Goal: Task Accomplishment & Management: Manage account settings

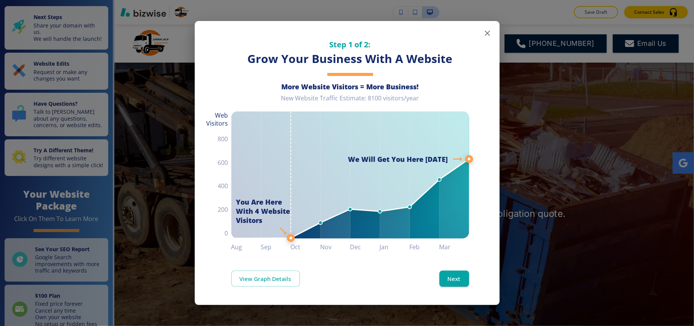
click at [487, 32] on icon "button" at bounding box center [487, 33] width 9 height 9
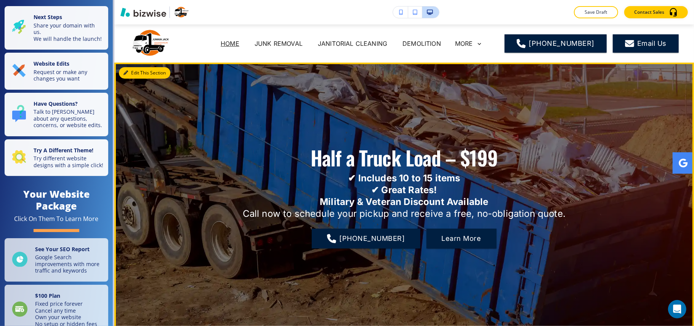
click at [128, 69] on button "Edit This Section" at bounding box center [144, 72] width 51 height 11
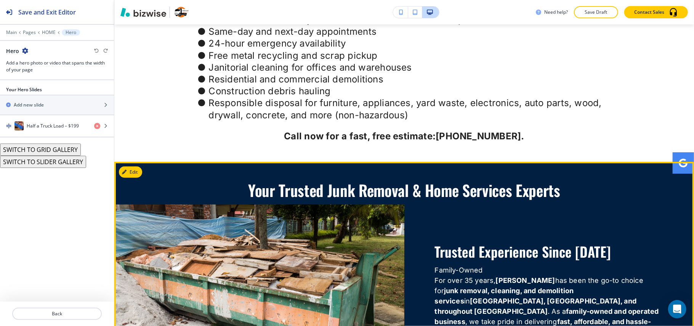
scroll to position [445, 0]
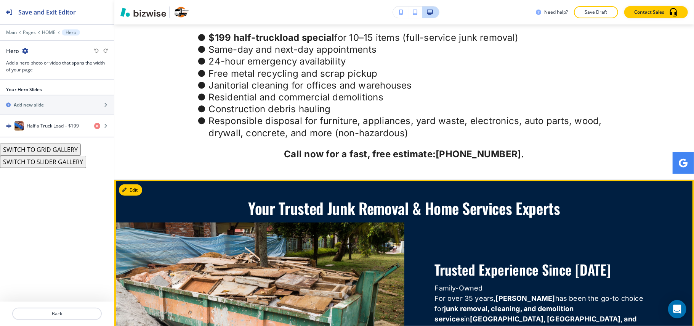
click at [132, 184] on button "Edit This Section" at bounding box center [144, 189] width 51 height 11
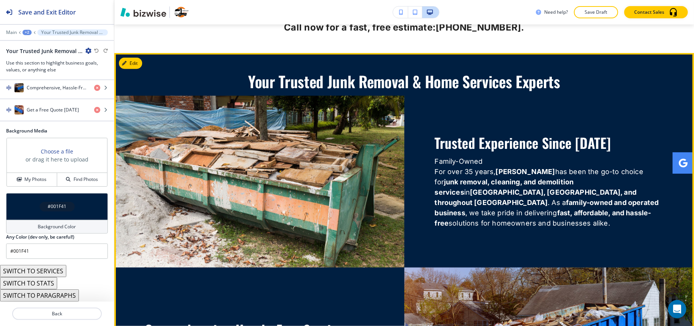
scroll to position [775, 0]
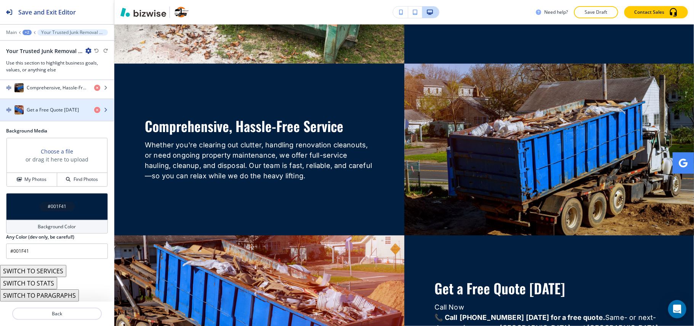
click at [54, 114] on div "button" at bounding box center [57, 117] width 114 height 6
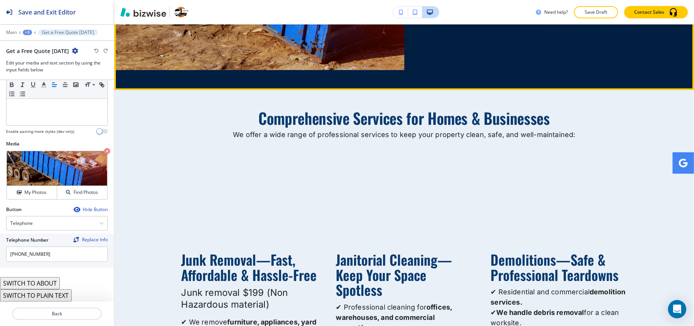
scroll to position [1130, 0]
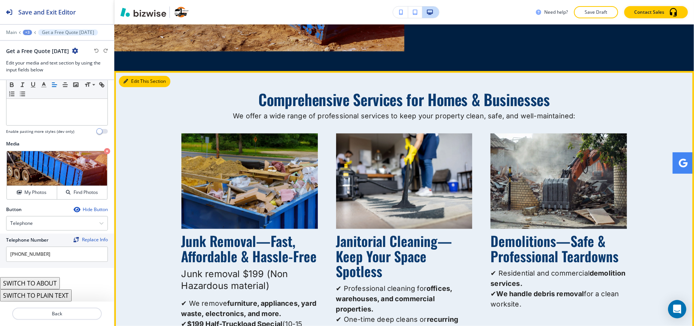
click at [136, 75] on button "Edit This Section" at bounding box center [144, 80] width 51 height 11
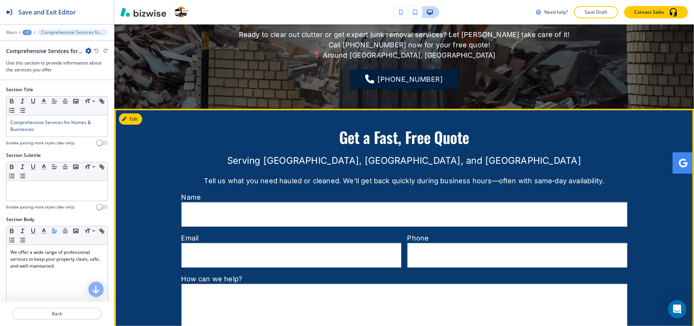
scroll to position [2410, 0]
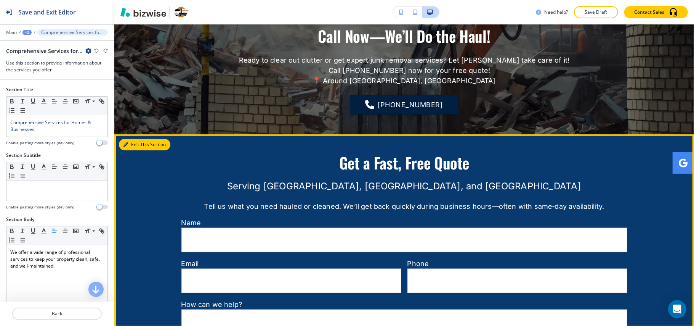
click at [136, 139] on button "Edit This Section" at bounding box center [144, 144] width 51 height 11
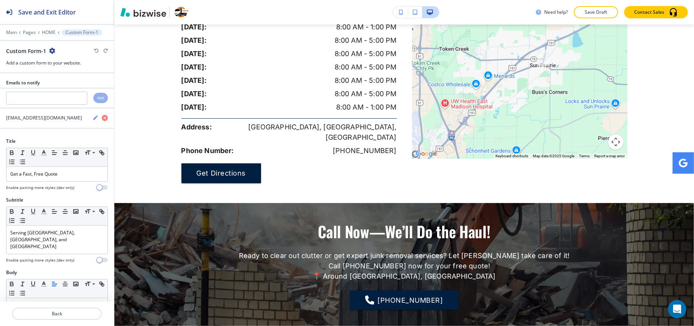
scroll to position [2241, 0]
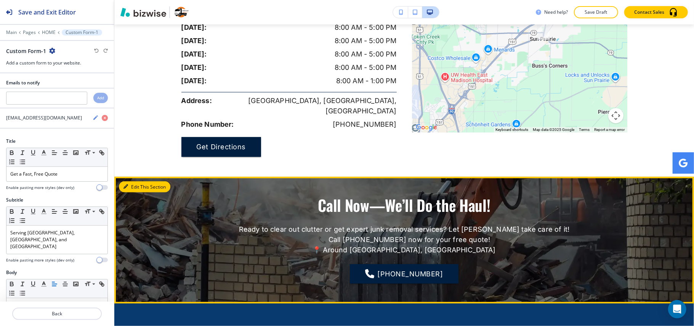
click at [136, 181] on button "Edit This Section" at bounding box center [144, 186] width 51 height 11
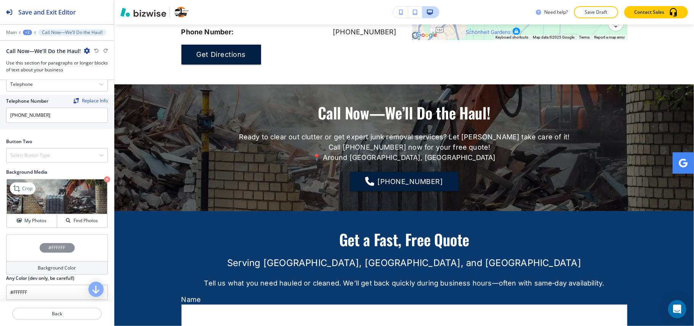
scroll to position [356, 0]
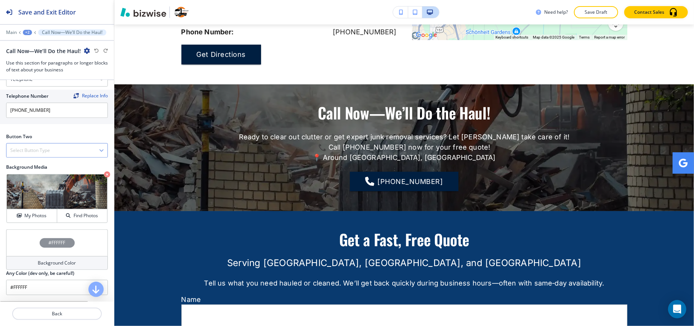
click at [40, 150] on h4 "Select Button Type" at bounding box center [30, 150] width 40 height 7
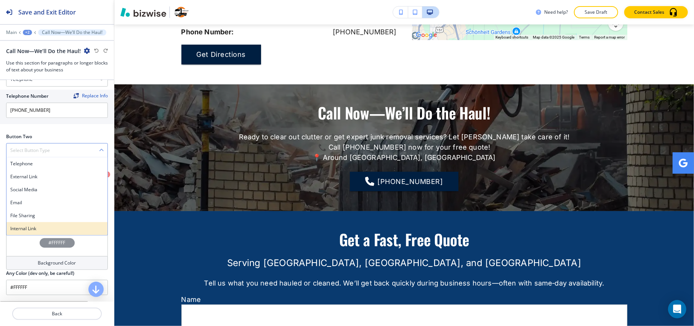
click at [32, 226] on div "Internal Link" at bounding box center [56, 228] width 101 height 13
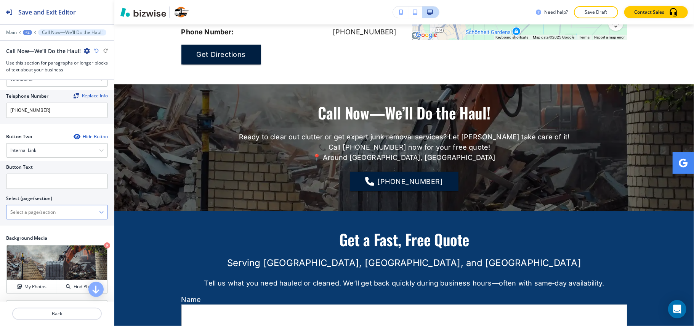
click at [42, 218] on \(page\/section\) "Manual Input" at bounding box center [52, 211] width 93 height 13
type \(page\/section\) "CONTACT US"
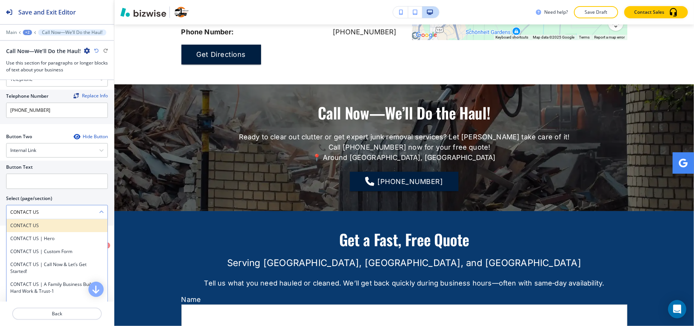
click at [41, 229] on h4 "CONTACT US" at bounding box center [56, 225] width 93 height 7
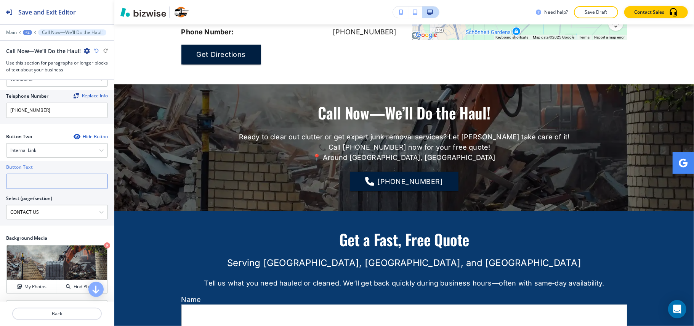
click at [47, 184] on input "text" at bounding box center [57, 180] width 102 height 15
paste input "CONTACT US"
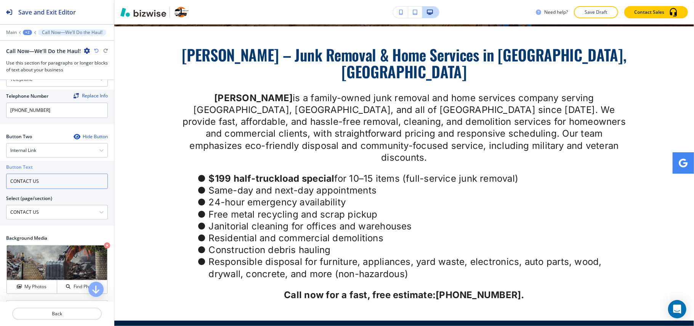
scroll to position [0, 0]
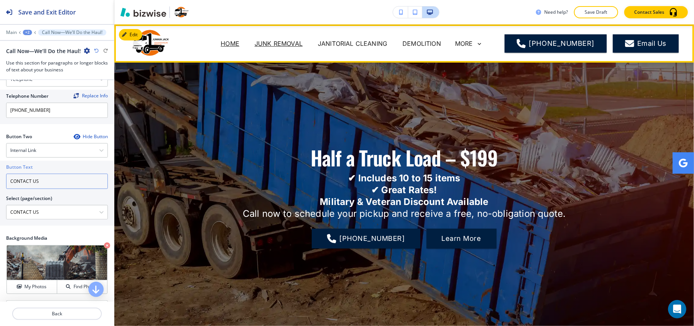
type input "CONTACT US"
click at [279, 39] on p "JUNK REMOVAL" at bounding box center [279, 43] width 48 height 9
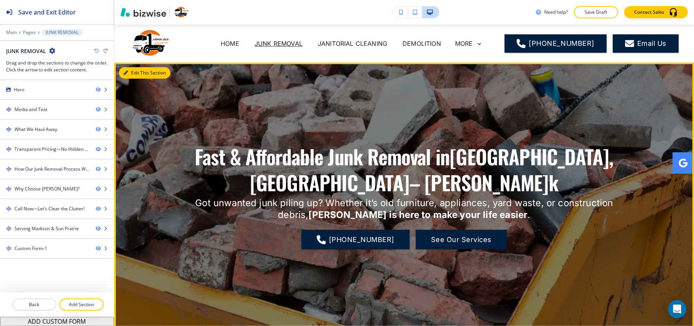
click at [130, 71] on button "Edit This Section" at bounding box center [144, 72] width 51 height 11
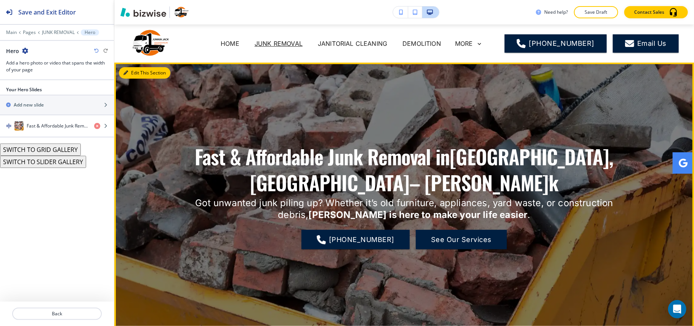
scroll to position [38, 0]
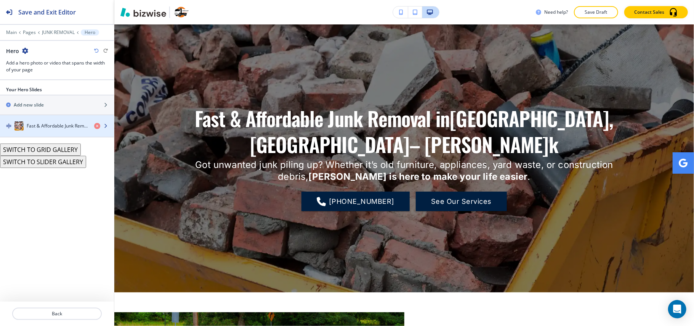
click at [43, 130] on div "Fast & Affordable Junk Removal in [GEOGRAPHIC_DATA], [GEOGRAPHIC_DATA] – [PERSO…" at bounding box center [44, 125] width 88 height 9
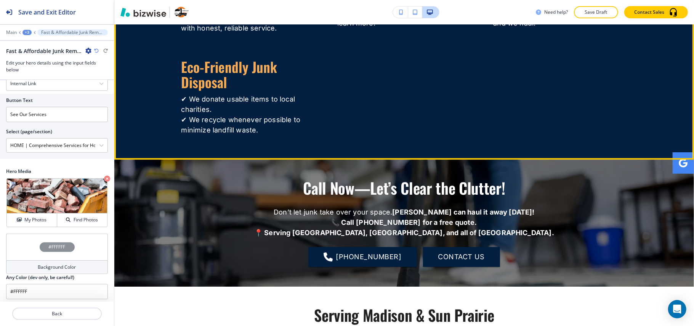
scroll to position [1614, 0]
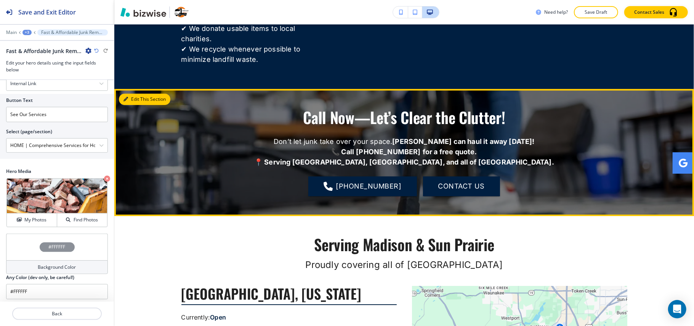
click at [132, 93] on button "Edit This Section" at bounding box center [144, 98] width 51 height 11
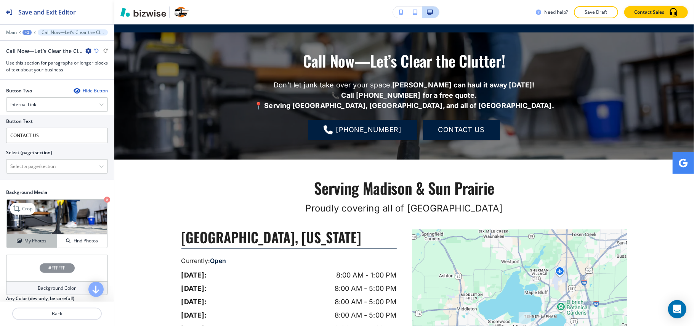
scroll to position [406, 0]
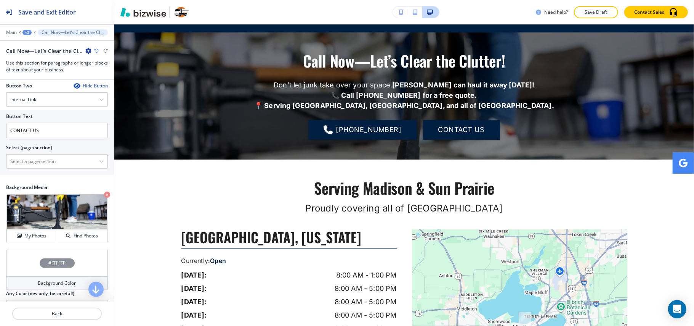
click at [28, 151] on h2 "Select (page/section)" at bounding box center [29, 147] width 46 height 7
click at [22, 164] on \(page\/section\) "Manual Input" at bounding box center [52, 161] width 93 height 13
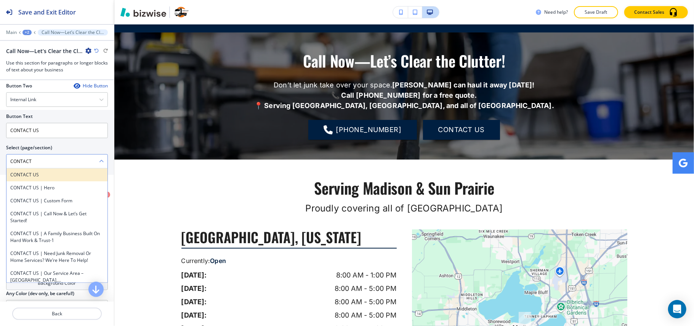
click at [35, 178] on h4 "CONTACT US" at bounding box center [56, 174] width 93 height 7
type \(page\/section\) "CONTACT US"
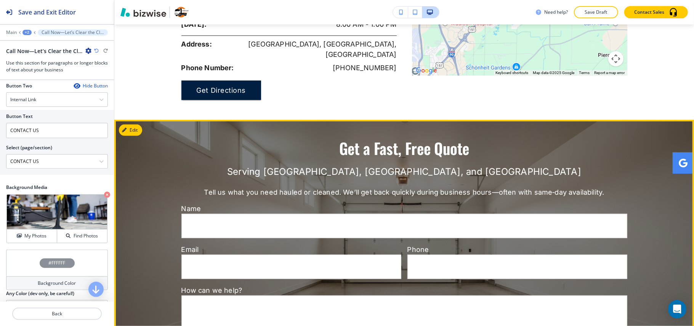
scroll to position [2198, 0]
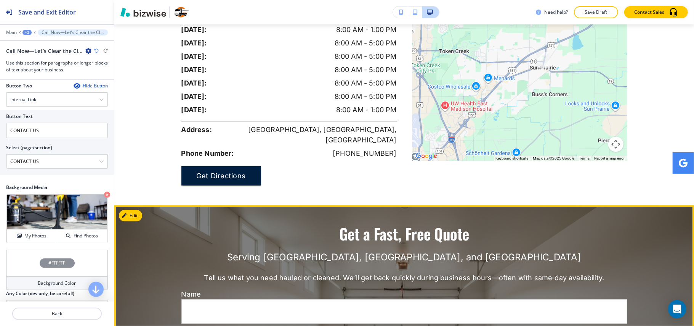
click at [136, 210] on button "Edit This Section" at bounding box center [144, 215] width 51 height 11
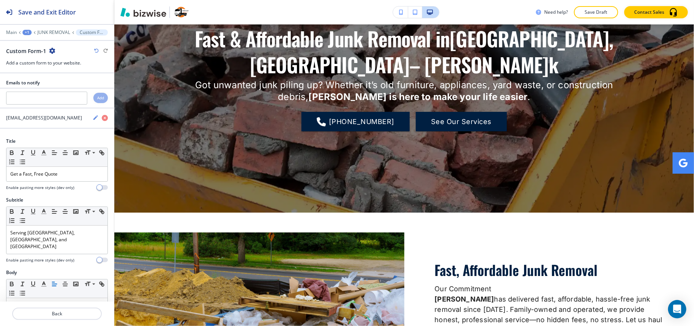
scroll to position [0, 0]
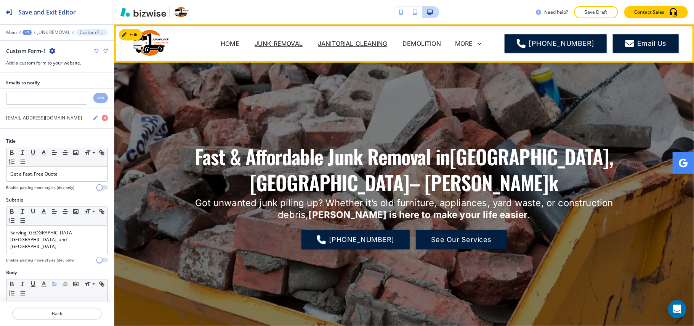
click at [363, 45] on p "JANITORIAL CLEANING" at bounding box center [352, 43] width 69 height 9
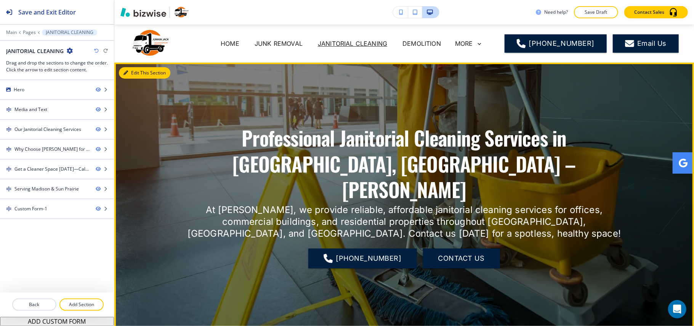
click at [136, 71] on button "Edit This Section" at bounding box center [144, 72] width 51 height 11
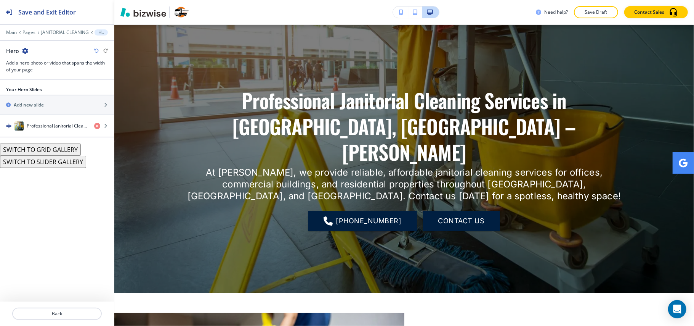
scroll to position [38, 0]
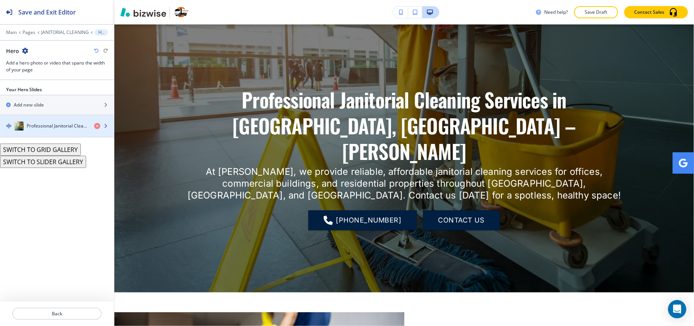
click at [43, 117] on div "button" at bounding box center [57, 118] width 114 height 6
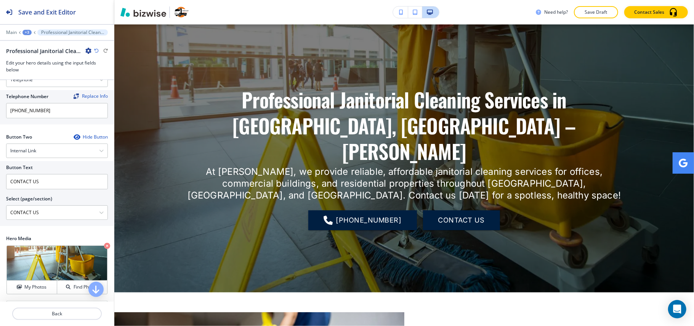
scroll to position [263, 0]
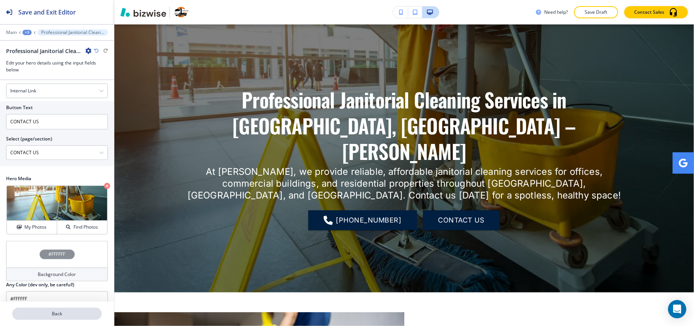
click at [75, 315] on p "Back" at bounding box center [57, 313] width 88 height 7
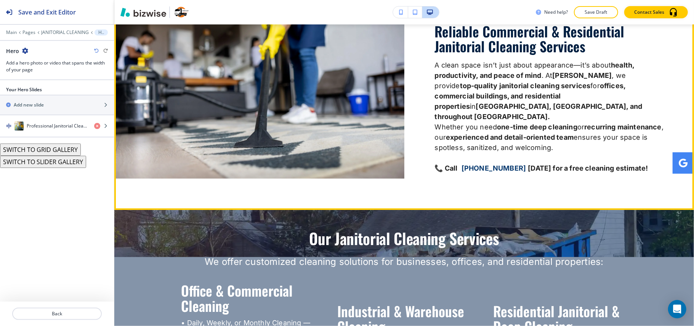
scroll to position [292, 0]
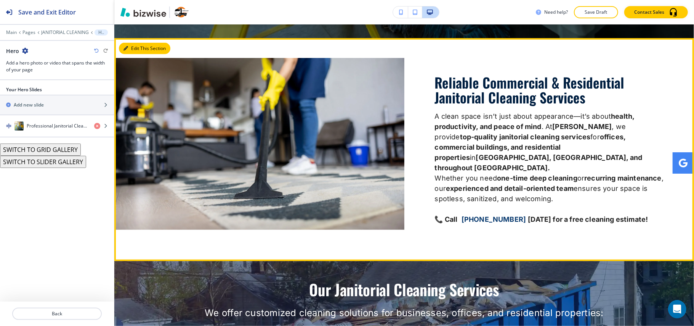
click at [134, 45] on button "Edit This Section" at bounding box center [144, 48] width 51 height 11
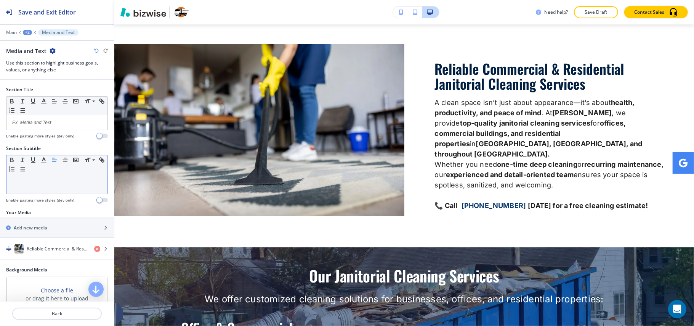
scroll to position [141, 0]
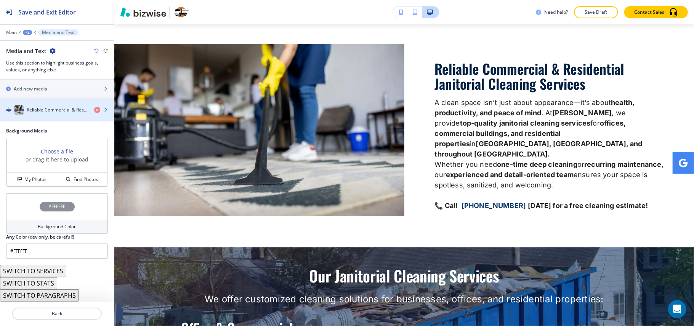
click at [55, 111] on h4 "Reliable Commercial & Residential Janitorial Cleaning Services" at bounding box center [57, 109] width 61 height 7
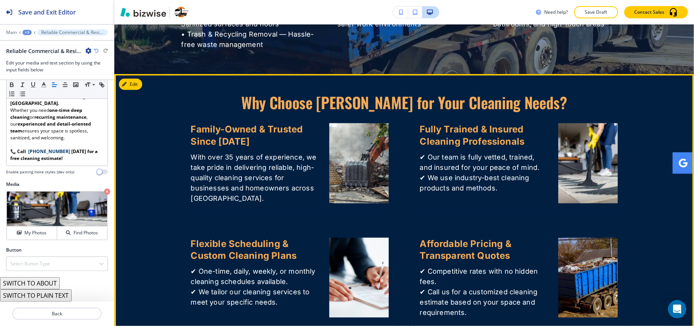
scroll to position [713, 0]
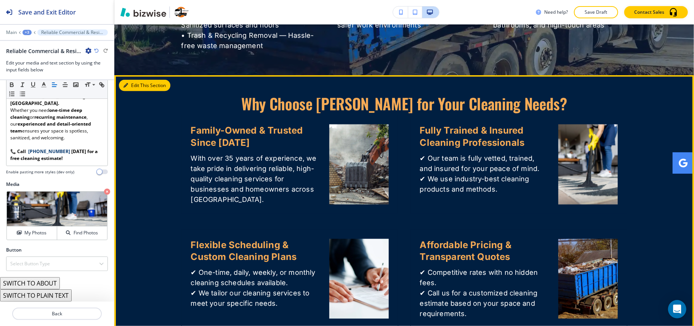
click at [127, 83] on icon "button" at bounding box center [126, 85] width 5 height 5
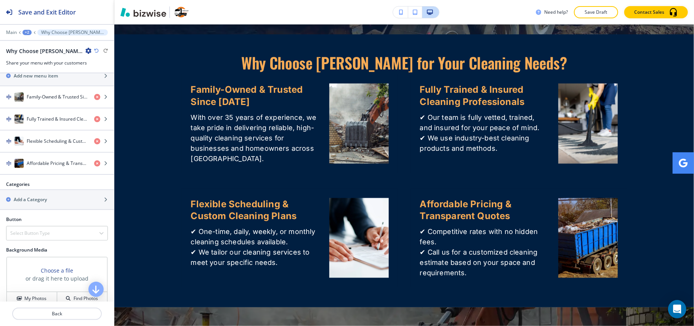
scroll to position [152, 0]
click at [47, 164] on h4 "Affordable Pricing & Transparent Quotes" at bounding box center [57, 162] width 61 height 7
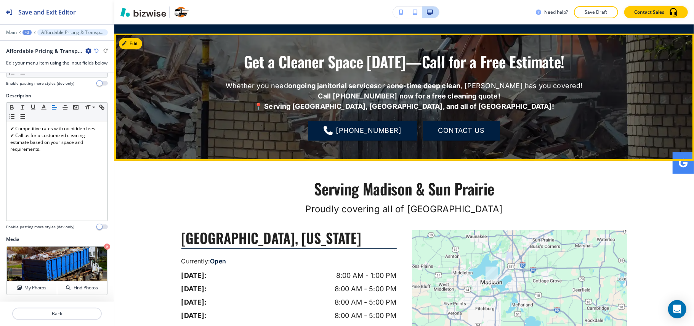
scroll to position [1009, 0]
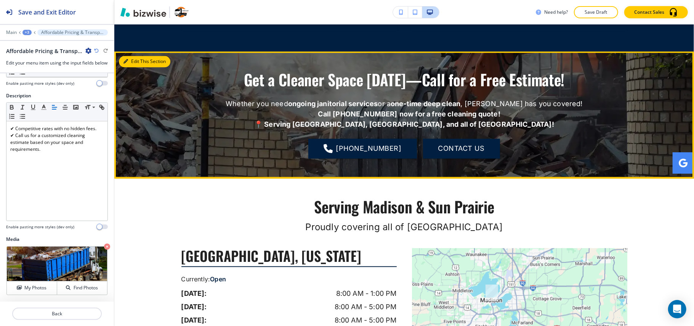
click at [136, 56] on button "Edit This Section" at bounding box center [144, 61] width 51 height 11
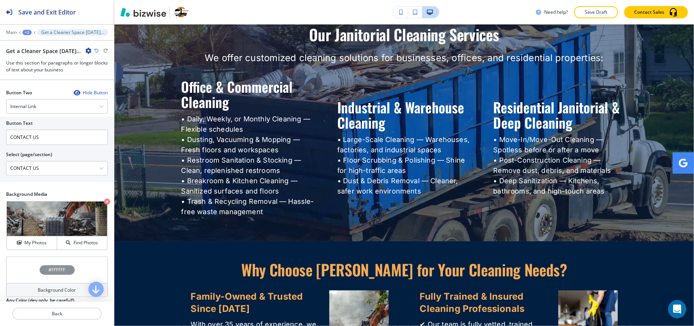
scroll to position [0, 0]
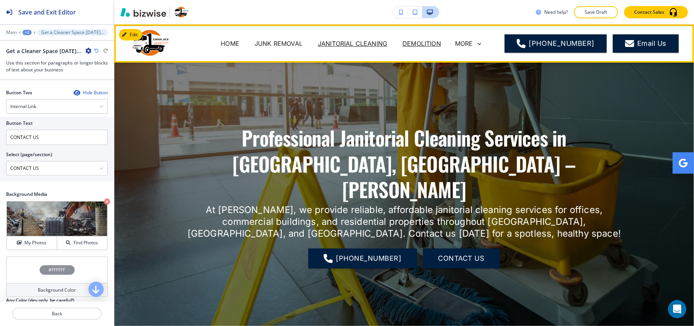
click at [431, 43] on p "DEMOLITION" at bounding box center [422, 43] width 39 height 9
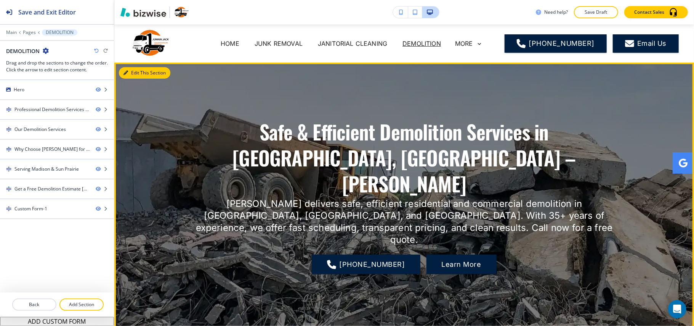
click at [129, 73] on button "Edit This Section" at bounding box center [144, 72] width 51 height 11
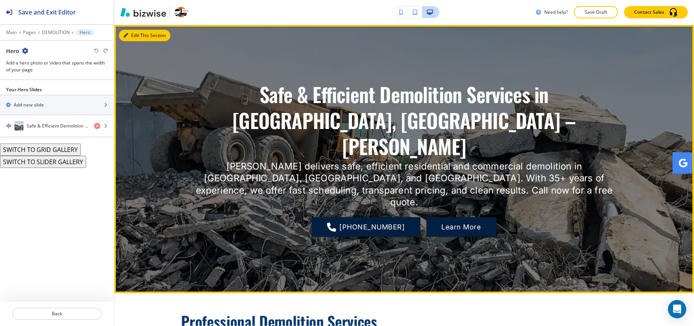
scroll to position [38, 0]
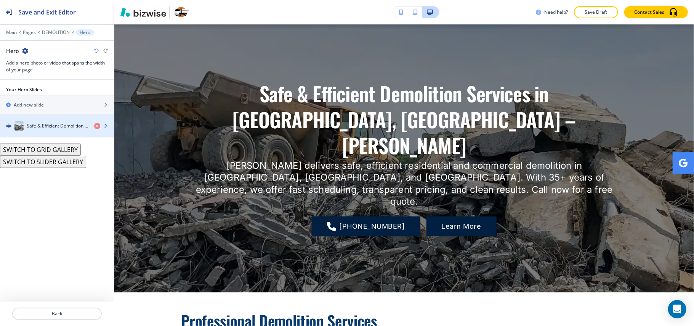
click at [45, 124] on h4 "Safe & Efficient Demolition Services in [GEOGRAPHIC_DATA], [GEOGRAPHIC_DATA] – …" at bounding box center [57, 125] width 61 height 7
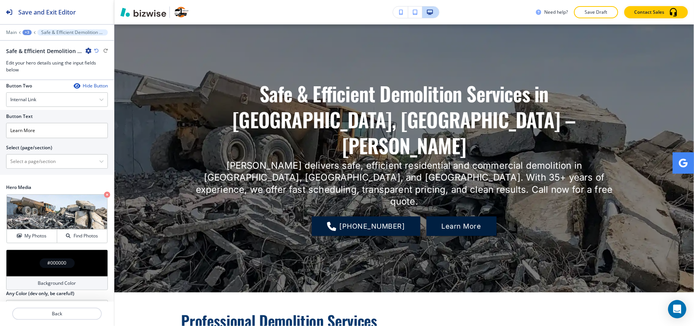
scroll to position [263, 0]
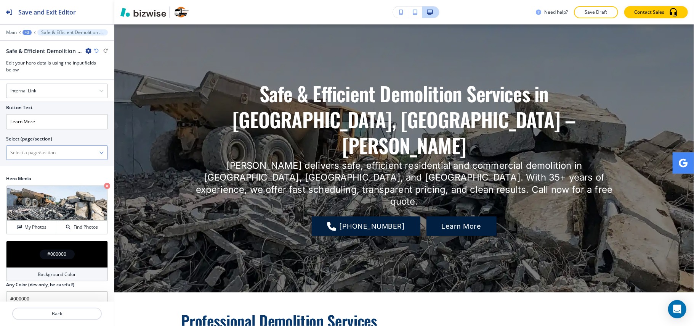
click at [39, 146] on \(page\/section\) "Manual Input" at bounding box center [52, 152] width 93 height 13
type \(page\/section\) "CONTACT US"
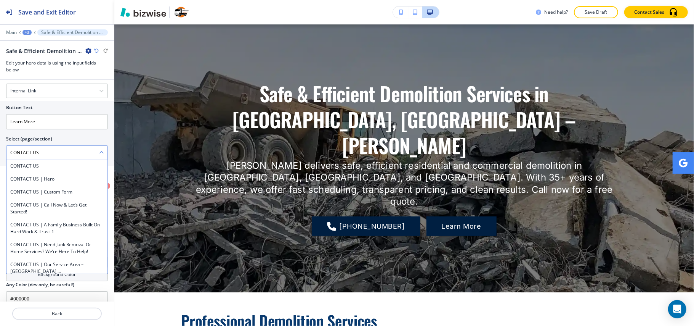
click at [34, 146] on \(page\/section\) "CONTACT US" at bounding box center [52, 152] width 93 height 13
click at [47, 146] on \(page\/section\) "CONTACT US" at bounding box center [52, 152] width 93 height 13
click at [37, 162] on h4 "CONTACT US" at bounding box center [56, 165] width 93 height 7
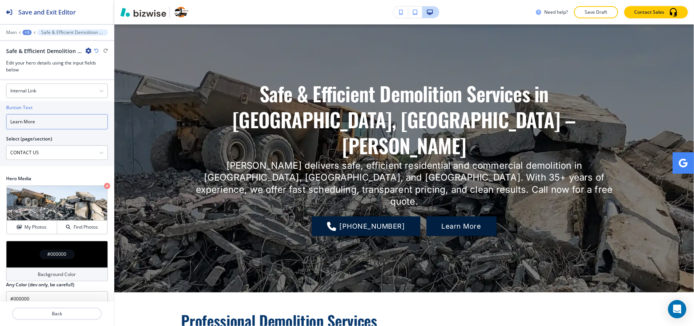
drag, startPoint x: 48, startPoint y: 115, endPoint x: 0, endPoint y: 114, distance: 47.7
click at [0, 114] on div "Button Text Learn More Select (page/section) CONTACT US CONTACT US CONTACT US |…" at bounding box center [57, 133] width 114 height 65
paste input "CONTACT US"
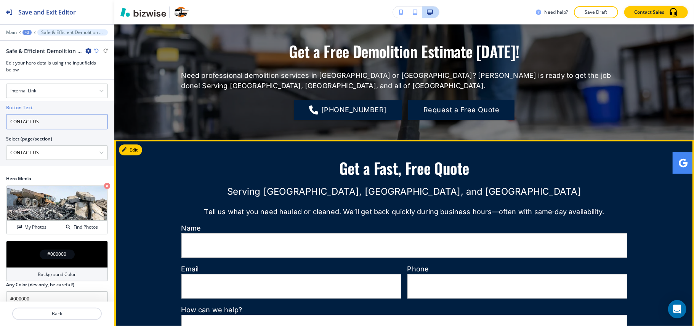
scroll to position [1461, 0]
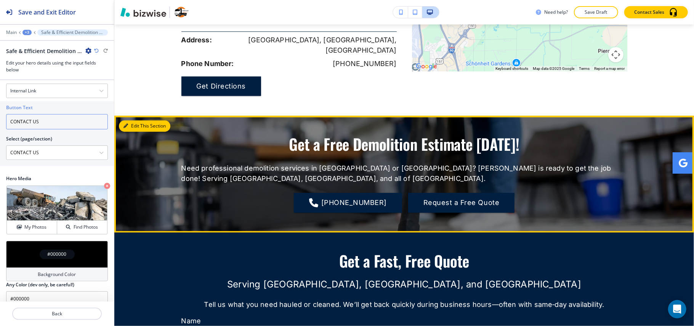
type input "CONTACT US"
click at [124, 124] on icon "button" at bounding box center [126, 126] width 5 height 5
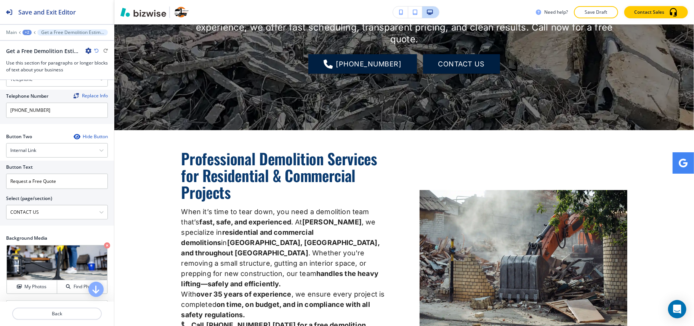
scroll to position [0, 0]
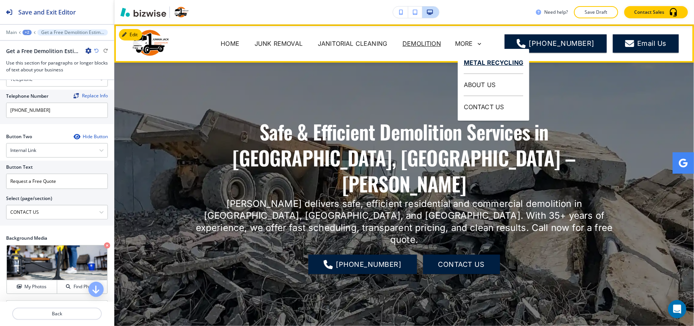
click at [478, 65] on p "METAL RECYCLING" at bounding box center [494, 63] width 60 height 22
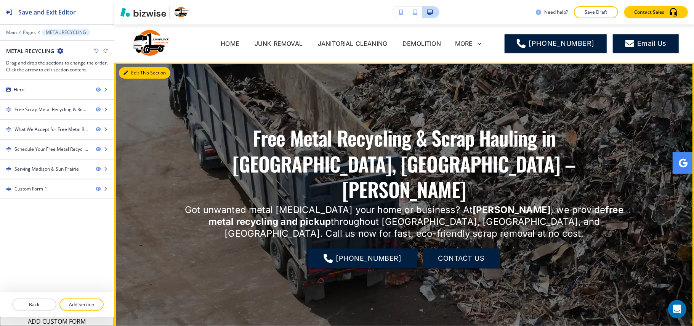
click at [135, 72] on button "Edit This Section" at bounding box center [144, 72] width 51 height 11
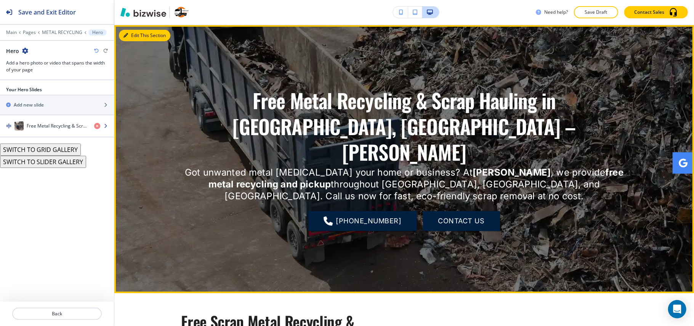
scroll to position [38, 0]
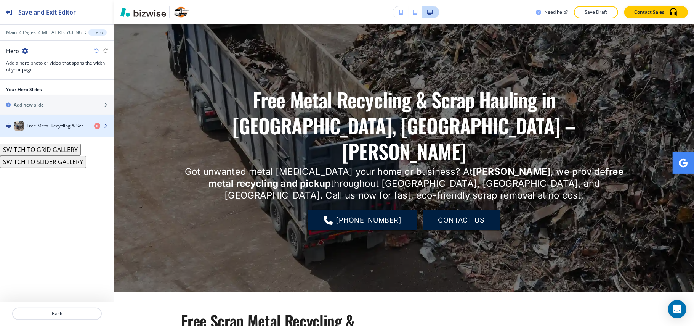
click at [59, 127] on h4 "Free Metal Recycling & Scrap Hauling in [GEOGRAPHIC_DATA], [GEOGRAPHIC_DATA] – …" at bounding box center [57, 125] width 61 height 7
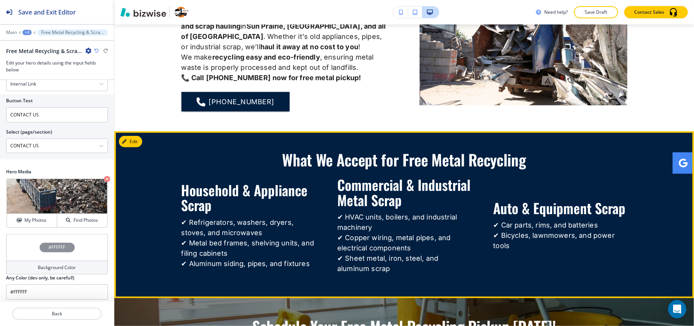
scroll to position [394, 0]
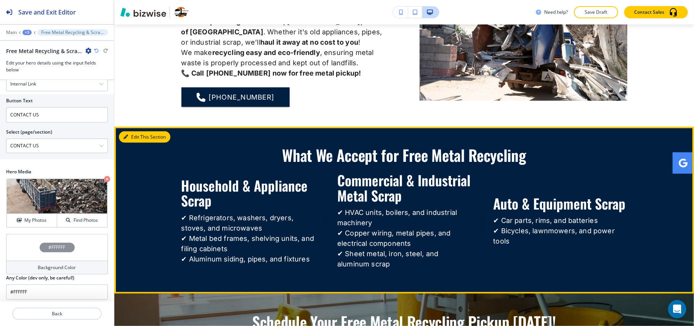
click at [140, 138] on button "Edit This Section" at bounding box center [144, 136] width 51 height 11
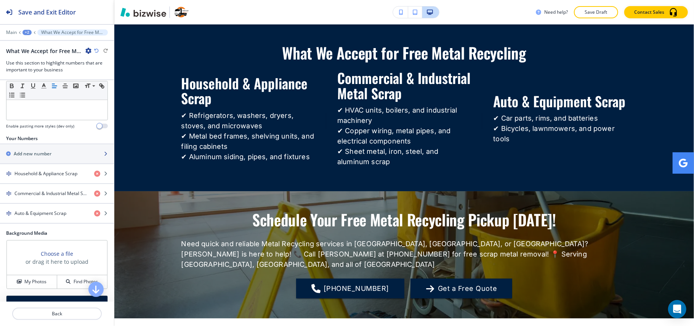
scroll to position [152, 0]
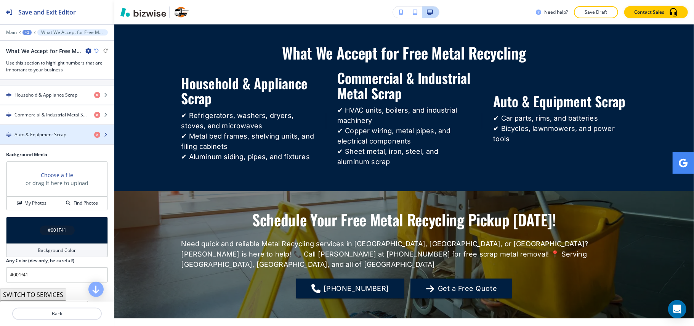
click at [45, 138] on h4 "Auto & Equipment Scrap" at bounding box center [40, 134] width 52 height 7
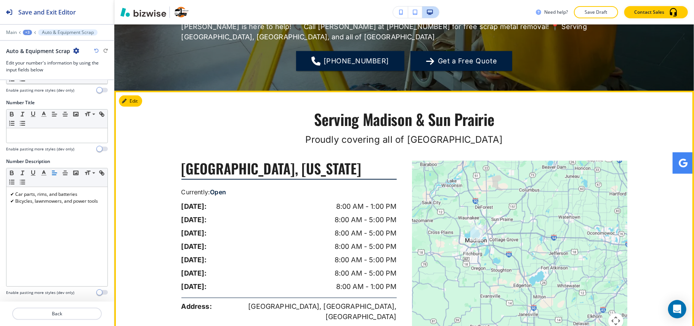
scroll to position [723, 0]
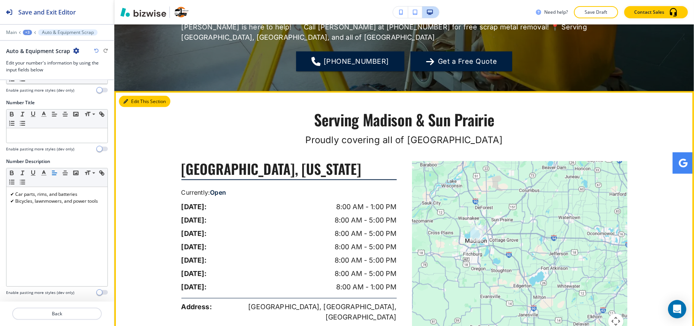
click at [128, 96] on button "Edit This Section" at bounding box center [144, 101] width 51 height 11
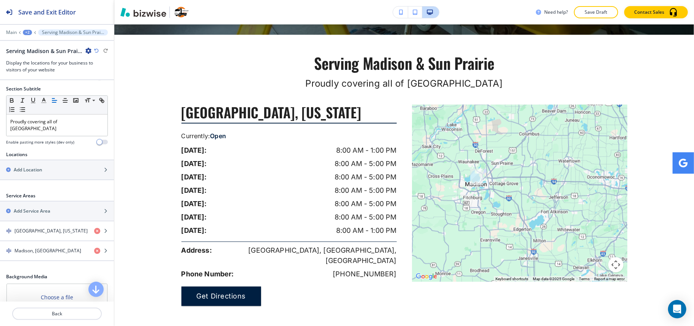
scroll to position [152, 0]
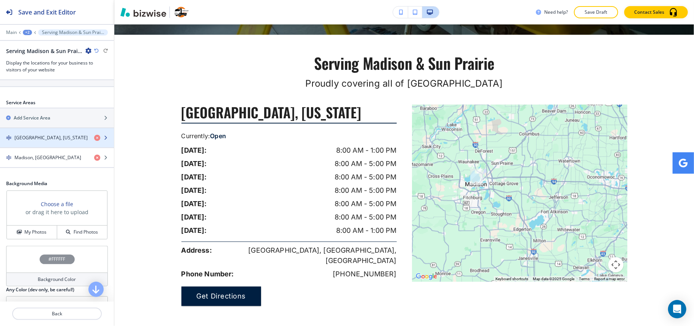
click at [32, 140] on h4 "[GEOGRAPHIC_DATA], [US_STATE]" at bounding box center [50, 137] width 73 height 7
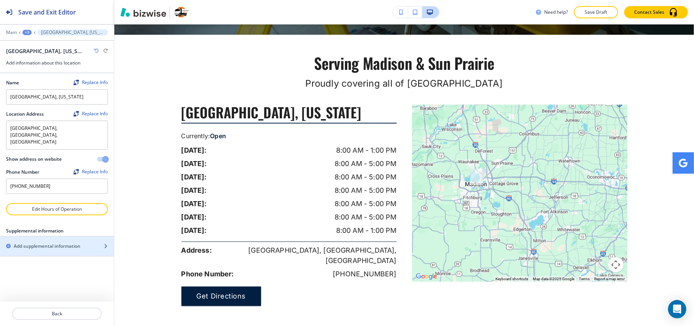
click at [45, 242] on h2 "Add supplemental information" at bounding box center [47, 245] width 67 height 7
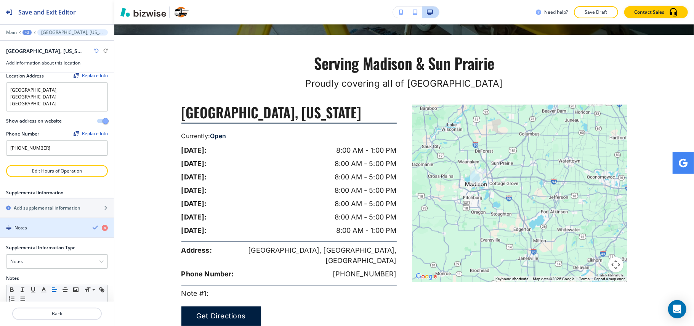
scroll to position [71, 0]
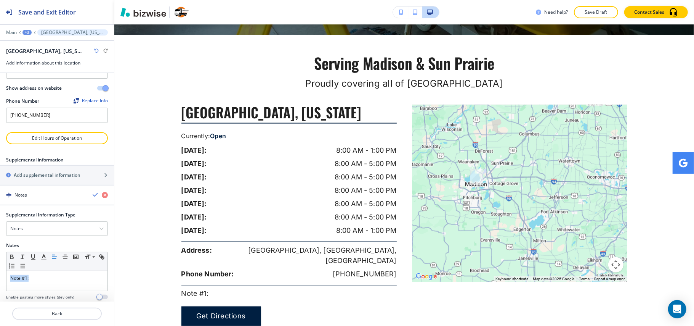
drag, startPoint x: 48, startPoint y: 264, endPoint x: 0, endPoint y: 252, distance: 49.4
click at [0, 252] on div "Supplemental Information Type Notes Notes Email Address PO Box Fax Number Other…" at bounding box center [57, 258] width 114 height 95
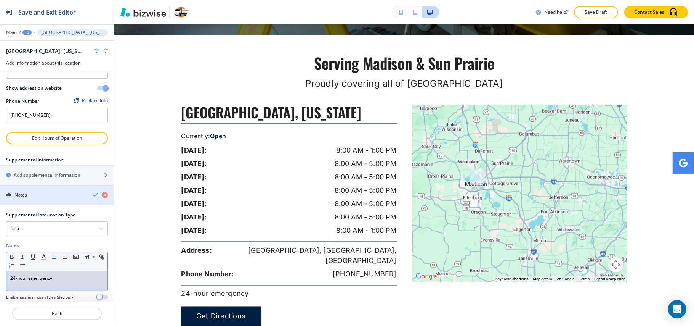
click at [48, 185] on div "button" at bounding box center [57, 188] width 114 height 6
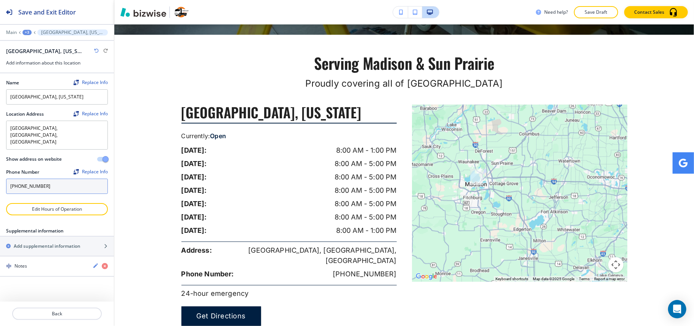
scroll to position [0, 0]
click at [45, 249] on div "button" at bounding box center [57, 252] width 114 height 6
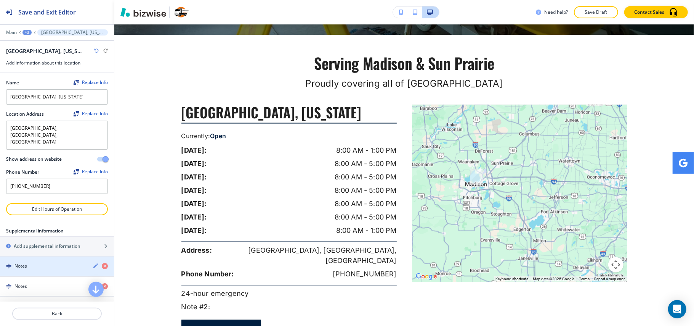
scroll to position [92, 0]
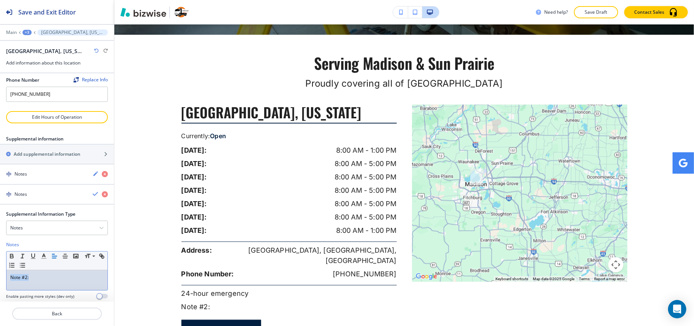
drag, startPoint x: 40, startPoint y: 267, endPoint x: 0, endPoint y: 265, distance: 40.1
click at [0, 265] on div "Supplemental Information Type Notes Notes Email Address PO Box Fax Number Other…" at bounding box center [57, 257] width 114 height 95
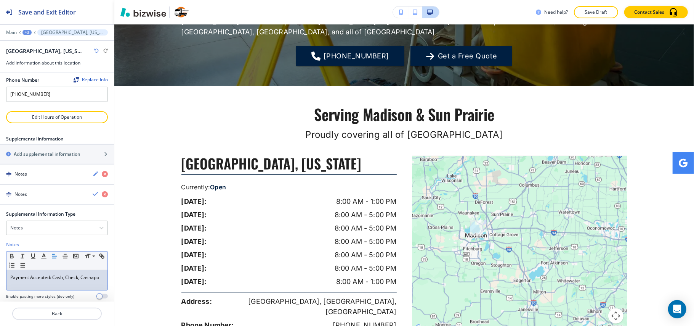
scroll to position [93, 0]
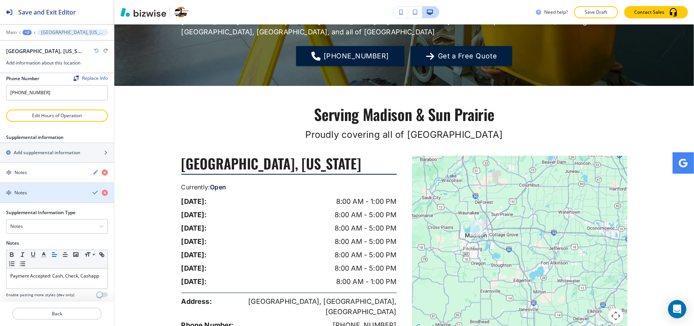
click at [24, 189] on h4 "Notes" at bounding box center [20, 192] width 13 height 7
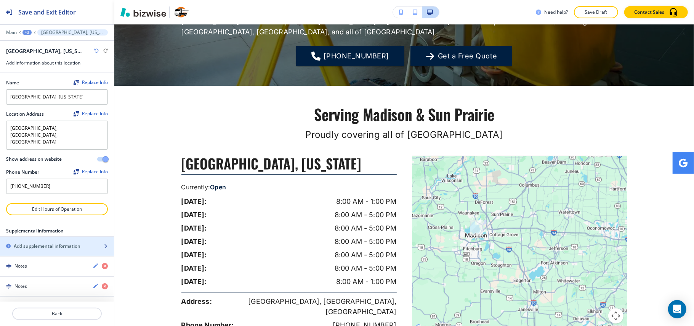
click at [44, 242] on h2 "Add supplemental information" at bounding box center [47, 245] width 67 height 7
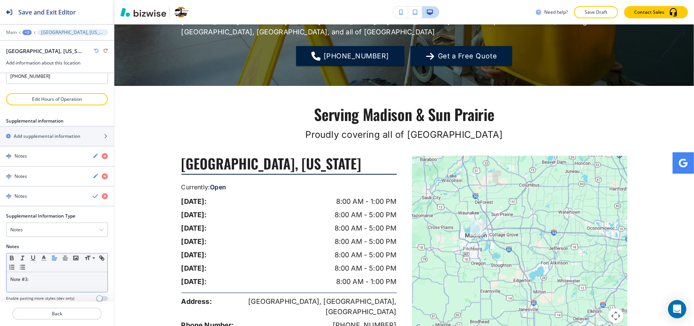
scroll to position [112, 0]
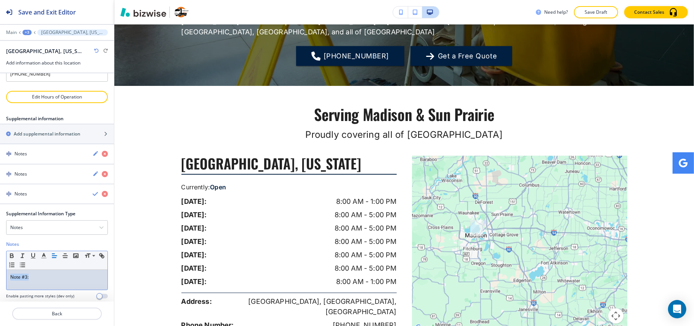
drag, startPoint x: 43, startPoint y: 272, endPoint x: 0, endPoint y: 258, distance: 44.9
click at [0, 258] on div "Supplemental Information Type Notes Notes Email Address PO Box Fax Number Other…" at bounding box center [57, 257] width 114 height 95
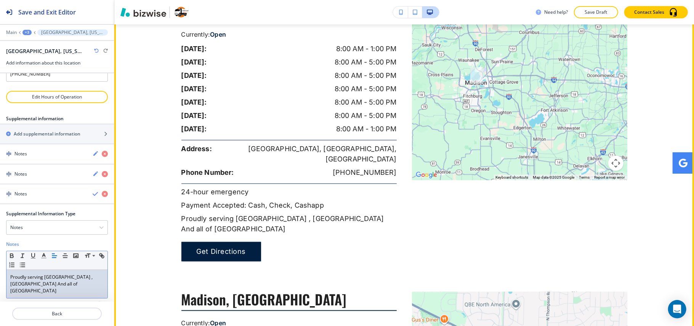
scroll to position [932, 0]
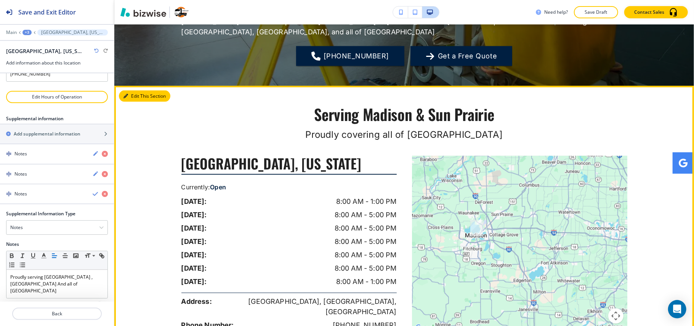
click at [133, 90] on button "Edit This Section" at bounding box center [144, 95] width 51 height 11
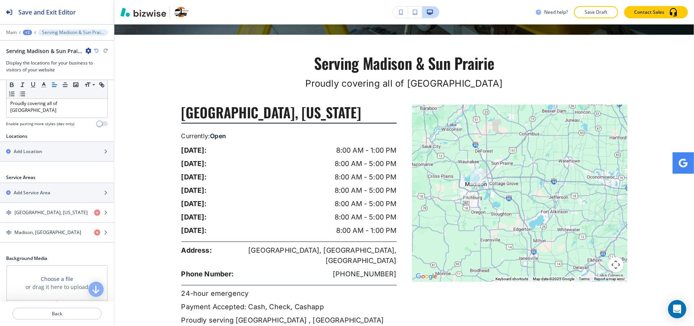
scroll to position [152, 0]
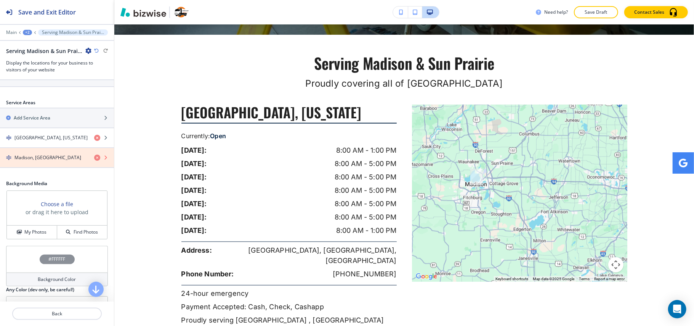
click at [94, 158] on icon "button" at bounding box center [97, 157] width 6 height 6
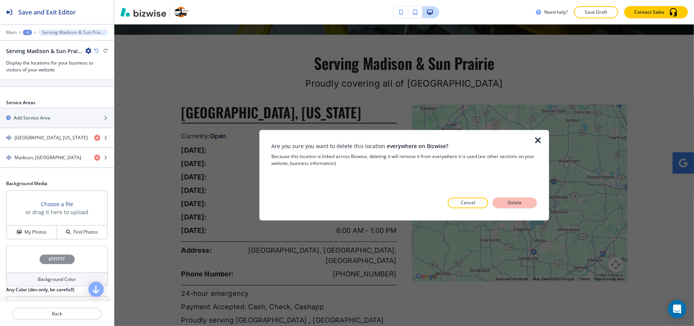
click at [513, 202] on p "Delete" at bounding box center [515, 202] width 18 height 7
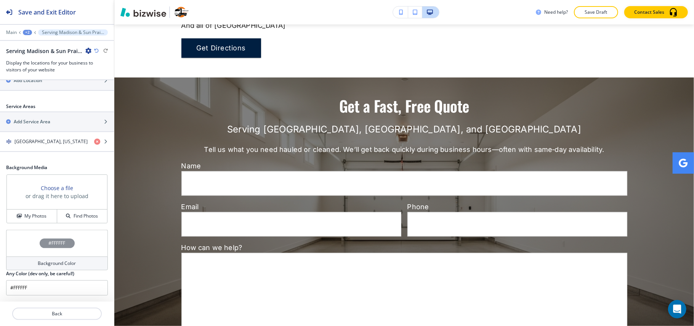
scroll to position [1310, 0]
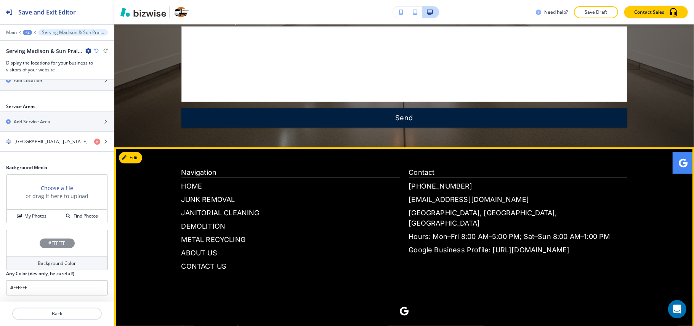
drag, startPoint x: 500, startPoint y: 215, endPoint x: 490, endPoint y: 209, distance: 11.8
click at [490, 244] on p "Google Business Profile: [URL][DOMAIN_NAME]" at bounding box center [518, 249] width 218 height 10
drag, startPoint x: 488, startPoint y: 208, endPoint x: 553, endPoint y: 227, distance: 67.2
click at [553, 227] on div "Contact [PHONE_NUMBER] [EMAIL_ADDRESS][DOMAIN_NAME] [GEOGRAPHIC_DATA] Hours: Mo…" at bounding box center [518, 219] width 218 height 104
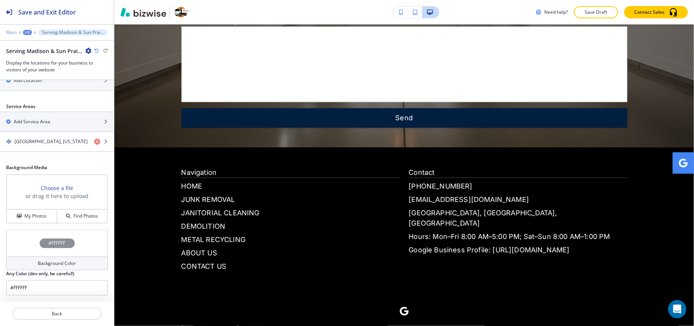
click at [16, 33] on p "Main" at bounding box center [11, 32] width 11 height 5
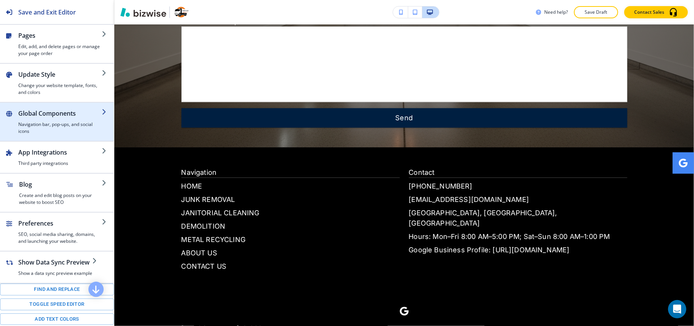
click at [57, 120] on div "button" at bounding box center [59, 119] width 83 height 3
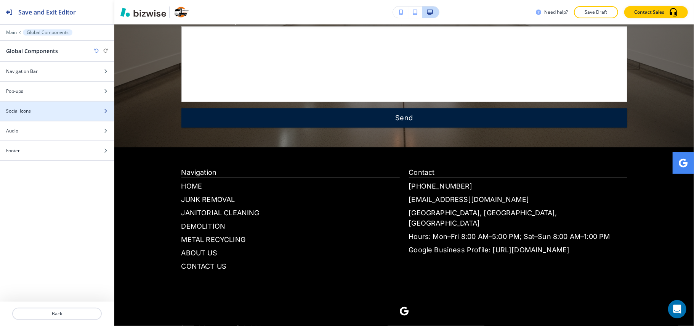
click at [45, 116] on div at bounding box center [57, 117] width 114 height 6
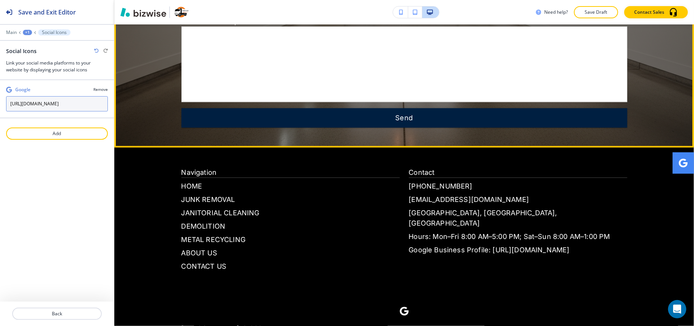
scroll to position [0, 83]
drag, startPoint x: 69, startPoint y: 106, endPoint x: 179, endPoint y: 107, distance: 109.8
click at [179, 107] on div "Save and Exit Editor Main +1 Social Icons Social Icons Link your social media p…" at bounding box center [347, 163] width 694 height 326
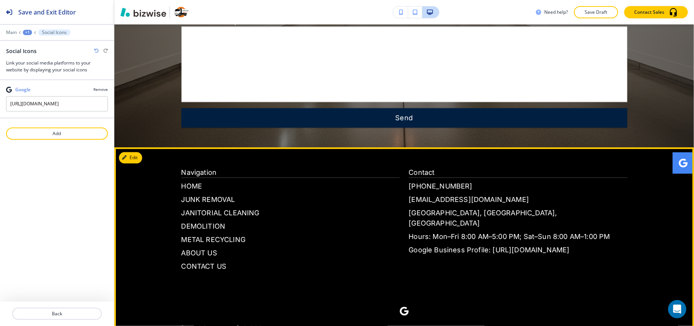
scroll to position [0, 0]
click at [395, 302] on link at bounding box center [404, 311] width 18 height 18
click at [54, 104] on input "[URL][DOMAIN_NAME]" at bounding box center [57, 103] width 102 height 15
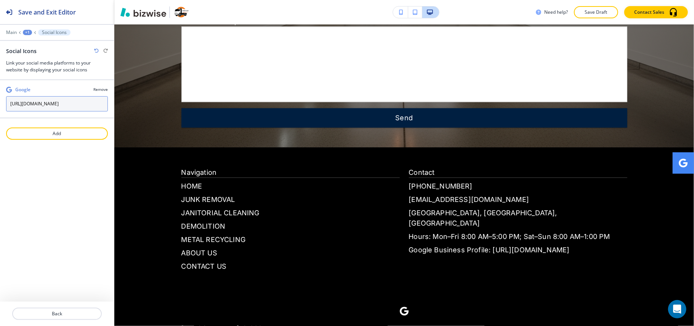
click at [54, 104] on input "[URL][DOMAIN_NAME]" at bounding box center [57, 103] width 102 height 15
click at [67, 191] on div "Save and Exit Editor Main +1 Social Icons Social Icons Link your social media p…" at bounding box center [57, 163] width 114 height 326
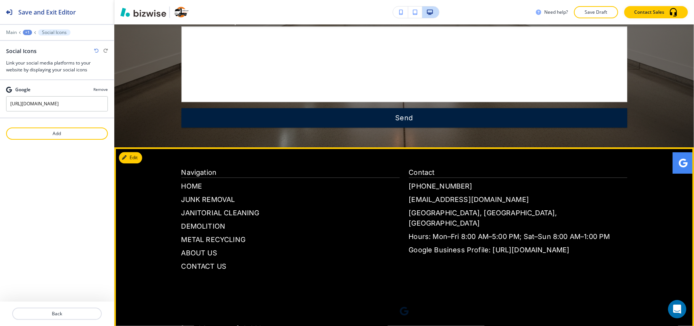
click at [400, 306] on span at bounding box center [404, 310] width 9 height 9
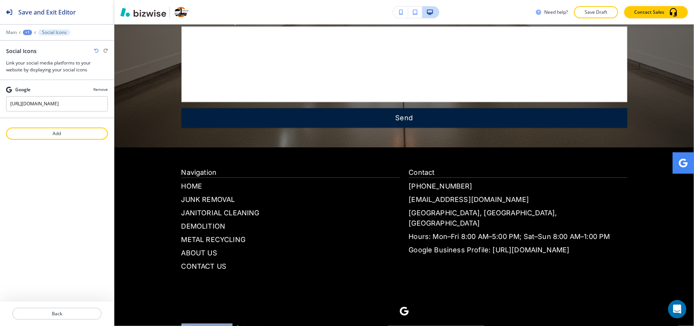
drag, startPoint x: 175, startPoint y: 296, endPoint x: 216, endPoint y: 296, distance: 40.4
click at [216, 296] on footer "Navigation HOME JUNK REMOVAL JANITORIAL CLEANING DEMOLITION METAL RECYCLING ABO…" at bounding box center [404, 251] width 580 height 209
copy p "[PERSON_NAME]"
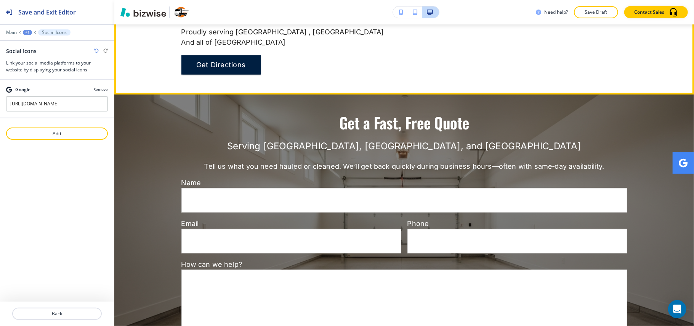
scroll to position [864, 0]
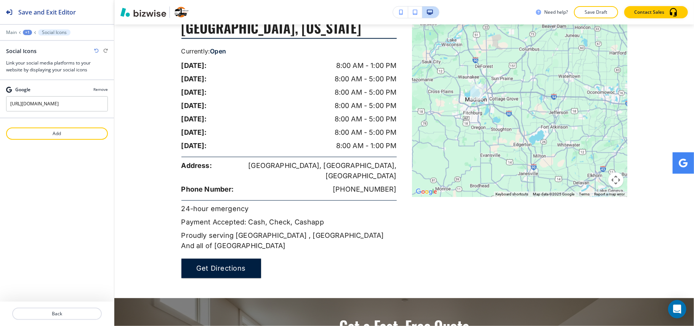
click at [102, 89] on p "Remove" at bounding box center [100, 90] width 14 height 6
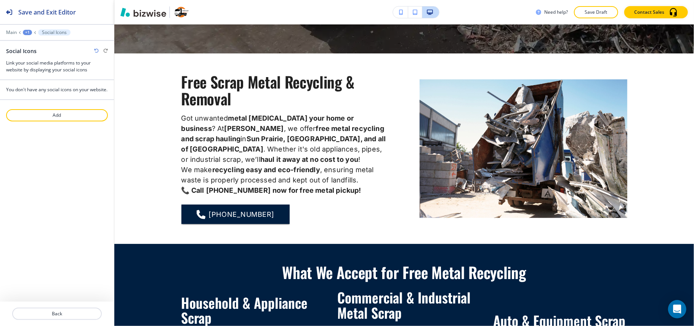
scroll to position [0, 0]
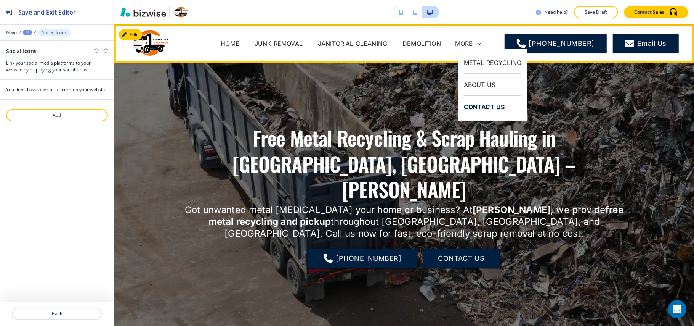
click at [483, 109] on p "CONTACT US" at bounding box center [493, 106] width 58 height 21
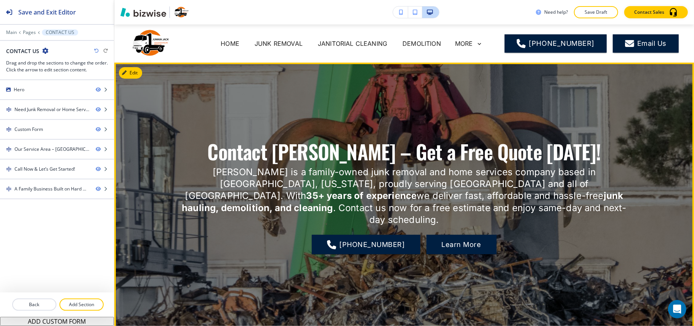
click at [132, 75] on button "Edit" at bounding box center [130, 72] width 23 height 11
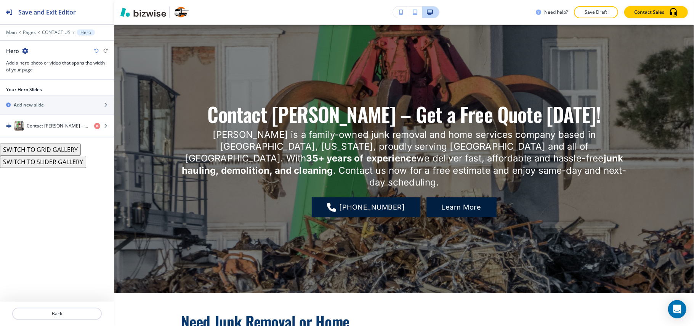
scroll to position [38, 0]
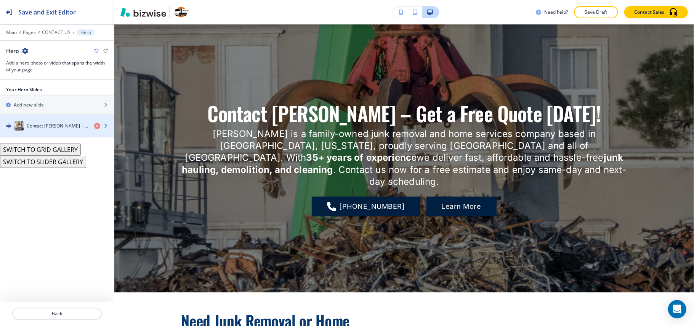
click at [50, 122] on div "Contact [PERSON_NAME] – Get a Free Quote [DATE]!" at bounding box center [44, 125] width 88 height 9
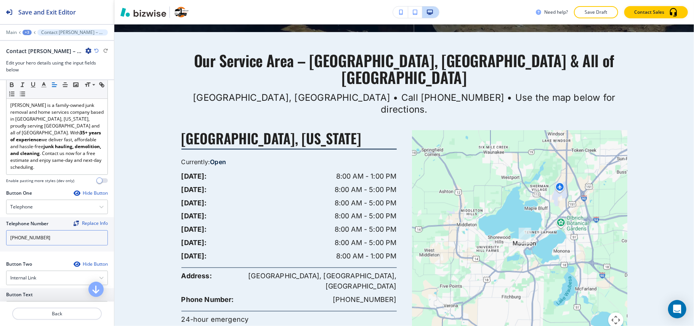
scroll to position [0, 0]
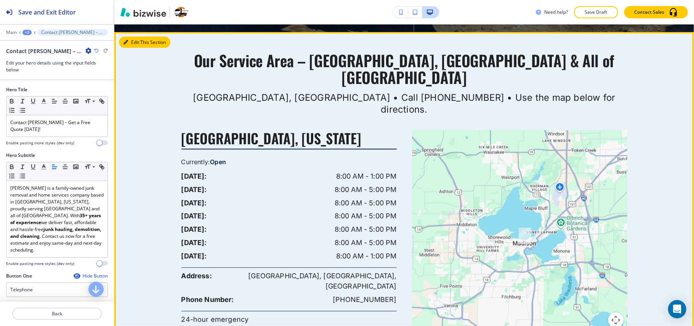
click at [136, 48] on button "Edit This Section" at bounding box center [144, 42] width 51 height 11
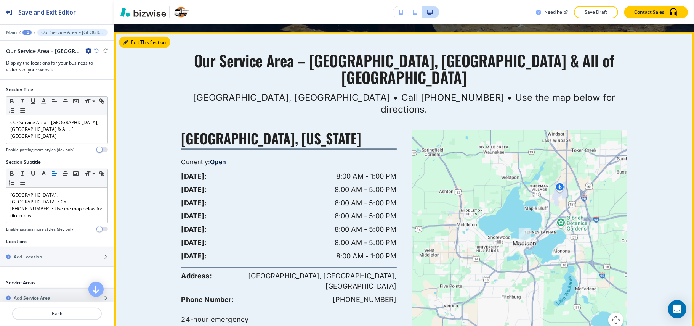
scroll to position [928, 0]
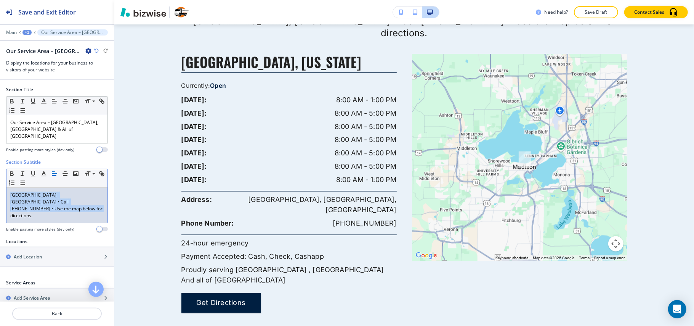
drag, startPoint x: 51, startPoint y: 203, endPoint x: 3, endPoint y: 180, distance: 52.9
click at [0, 175] on div "Section Subtitle Small Normal Large Huge [GEOGRAPHIC_DATA], [GEOGRAPHIC_DATA] •…" at bounding box center [57, 198] width 114 height 79
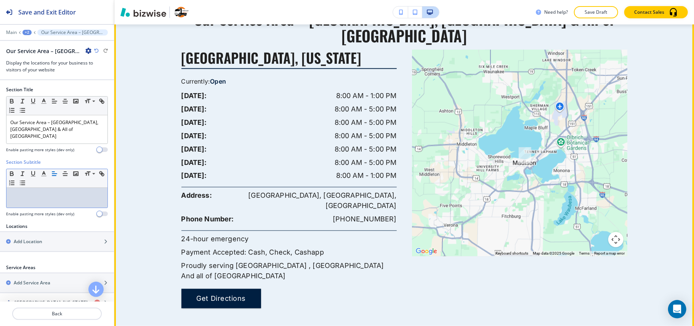
scroll to position [877, 0]
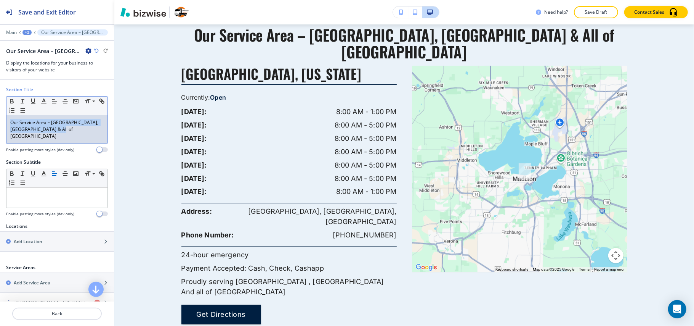
drag, startPoint x: 59, startPoint y: 128, endPoint x: 0, endPoint y: 119, distance: 59.4
click at [0, 119] on div "Section Title Small Normal Large Huge Our Service Area – [GEOGRAPHIC_DATA], [GE…" at bounding box center [57, 122] width 114 height 72
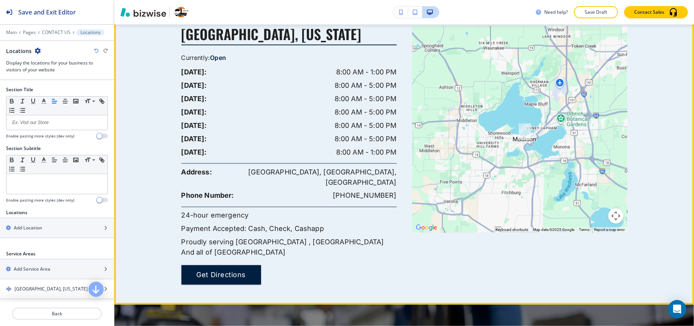
drag, startPoint x: 685, startPoint y: 191, endPoint x: 687, endPoint y: 159, distance: 32.9
click at [687, 159] on div "Edit HOME JUNK REMOVAL JANITORIAL CLEANING DEMOLITION METAL RECYCLING ABOUT US …" at bounding box center [404, 174] width 580 height 301
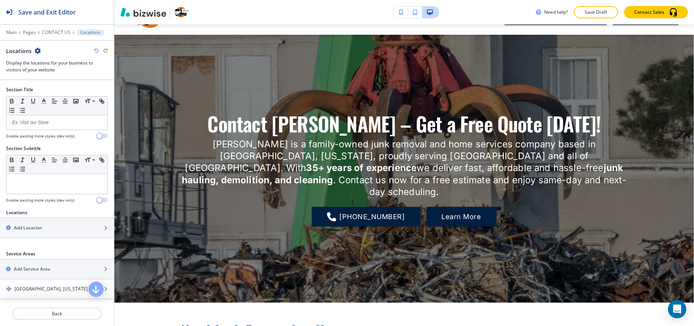
scroll to position [0, 0]
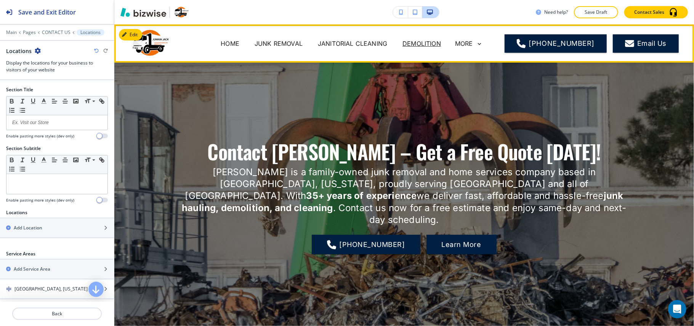
click at [420, 43] on p "DEMOLITION" at bounding box center [422, 43] width 39 height 9
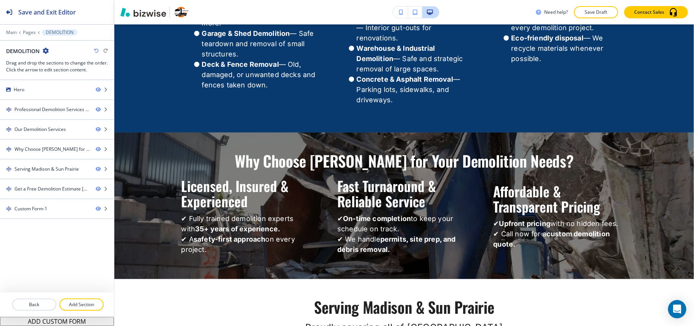
scroll to position [908, 0]
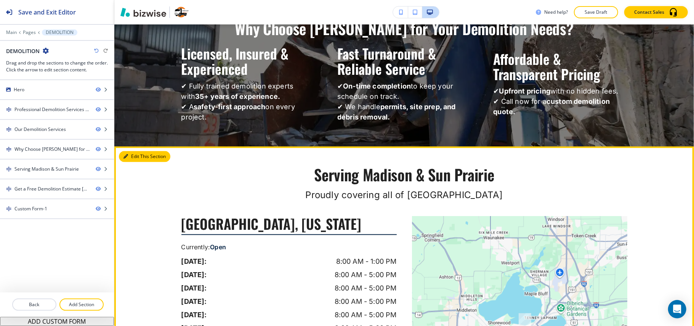
click at [135, 151] on button "Edit This Section" at bounding box center [144, 156] width 51 height 11
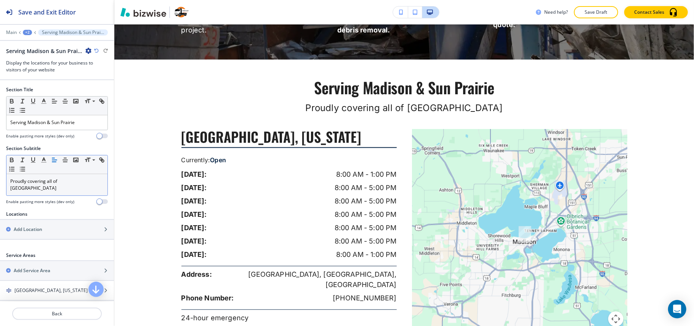
scroll to position [1009, 0]
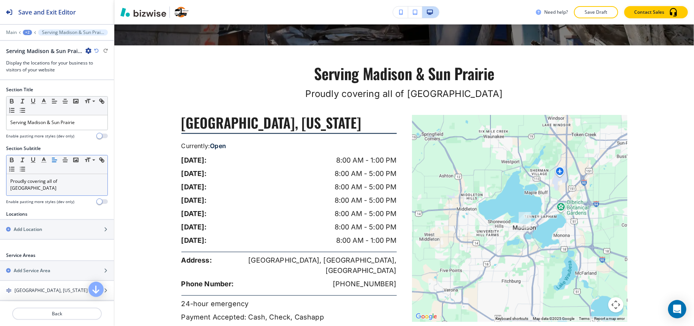
click at [58, 188] on div "Proudly covering all of [GEOGRAPHIC_DATA]" at bounding box center [56, 184] width 101 height 21
click at [57, 187] on div "Proudly covering all of [GEOGRAPHIC_DATA]" at bounding box center [56, 184] width 101 height 21
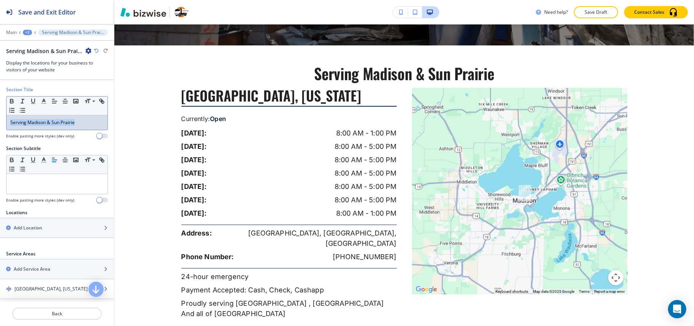
drag, startPoint x: 89, startPoint y: 122, endPoint x: 0, endPoint y: 119, distance: 89.2
click at [0, 119] on div "Section Title Small Normal Large Huge Serving Madison & Sun Prairie Enable past…" at bounding box center [57, 115] width 114 height 59
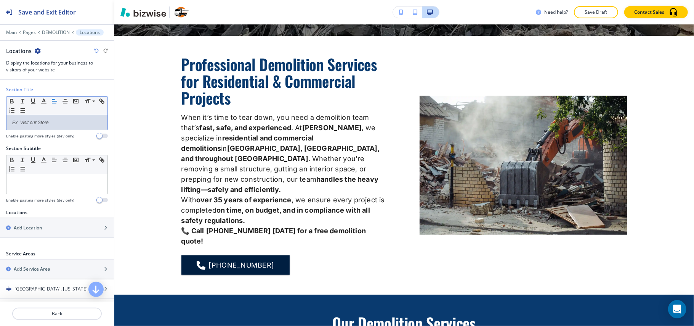
scroll to position [0, 0]
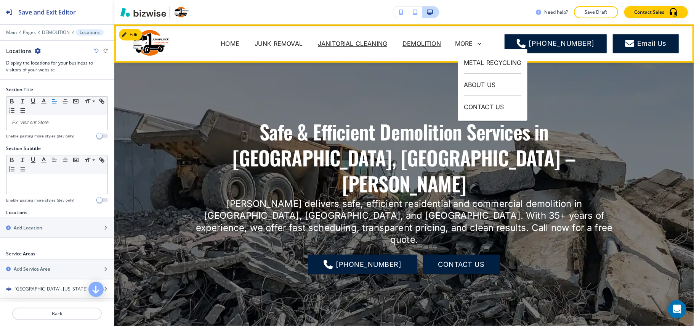
click at [353, 43] on p "JANITORIAL CLEANING" at bounding box center [352, 43] width 69 height 9
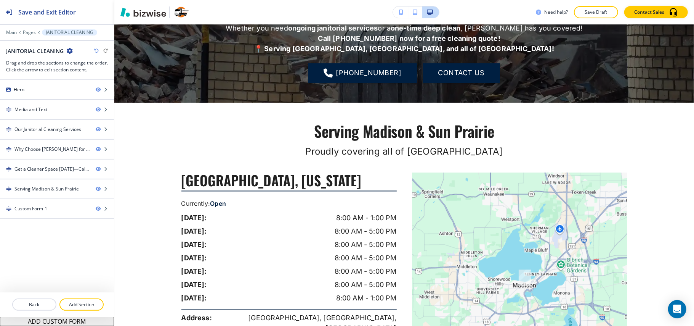
scroll to position [1113, 0]
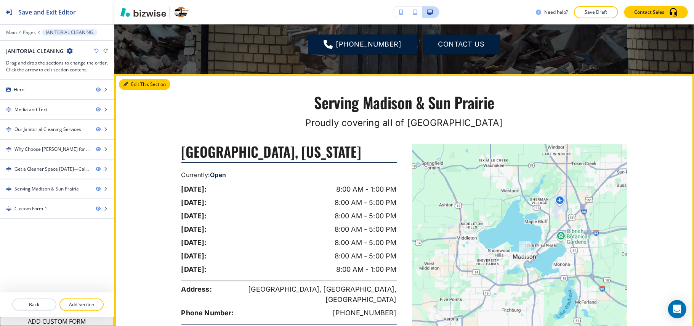
click at [134, 79] on button "Edit This Section" at bounding box center [144, 84] width 51 height 11
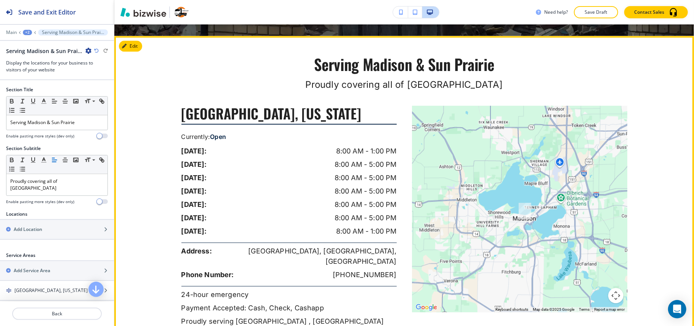
scroll to position [1153, 0]
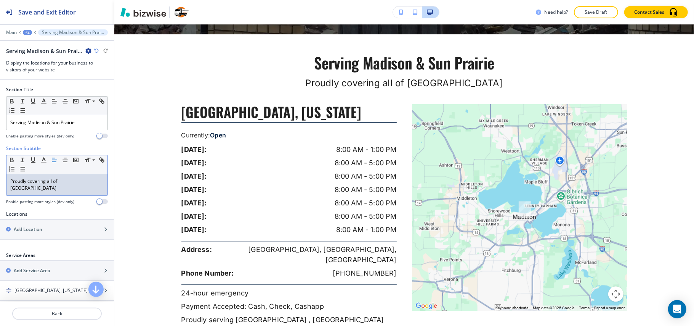
click at [66, 186] on div "Proudly covering all of [GEOGRAPHIC_DATA]" at bounding box center [56, 184] width 101 height 21
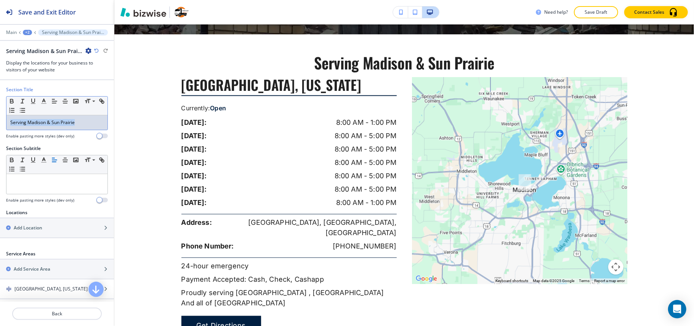
drag, startPoint x: 76, startPoint y: 124, endPoint x: 0, endPoint y: 119, distance: 76.4
click at [0, 119] on div "Section Title Small Normal Large Huge Serving Madison & Sun Prairie Enable past…" at bounding box center [57, 115] width 114 height 59
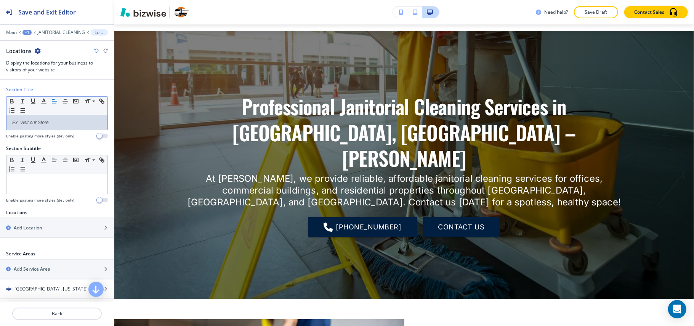
scroll to position [0, 0]
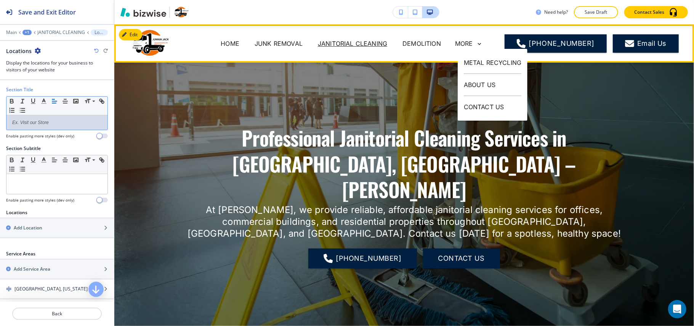
click at [269, 28] on span "JUNK REMOVAL" at bounding box center [278, 43] width 63 height 30
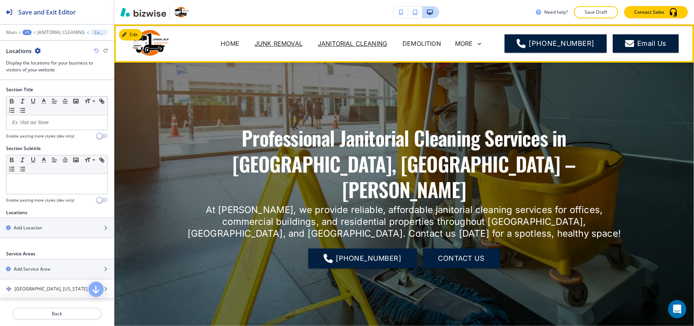
click at [278, 47] on p "JUNK REMOVAL" at bounding box center [279, 43] width 48 height 9
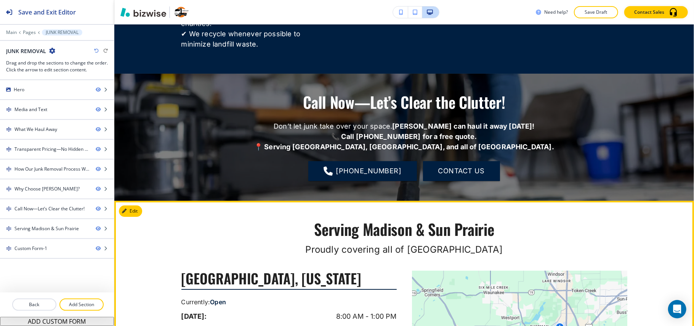
scroll to position [1781, 0]
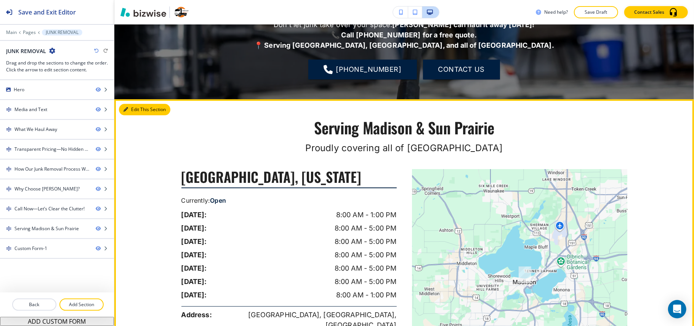
click at [138, 104] on button "Edit This Section" at bounding box center [144, 109] width 51 height 11
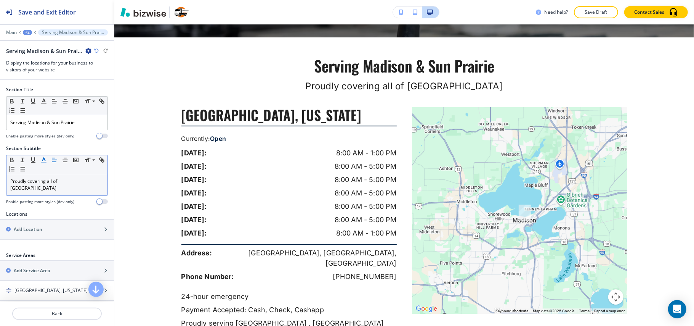
scroll to position [1847, 0]
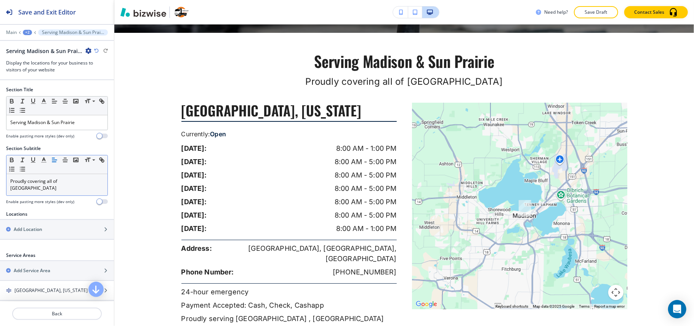
click at [50, 183] on p "Proudly covering all of [GEOGRAPHIC_DATA]" at bounding box center [56, 185] width 93 height 14
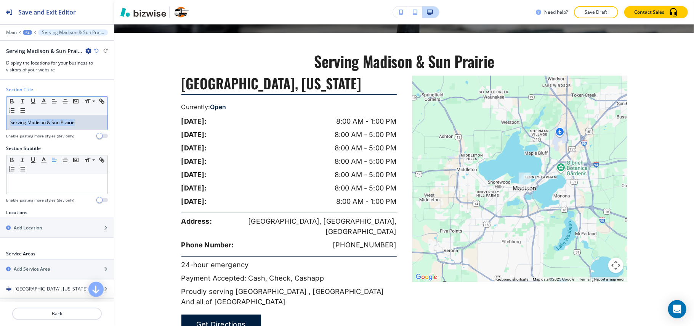
drag, startPoint x: 83, startPoint y: 127, endPoint x: 0, endPoint y: 120, distance: 83.1
click at [0, 120] on div "Section Title Small Normal Large Huge Serving Madison & Sun Prairie Enable past…" at bounding box center [57, 115] width 114 height 59
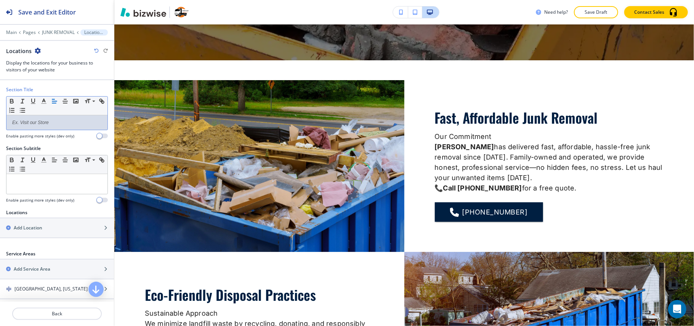
scroll to position [0, 0]
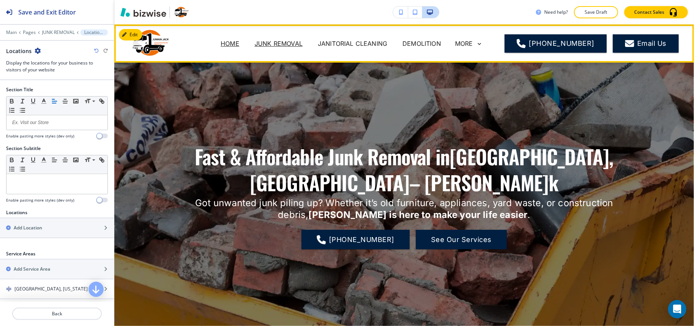
click at [230, 43] on p "HOME" at bounding box center [230, 43] width 19 height 9
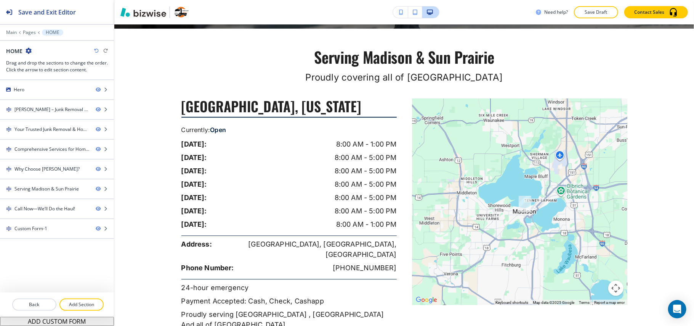
scroll to position [1716, 0]
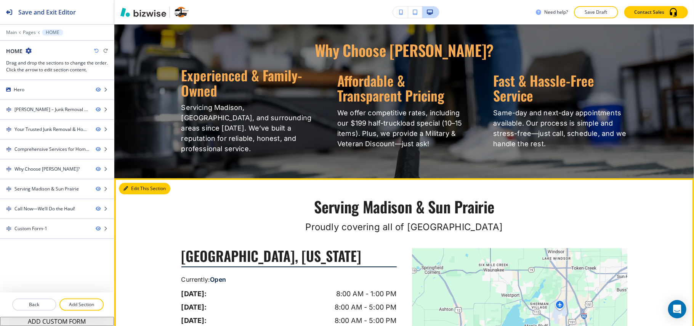
click at [131, 183] on button "Edit This Section" at bounding box center [144, 188] width 51 height 11
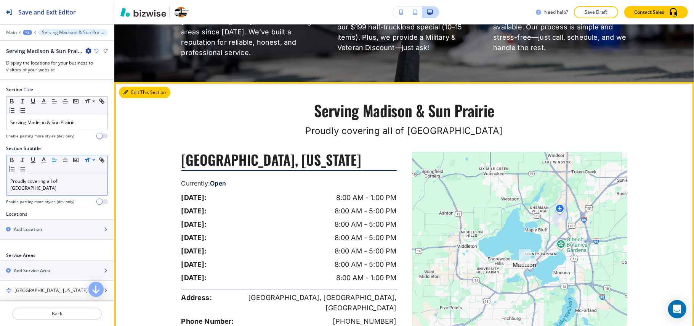
scroll to position [1831, 0]
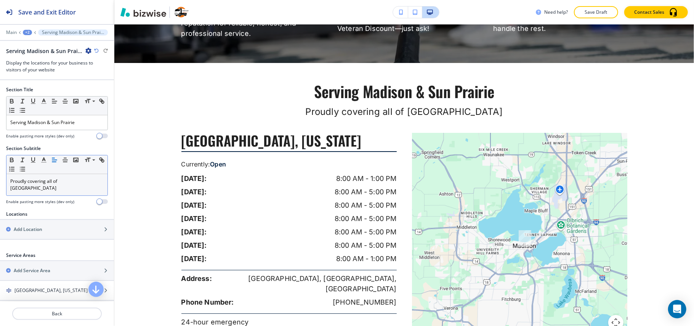
click at [47, 178] on div "Proudly covering all of [GEOGRAPHIC_DATA]" at bounding box center [56, 184] width 101 height 21
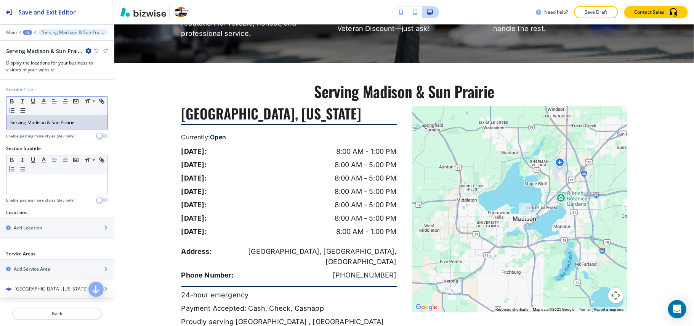
click at [68, 126] on p "Serving Madison & Sun Prairie" at bounding box center [56, 122] width 93 height 7
click at [67, 126] on p "Serving Madison & Sun Prairie" at bounding box center [56, 122] width 93 height 7
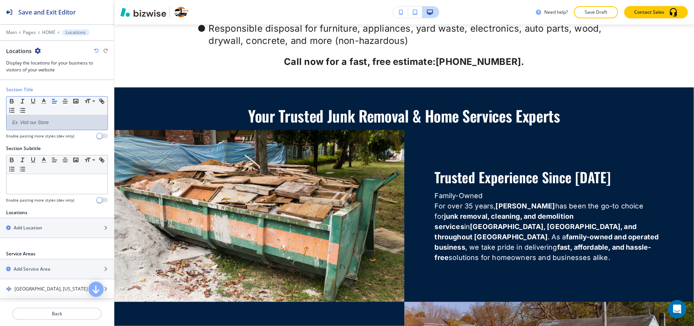
scroll to position [0, 0]
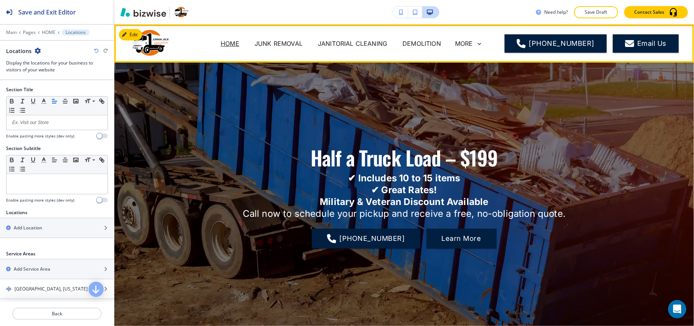
click at [427, 50] on span "DEMOLITION" at bounding box center [422, 43] width 54 height 30
click at [428, 46] on p "DEMOLITION" at bounding box center [422, 43] width 39 height 9
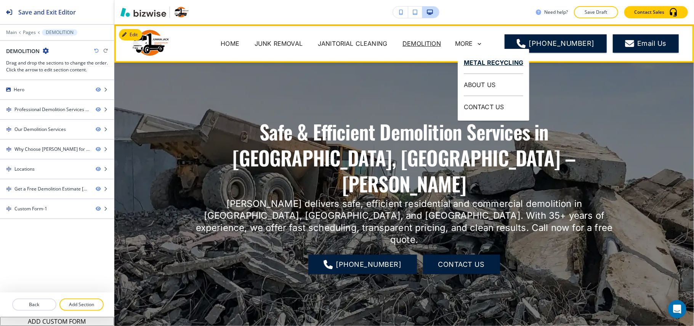
click at [484, 63] on p "METAL RECYCLING" at bounding box center [494, 63] width 60 height 22
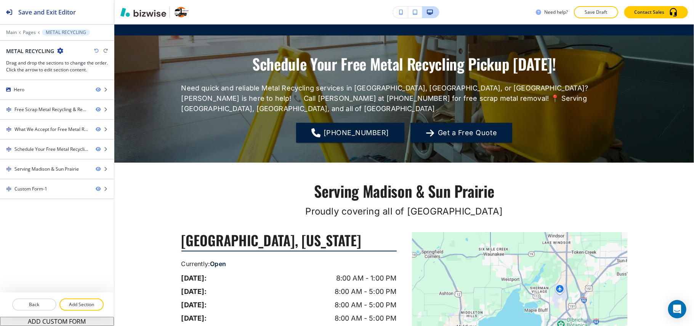
scroll to position [711, 0]
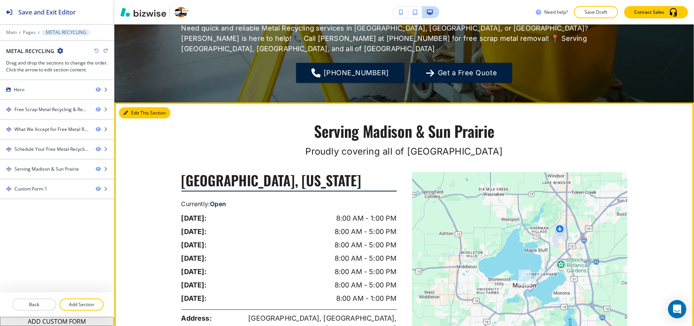
click at [140, 107] on button "Edit This Section" at bounding box center [144, 112] width 51 height 11
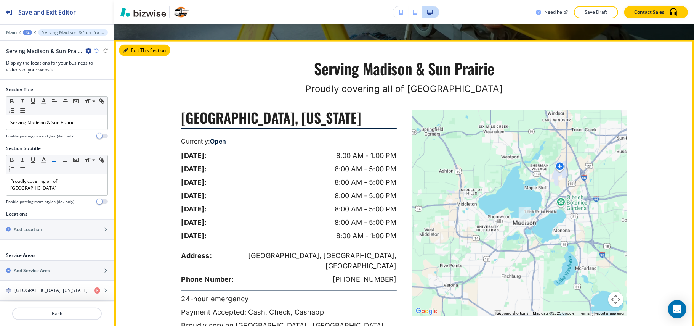
scroll to position [779, 0]
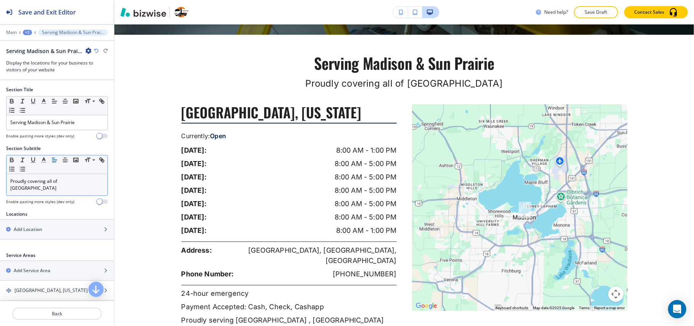
click at [61, 177] on div "Proudly covering all of [GEOGRAPHIC_DATA]" at bounding box center [56, 184] width 101 height 21
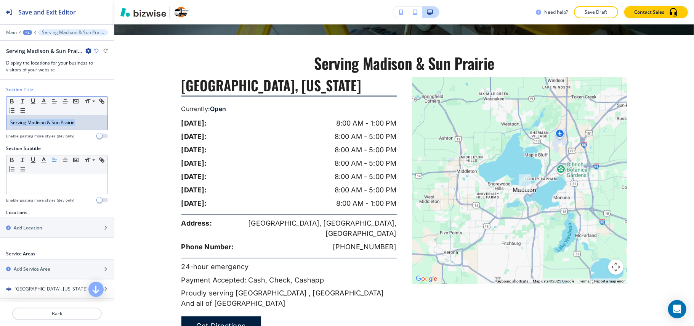
drag, startPoint x: 95, startPoint y: 120, endPoint x: 0, endPoint y: 119, distance: 94.6
click at [0, 119] on div "Section Title Small Normal Large Huge Serving Madison & Sun Prairie Enable past…" at bounding box center [57, 115] width 114 height 59
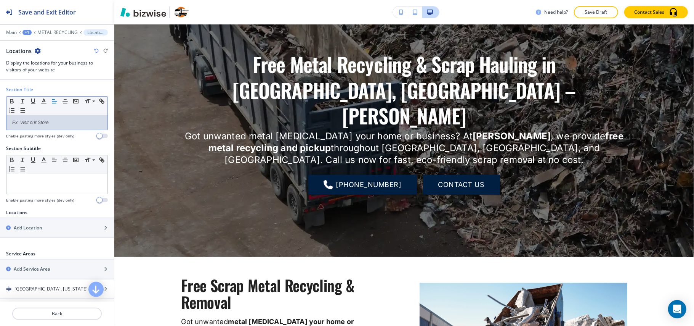
scroll to position [0, 0]
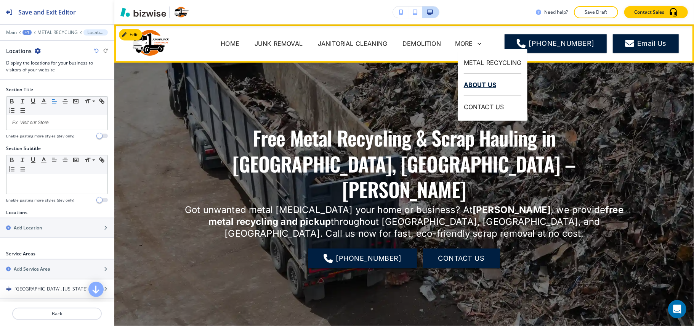
click at [481, 85] on p "ABOUT US" at bounding box center [493, 85] width 58 height 22
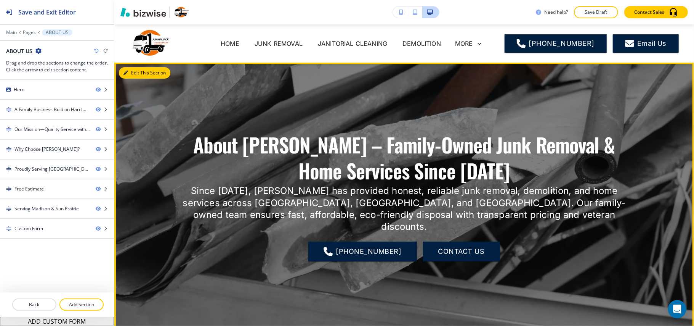
click at [136, 71] on button "Edit This Section" at bounding box center [144, 72] width 51 height 11
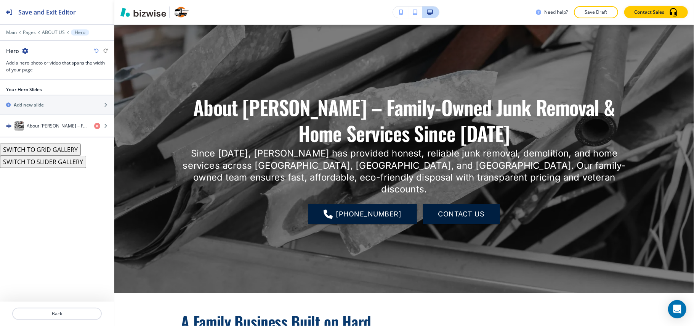
scroll to position [38, 0]
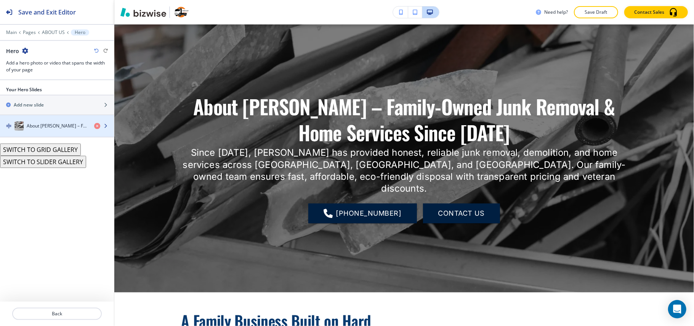
click at [39, 125] on h4 "About [PERSON_NAME] – Family-Owned Junk Removal & Home Services Since [DATE]" at bounding box center [57, 125] width 61 height 7
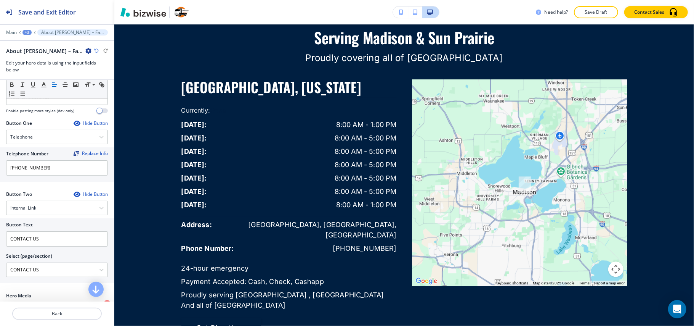
scroll to position [1061, 0]
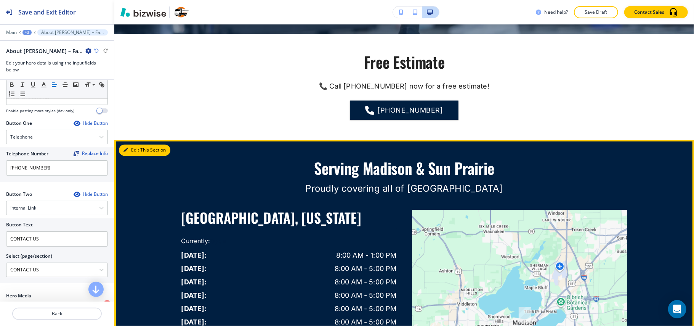
click at [139, 144] on button "Edit This Section" at bounding box center [144, 149] width 51 height 11
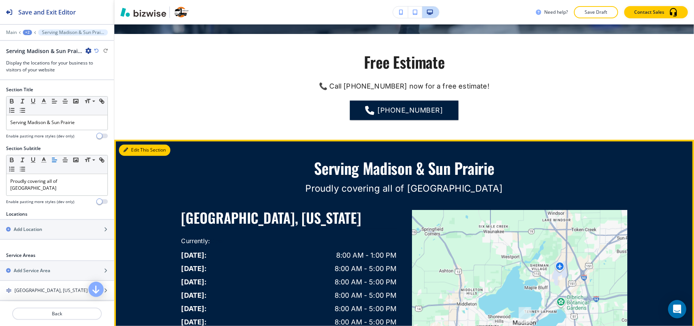
click at [139, 140] on div "Edit This Section Serving [GEOGRAPHIC_DATA] Proudly covering all of [GEOGRAPHIC…" at bounding box center [404, 314] width 580 height 348
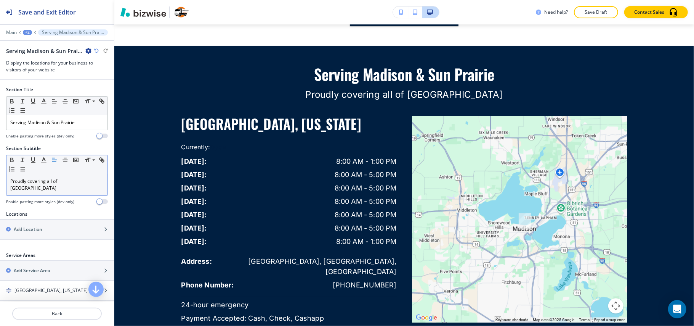
click at [33, 175] on div "Proudly covering all of [GEOGRAPHIC_DATA]" at bounding box center [56, 184] width 101 height 21
click at [34, 176] on div "Proudly covering all of [GEOGRAPHIC_DATA]" at bounding box center [56, 184] width 101 height 21
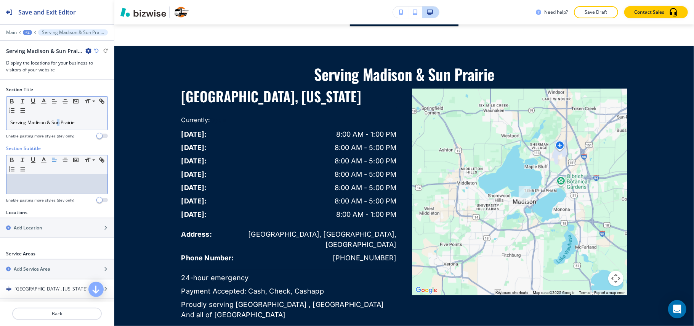
click at [58, 124] on p "Serving Madison & Sun Prairie" at bounding box center [56, 122] width 93 height 7
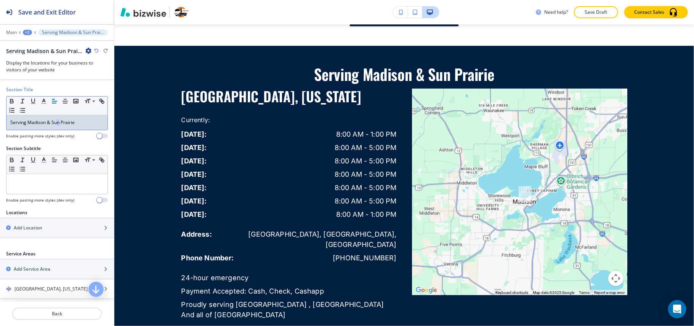
click at [58, 124] on p "Serving Madison & Sun Prairie" at bounding box center [56, 122] width 93 height 7
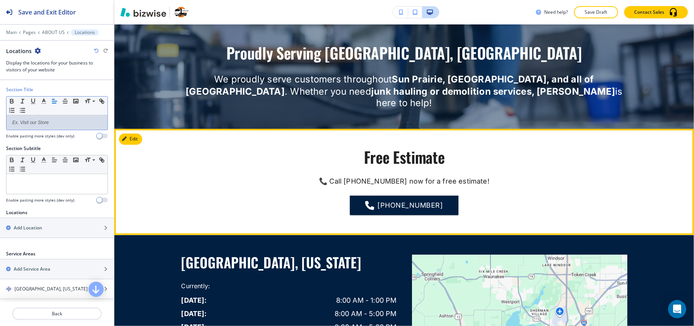
scroll to position [903, 0]
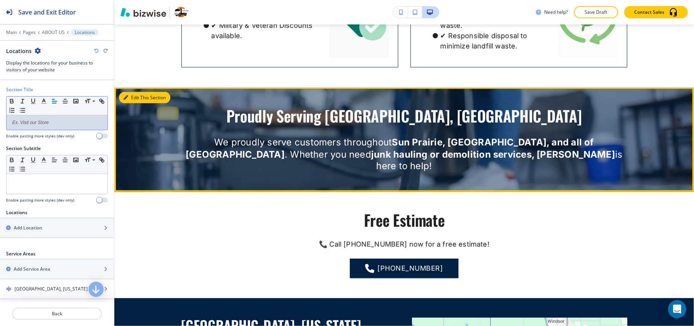
click at [138, 92] on button "Edit This Section" at bounding box center [144, 97] width 51 height 11
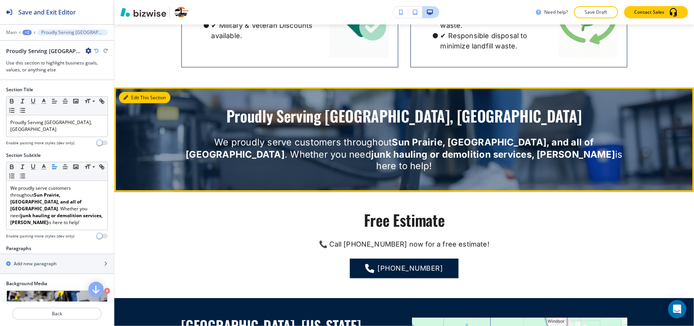
scroll to position [956, 0]
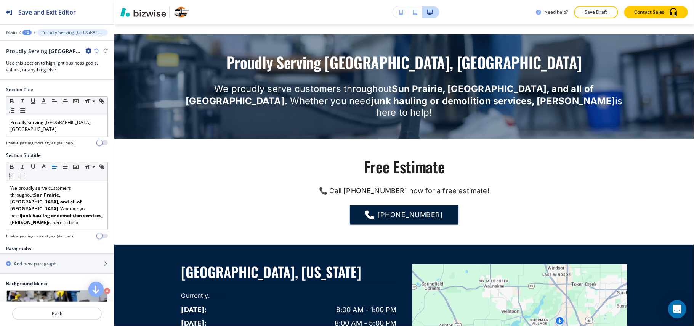
click at [23, 31] on div "+2" at bounding box center [26, 32] width 9 height 5
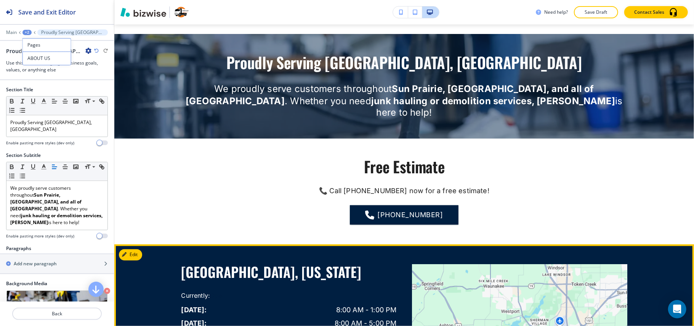
scroll to position [905, 0]
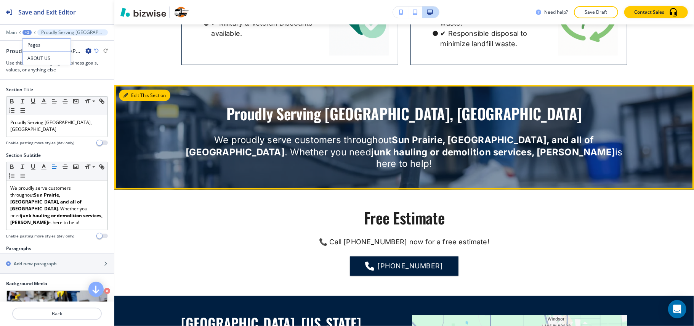
click at [139, 90] on button "Edit This Section" at bounding box center [144, 95] width 51 height 11
click at [130, 90] on button "Edit This Section" at bounding box center [144, 95] width 51 height 11
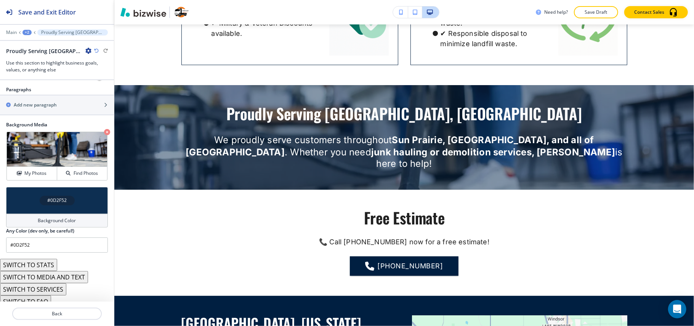
scroll to position [160, 0]
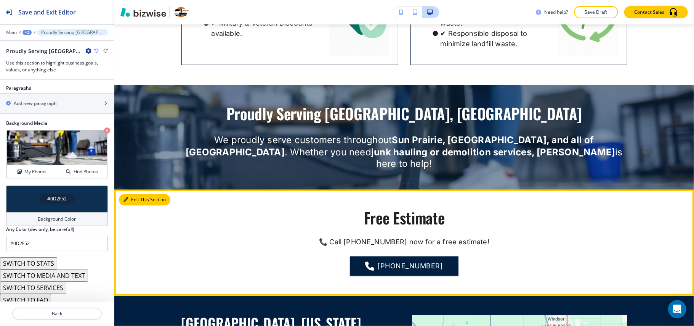
click at [133, 194] on button "Edit This Section" at bounding box center [144, 199] width 51 height 11
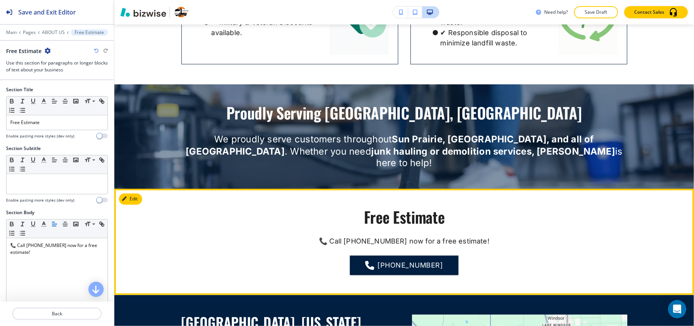
scroll to position [896, 0]
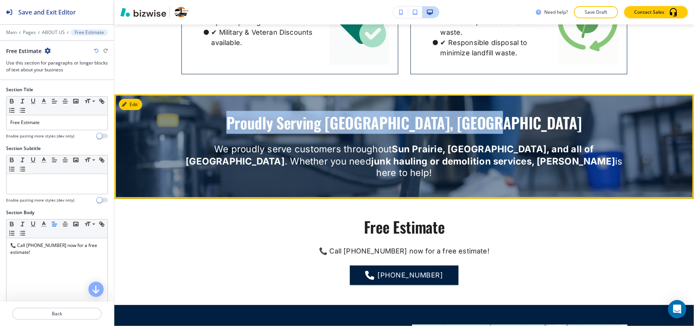
drag, startPoint x: 258, startPoint y: 113, endPoint x: 544, endPoint y: 114, distance: 285.9
click at [544, 114] on h2 "Proudly Serving [GEOGRAPHIC_DATA], [GEOGRAPHIC_DATA]" at bounding box center [404, 122] width 446 height 17
copy h2 "Proudly Serving [GEOGRAPHIC_DATA], [GEOGRAPHIC_DATA]"
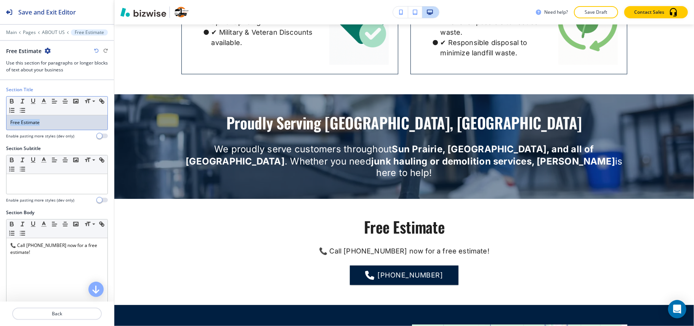
drag, startPoint x: 56, startPoint y: 124, endPoint x: 0, endPoint y: 122, distance: 56.4
click at [0, 122] on div "Section Title Small Normal Large Huge Free Estimate Enable pasting more styles …" at bounding box center [57, 115] width 114 height 59
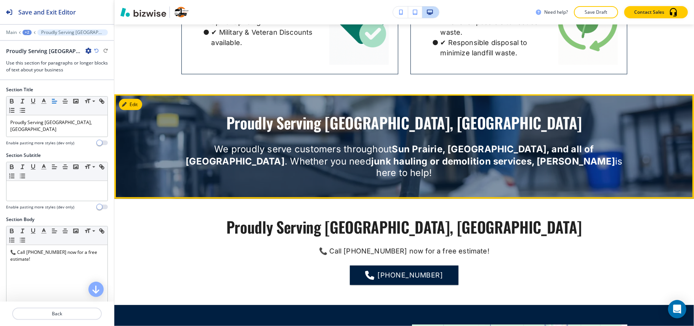
drag, startPoint x: 174, startPoint y: 141, endPoint x: 584, endPoint y: 149, distance: 410.3
click at [584, 149] on div "Proudly Serving [GEOGRAPHIC_DATA], [GEOGRAPHIC_DATA] We proudly serve customers…" at bounding box center [404, 146] width 580 height 65
copy p "We proudly serve customers throughout [GEOGRAPHIC_DATA], [GEOGRAPHIC_DATA], and…"
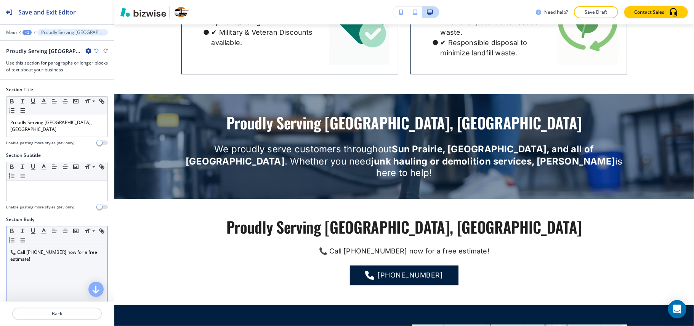
click at [45, 269] on div "📞 Call [PHONE_NUMBER] now for a free estimate!" at bounding box center [56, 294] width 101 height 99
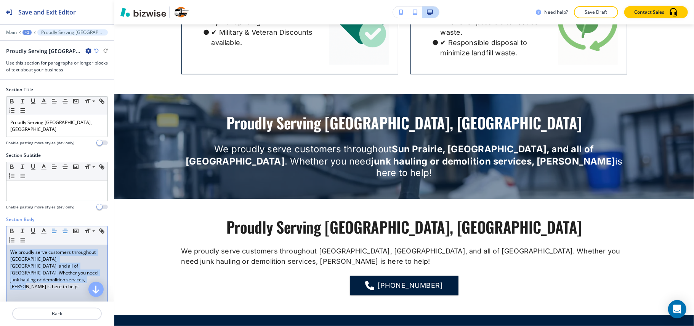
click at [64, 231] on icon "button" at bounding box center [65, 230] width 7 height 7
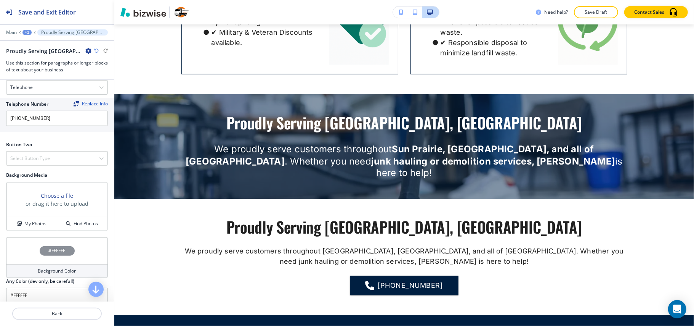
scroll to position [356, 0]
click at [40, 156] on h4 "Select Button Type" at bounding box center [30, 157] width 40 height 7
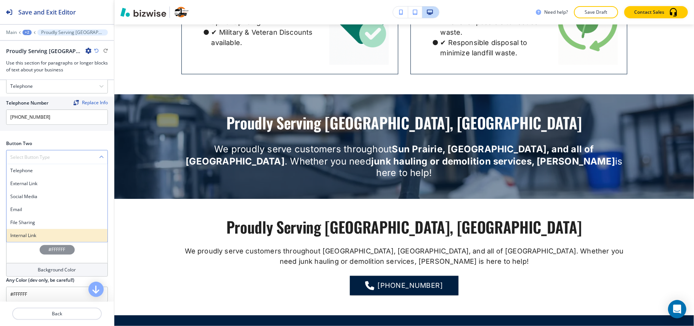
click at [35, 237] on h4 "Internal Link" at bounding box center [56, 235] width 93 height 7
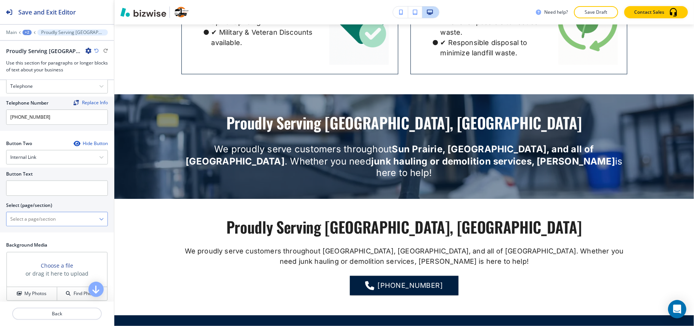
drag, startPoint x: 34, startPoint y: 236, endPoint x: 42, endPoint y: 224, distance: 14.6
click at [42, 224] on \(page\/section\) "Manual Input" at bounding box center [52, 218] width 93 height 13
type \(page\/section\) "CONTACT US"
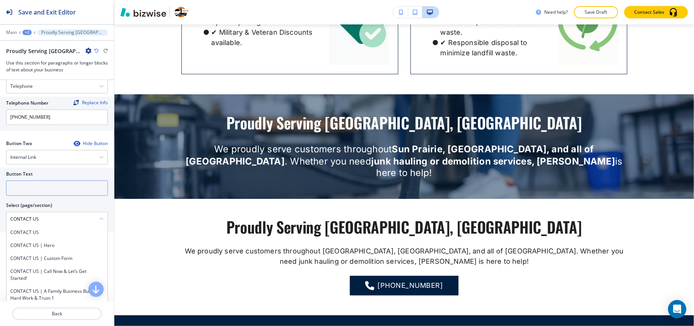
drag, startPoint x: 48, startPoint y: 235, endPoint x: 34, endPoint y: 191, distance: 46.9
click at [48, 236] on h4 "CONTACT US" at bounding box center [56, 232] width 93 height 7
click at [34, 189] on input "text" at bounding box center [57, 187] width 102 height 15
paste input "CONTACT US"
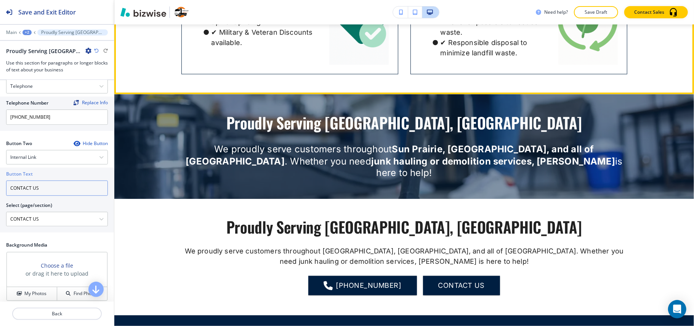
type input "CONTACT US"
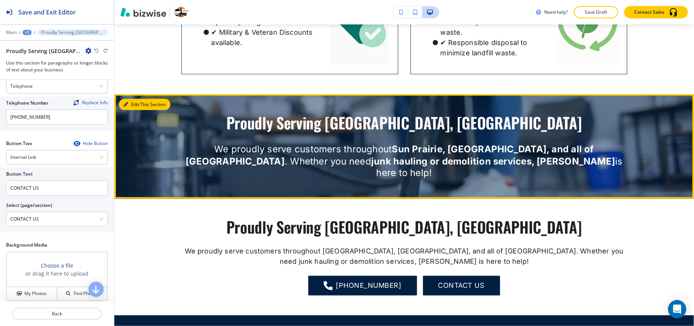
click at [135, 99] on button "Edit This Section" at bounding box center [144, 104] width 51 height 11
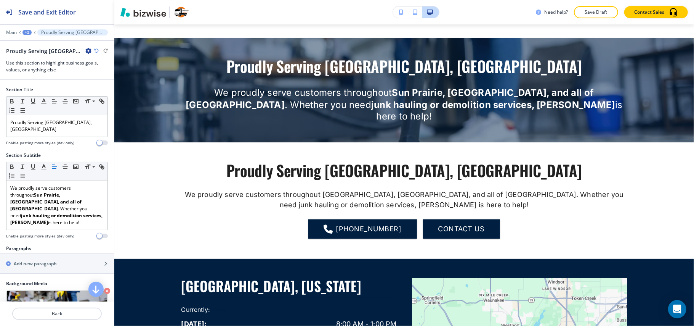
scroll to position [956, 0]
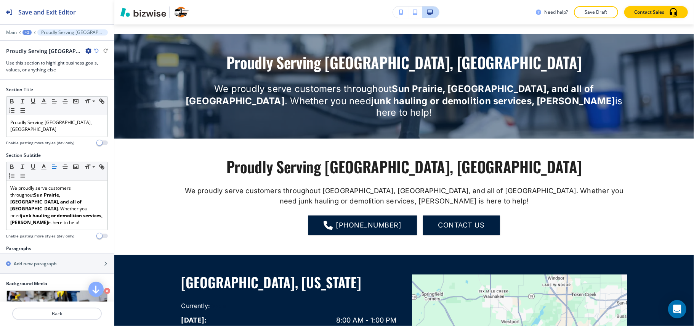
click at [88, 50] on icon "button" at bounding box center [88, 51] width 6 height 6
click at [100, 93] on p "Delete Section" at bounding box center [109, 91] width 39 height 7
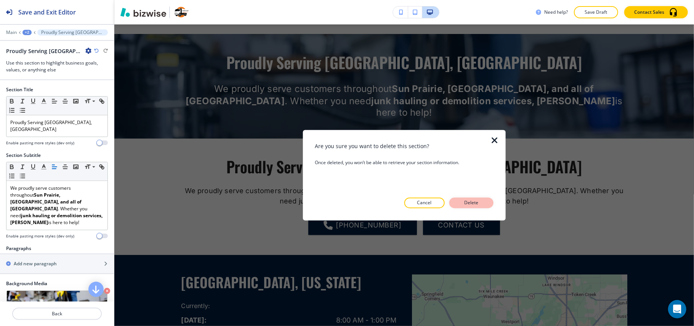
click at [475, 202] on p "Delete" at bounding box center [471, 202] width 18 height 7
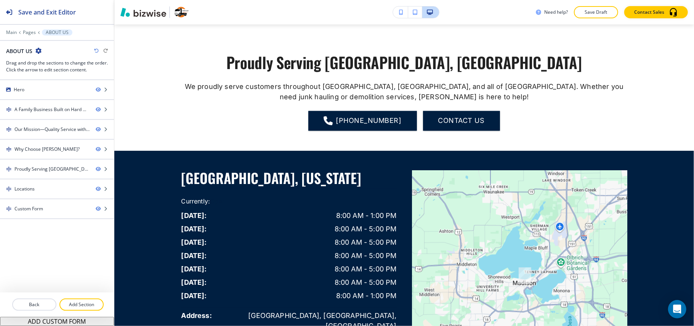
scroll to position [854, 0]
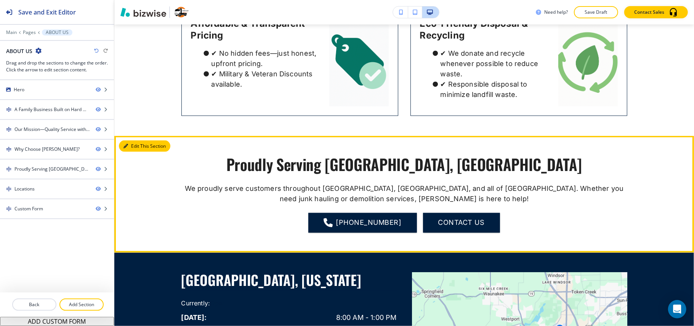
click at [133, 140] on button "Edit This Section" at bounding box center [144, 145] width 51 height 11
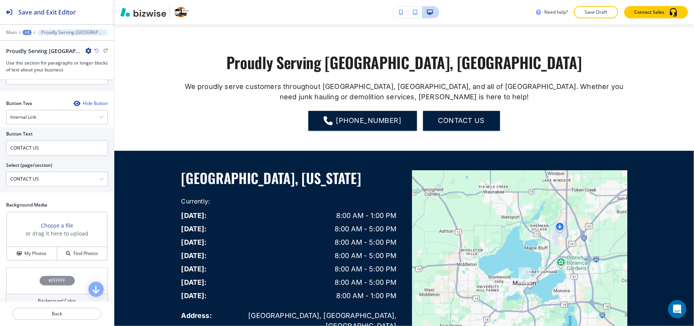
scroll to position [461, 0]
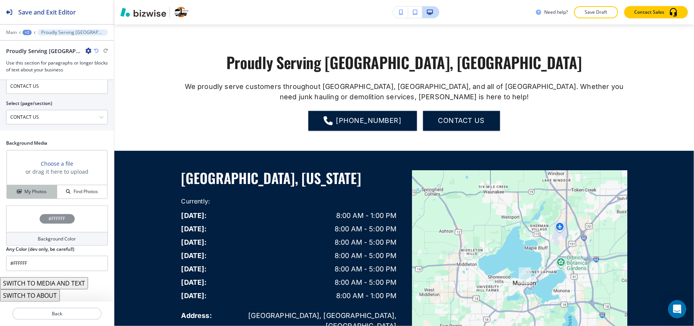
click at [36, 196] on button "My Photos" at bounding box center [32, 191] width 50 height 13
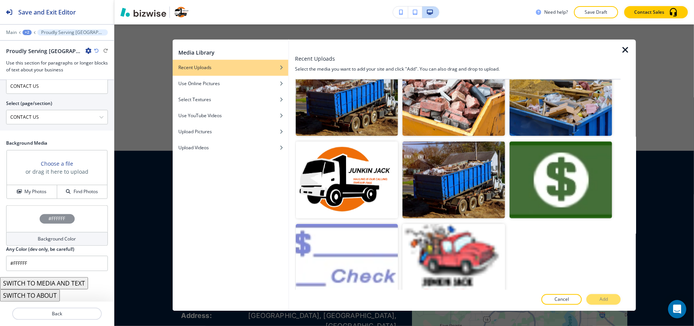
scroll to position [342, 0]
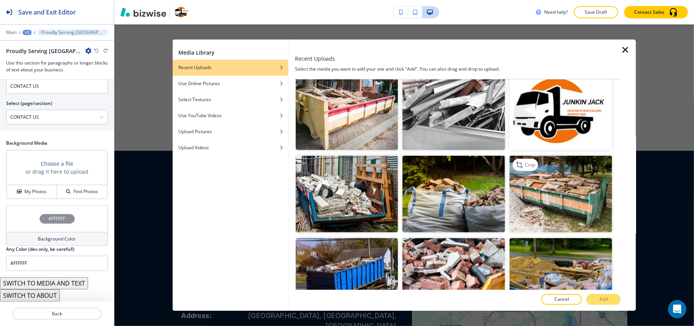
click at [555, 196] on img "button" at bounding box center [561, 193] width 103 height 77
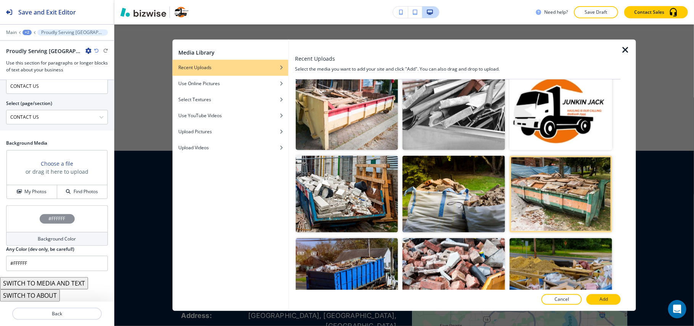
click at [595, 293] on div at bounding box center [458, 291] width 326 height 5
click at [604, 301] on p "Add" at bounding box center [604, 299] width 8 height 7
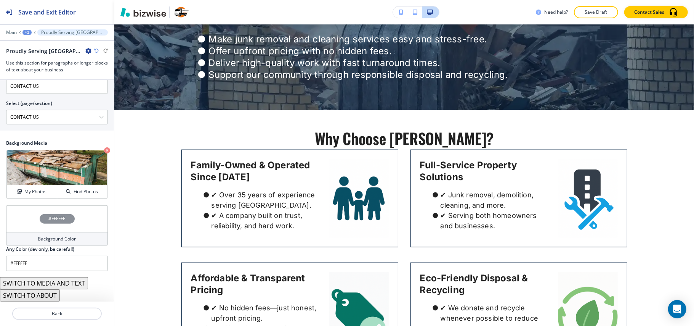
scroll to position [613, 0]
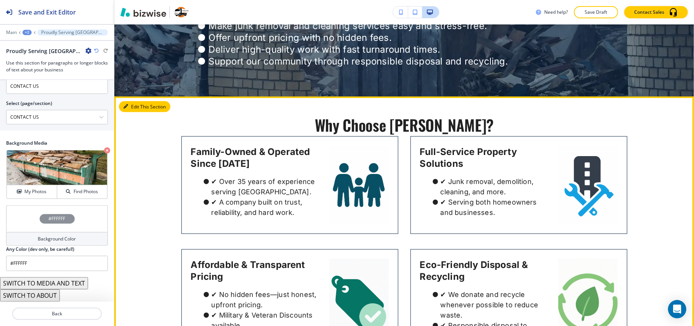
click at [124, 104] on icon "button" at bounding box center [126, 106] width 5 height 5
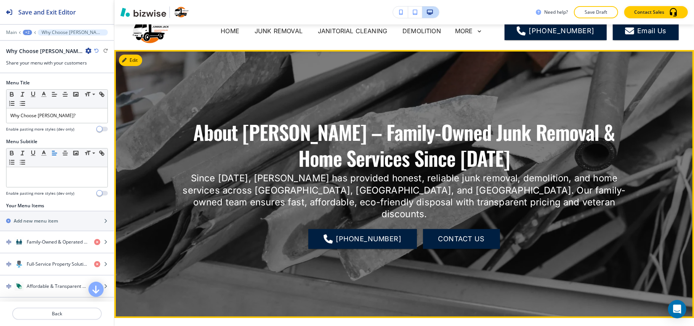
scroll to position [0, 0]
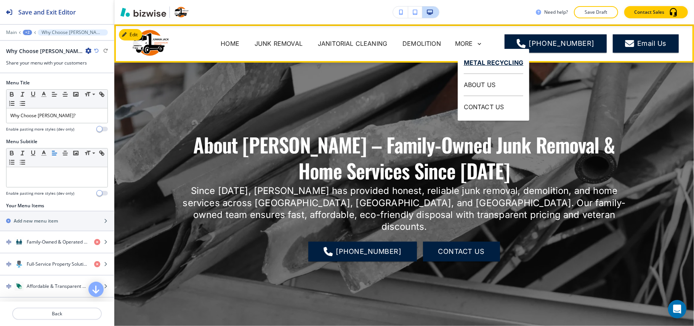
click at [481, 63] on p "METAL RECYCLING" at bounding box center [494, 63] width 60 height 22
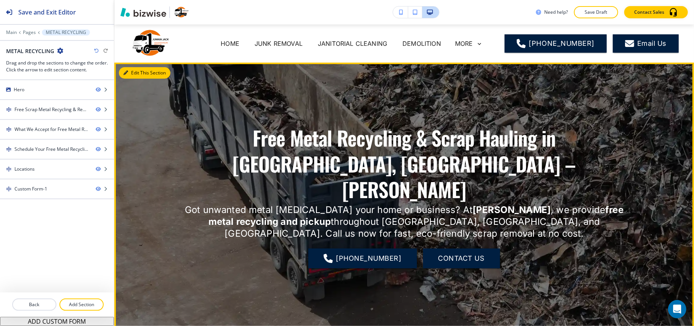
click at [134, 75] on button "Edit This Section" at bounding box center [144, 72] width 51 height 11
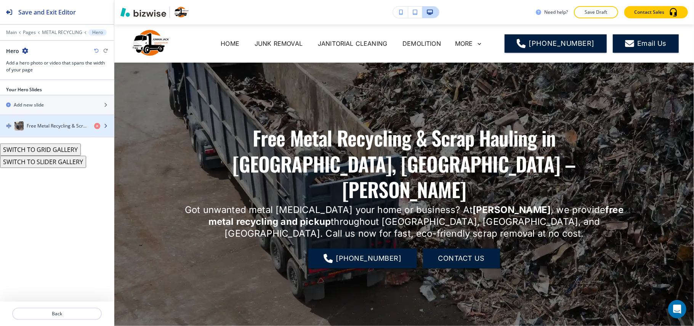
scroll to position [38, 0]
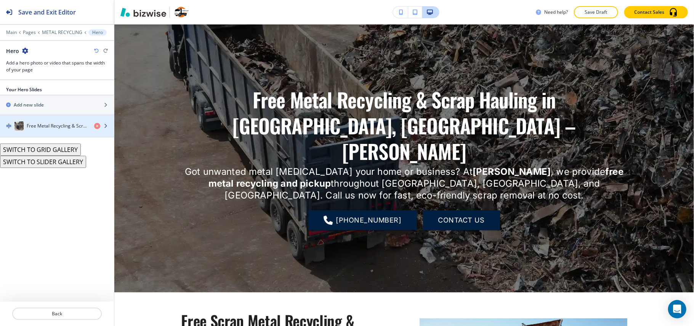
click at [51, 129] on h4 "Free Metal Recycling & Scrap Hauling in [GEOGRAPHIC_DATA], [GEOGRAPHIC_DATA] – …" at bounding box center [57, 125] width 61 height 7
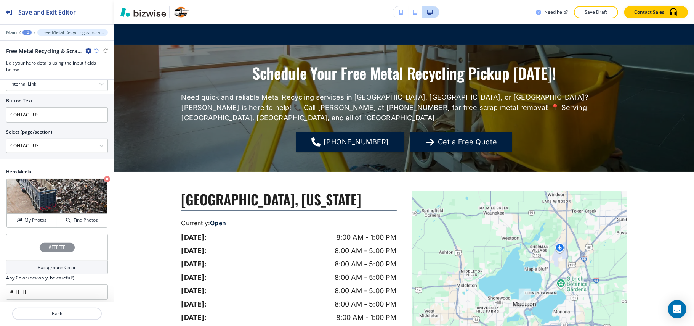
scroll to position [637, 0]
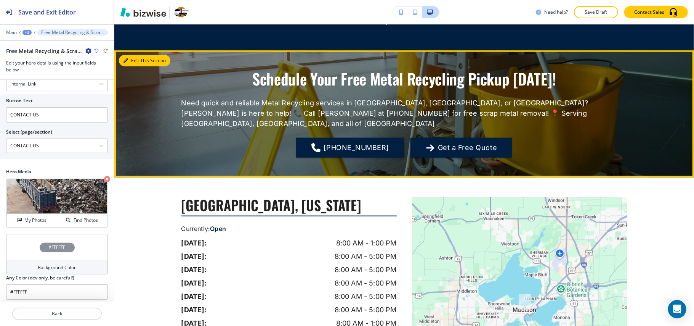
click at [135, 57] on button "Edit This Section" at bounding box center [144, 60] width 51 height 11
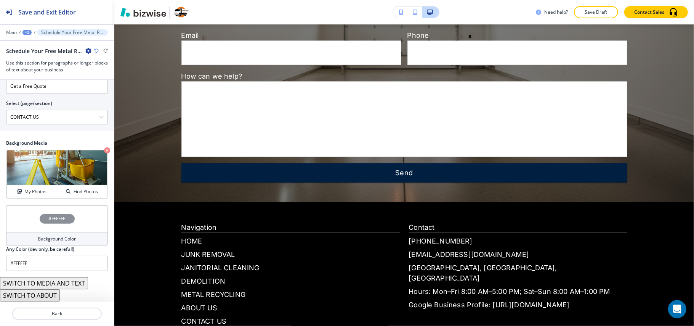
scroll to position [1239, 0]
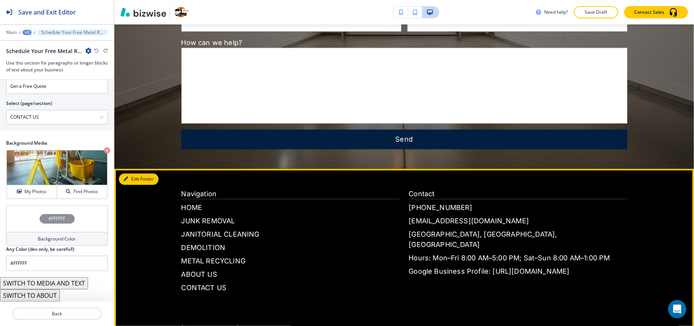
click at [138, 173] on button "Edit Footer" at bounding box center [139, 178] width 40 height 11
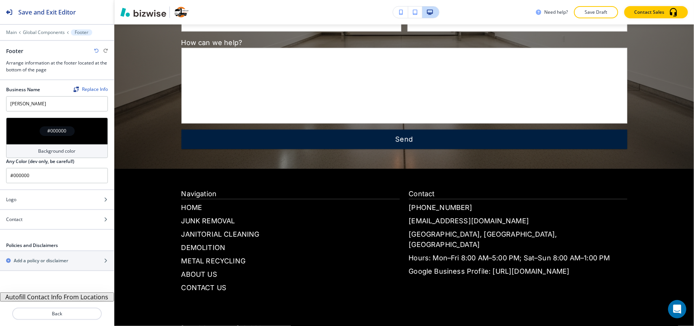
click at [49, 296] on button "Autofill Contact Info From Locations" at bounding box center [57, 296] width 114 height 9
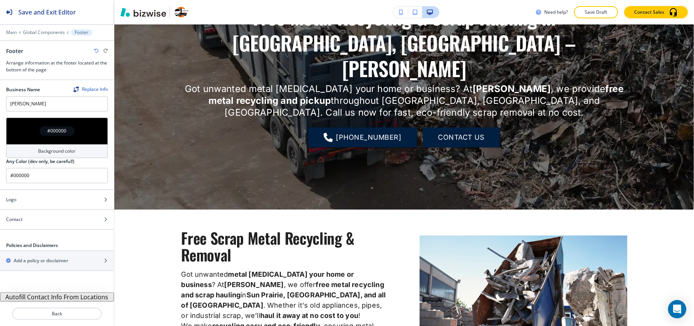
scroll to position [0, 0]
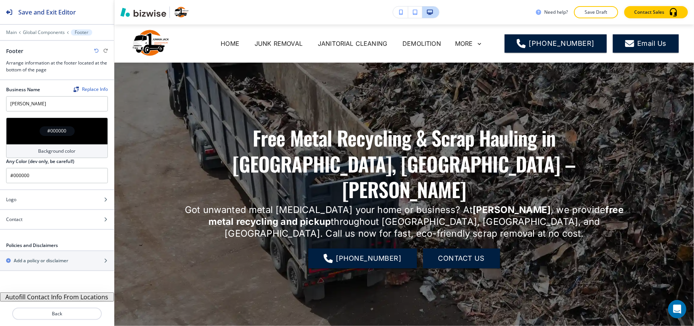
click at [5, 31] on div "Main Global Components Footer" at bounding box center [57, 32] width 114 height 6
click at [13, 32] on p "Main" at bounding box center [11, 32] width 11 height 5
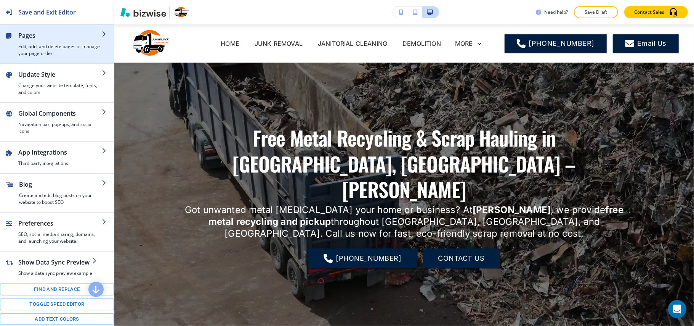
click at [34, 33] on h2 "Pages" at bounding box center [59, 35] width 83 height 9
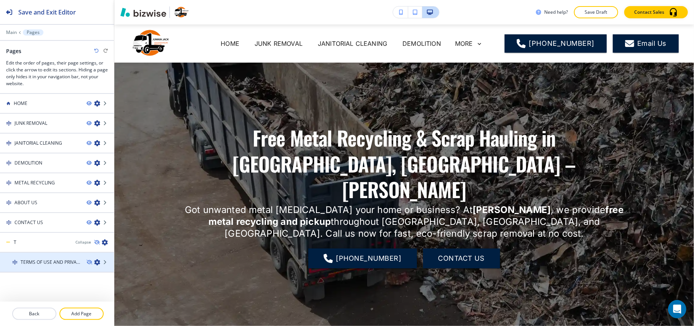
click at [38, 258] on h4 "TERMS OF USE AND PRIVACY POLICY" at bounding box center [51, 261] width 60 height 7
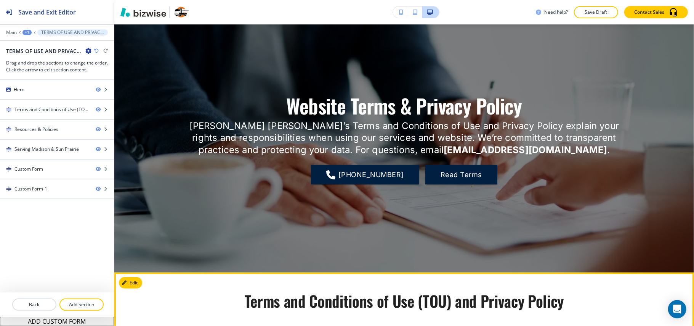
scroll to position [51, 0]
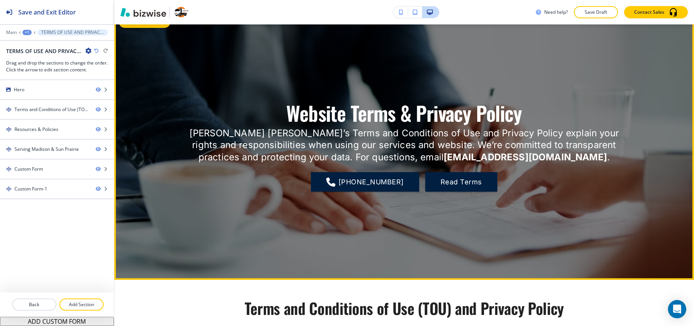
click at [128, 24] on div "Need help? Save Draft Contact Sales" at bounding box center [404, 12] width 580 height 24
click at [130, 27] on button "Edit This Section" at bounding box center [144, 21] width 51 height 11
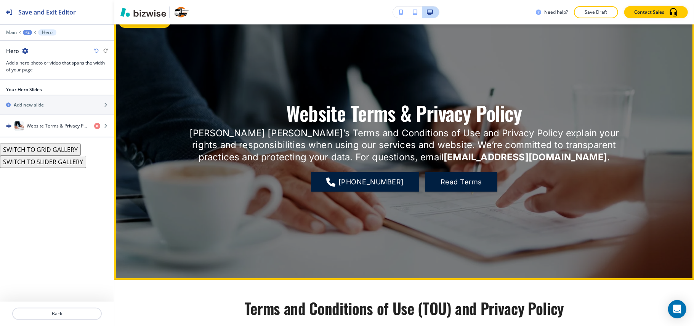
scroll to position [38, 0]
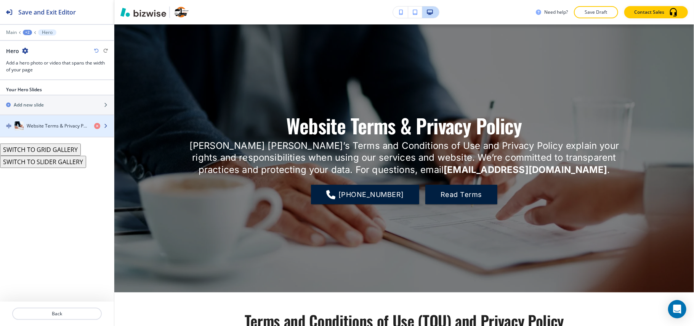
click at [48, 122] on div "Website Terms & Privacy Policy" at bounding box center [44, 125] width 88 height 9
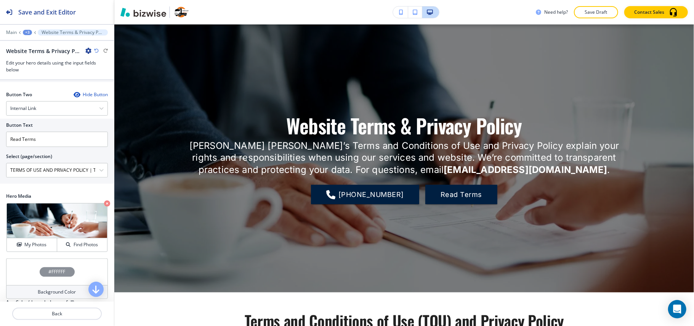
scroll to position [256, 0]
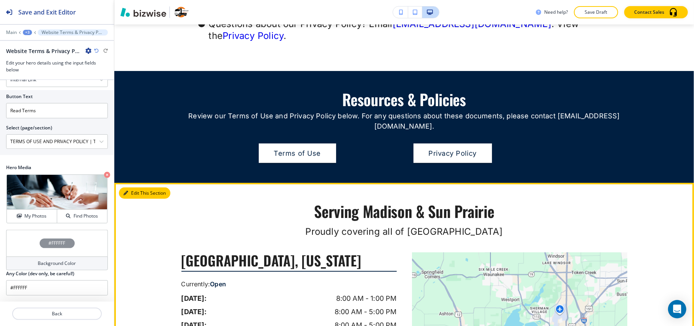
click at [125, 187] on button "Edit This Section" at bounding box center [144, 192] width 51 height 11
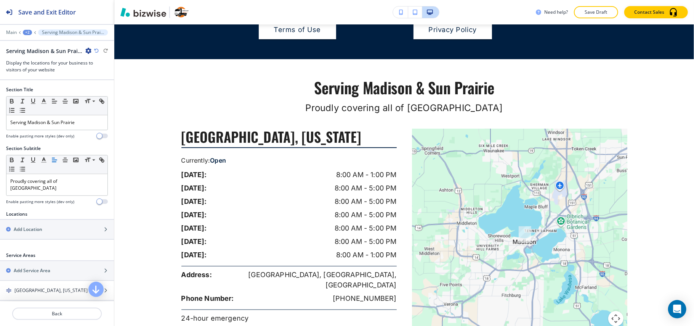
scroll to position [518, 0]
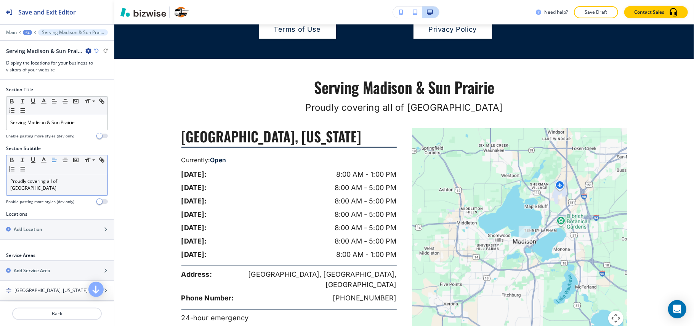
click at [43, 183] on p "Proudly covering all of [GEOGRAPHIC_DATA]" at bounding box center [56, 185] width 93 height 14
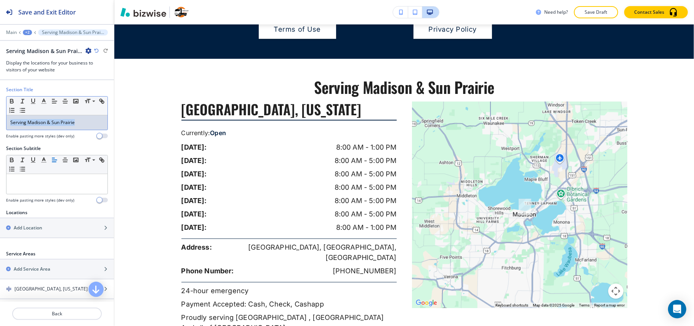
drag, startPoint x: 91, startPoint y: 124, endPoint x: 73, endPoint y: 124, distance: 17.5
click at [0, 124] on div "Section Title Small Normal Large Huge Serving Madison & Sun Prairie Enable past…" at bounding box center [57, 115] width 114 height 59
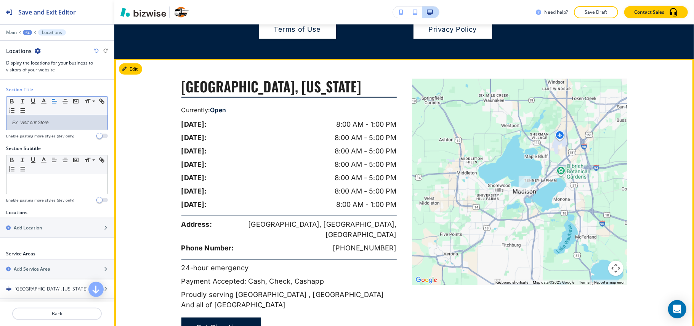
scroll to position [365, 0]
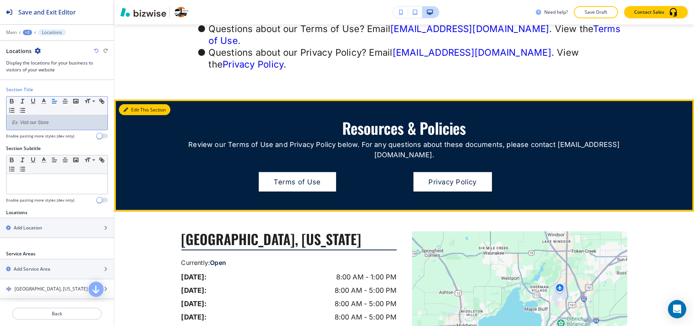
click at [136, 104] on button "Edit This Section" at bounding box center [144, 109] width 51 height 11
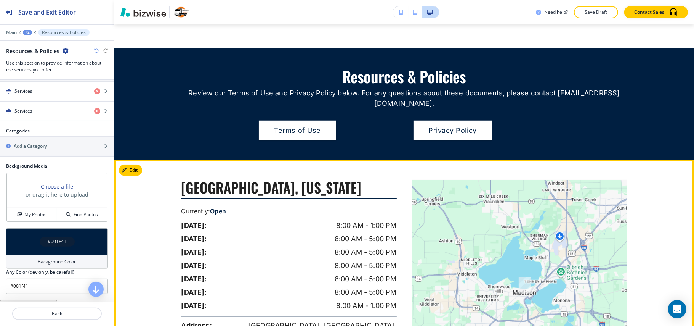
scroll to position [315, 0]
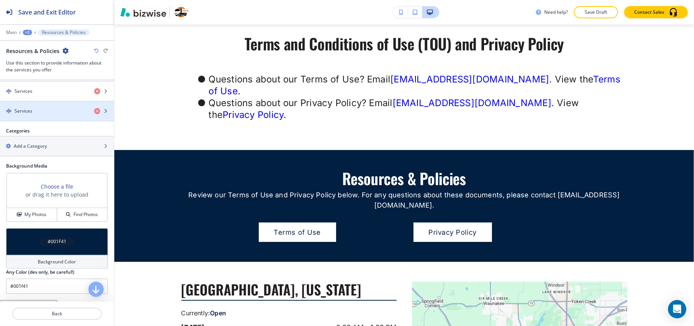
click at [37, 114] on div "Services" at bounding box center [44, 111] width 88 height 7
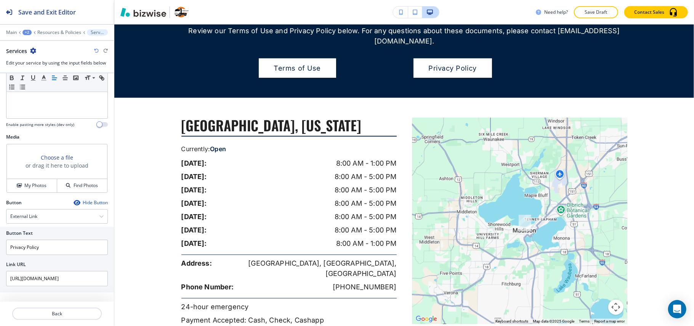
scroll to position [209, 0]
click at [63, 316] on p "Back" at bounding box center [57, 313] width 88 height 7
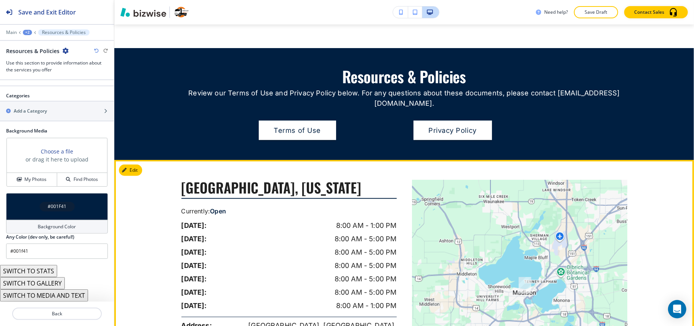
scroll to position [351, 0]
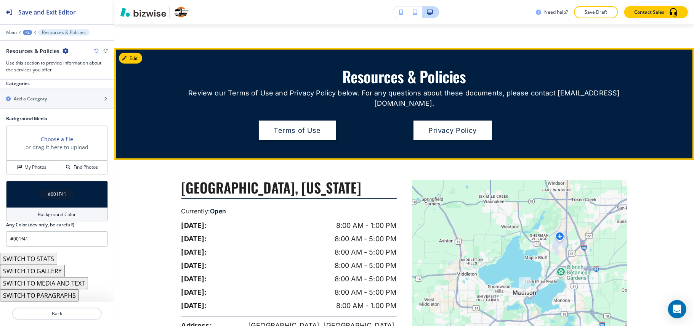
click at [302, 120] on link "Terms of Use" at bounding box center [297, 130] width 77 height 20
click at [427, 120] on link "Privacy Policy" at bounding box center [453, 130] width 79 height 20
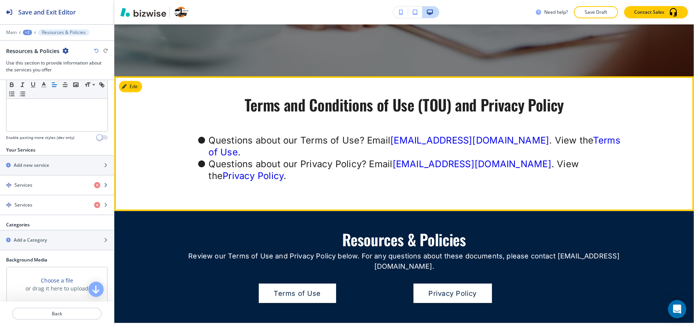
scroll to position [147, 0]
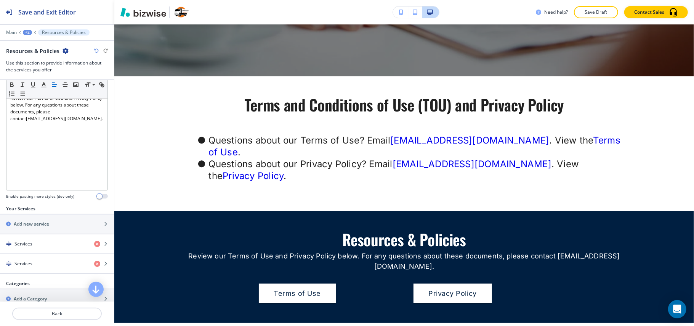
click at [141, 211] on div at bounding box center [404, 267] width 580 height 112
click at [133, 211] on div at bounding box center [404, 267] width 580 height 112
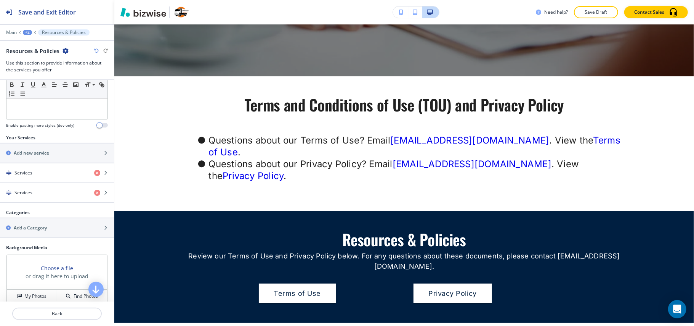
scroll to position [300, 0]
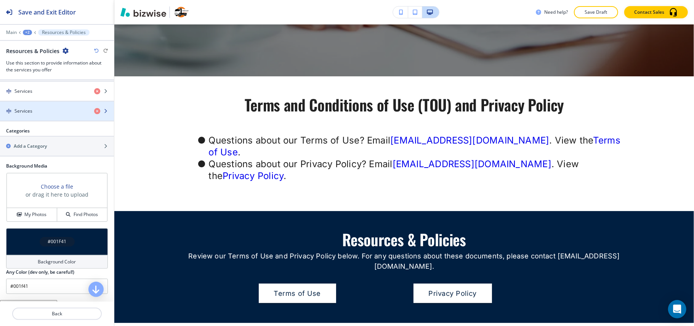
click at [50, 114] on div "Services" at bounding box center [44, 111] width 88 height 7
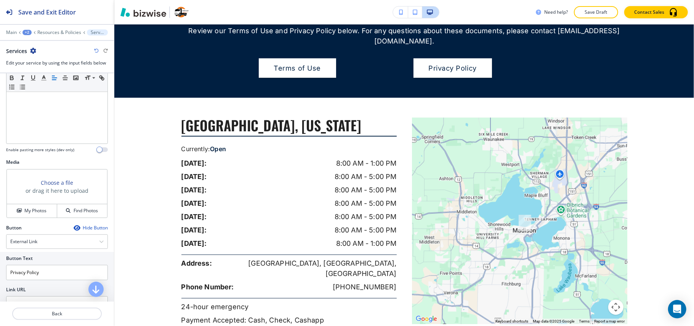
scroll to position [209, 0]
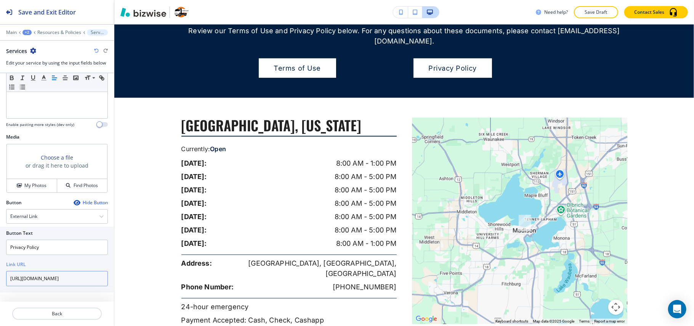
click at [36, 280] on input "[URL][DOMAIN_NAME]" at bounding box center [57, 278] width 102 height 15
click at [67, 263] on div "Link URL" at bounding box center [57, 264] width 102 height 7
drag, startPoint x: 10, startPoint y: 219, endPoint x: 107, endPoint y: 296, distance: 124.0
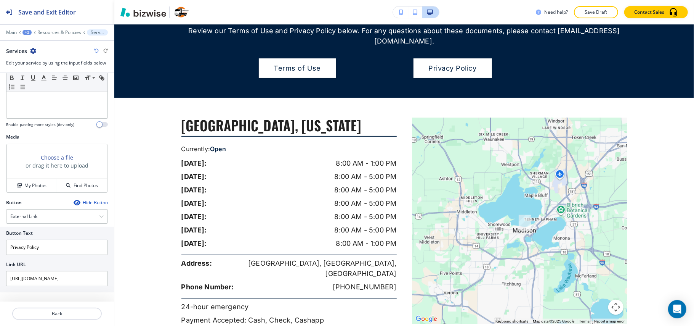
click at [107, 296] on div "Cancel Copy Capture" at bounding box center [347, 169] width 694 height 326
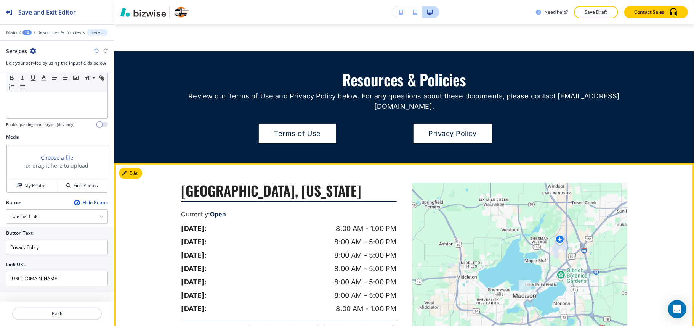
scroll to position [275, 0]
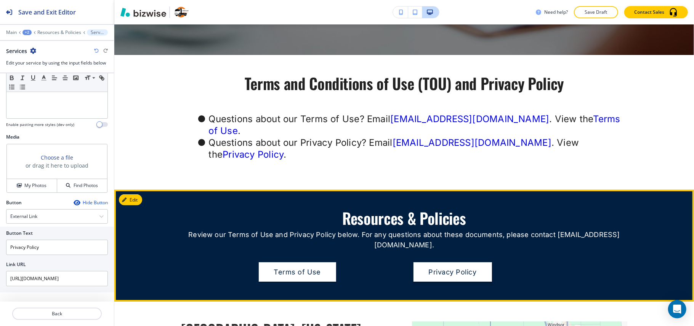
click at [458, 262] on link "Privacy Policy" at bounding box center [453, 272] width 79 height 20
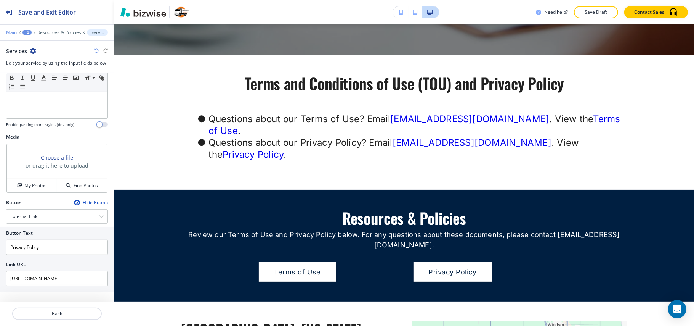
click at [13, 32] on p "Main" at bounding box center [11, 32] width 11 height 5
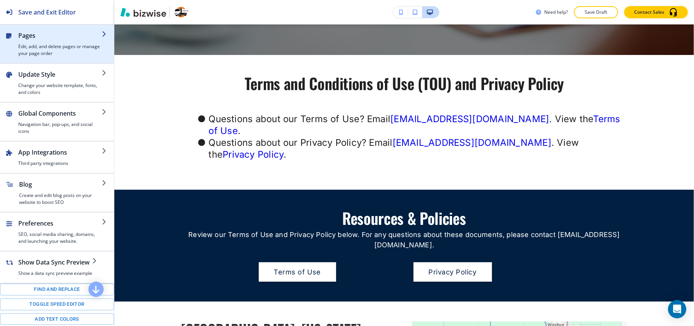
click at [38, 56] on h4 "Edit, add, and delete pages or manage your page order" at bounding box center [59, 50] width 83 height 14
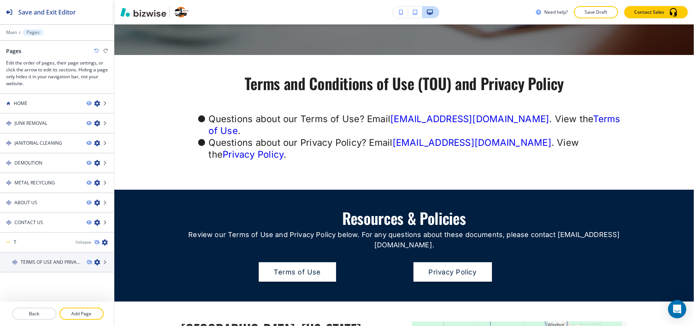
scroll to position [7, 0]
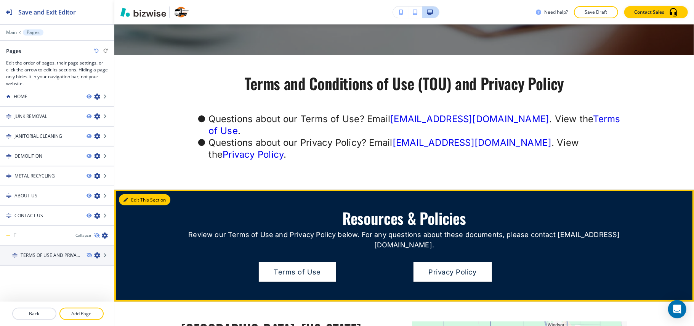
click at [130, 194] on button "Edit This Section" at bounding box center [144, 199] width 51 height 11
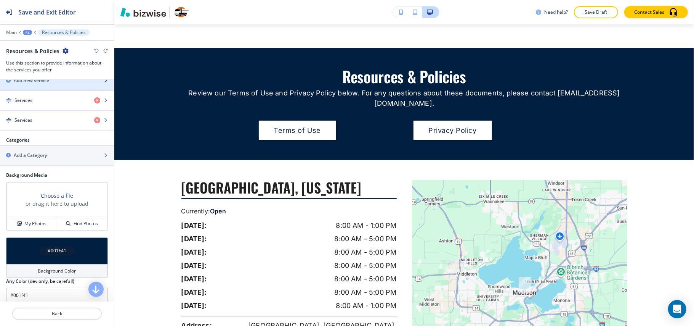
scroll to position [305, 0]
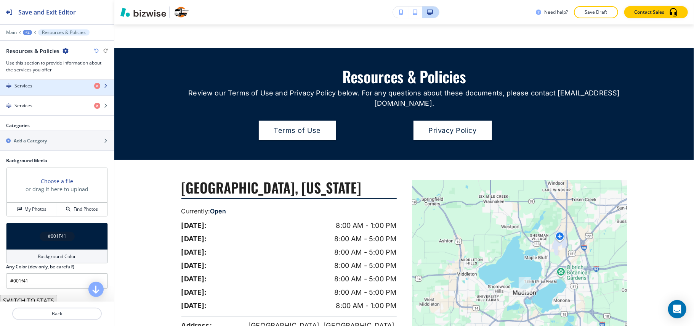
click at [40, 84] on div "Services" at bounding box center [44, 85] width 88 height 7
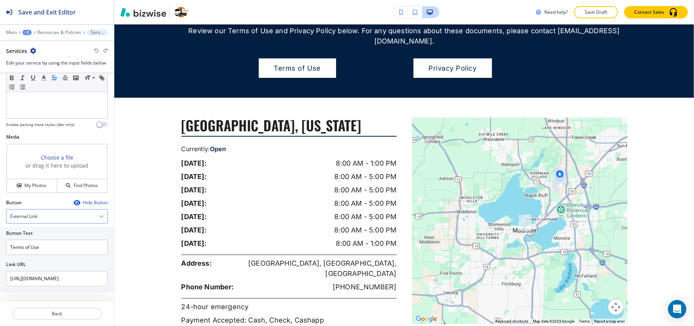
scroll to position [209, 0]
drag, startPoint x: 54, startPoint y: 244, endPoint x: 0, endPoint y: 246, distance: 53.8
click at [0, 246] on div "Button Text Terms of Use Link URL [URL][DOMAIN_NAME]" at bounding box center [57, 259] width 114 height 66
click at [51, 215] on div "External Link" at bounding box center [56, 216] width 101 height 14
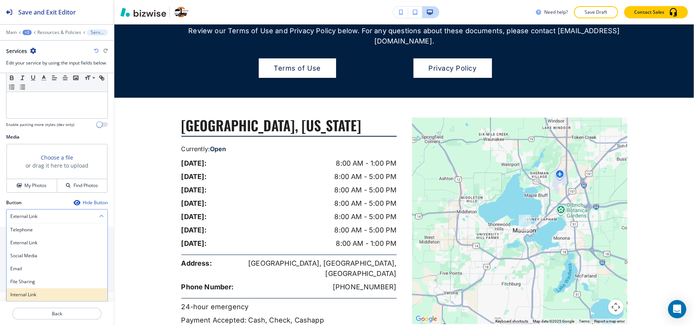
click at [34, 294] on h4 "Internal Link" at bounding box center [56, 294] width 93 height 7
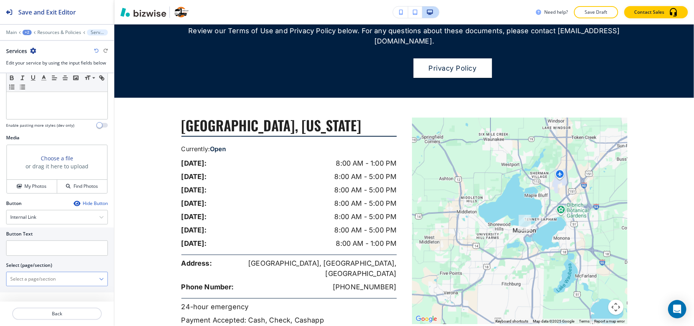
scroll to position [208, 0]
click at [48, 249] on input "text" at bounding box center [57, 247] width 102 height 15
paste input "Terms of Use"
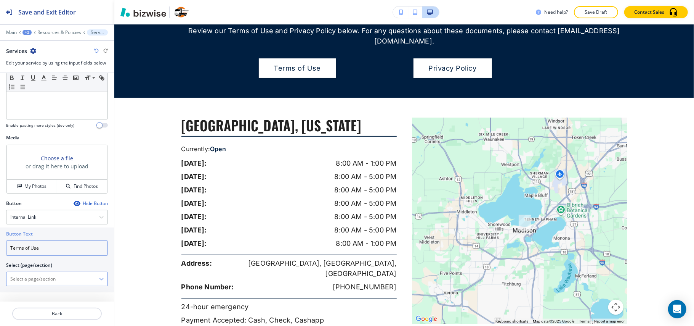
type input "Terms of Use"
click at [32, 282] on \(page\/section\) "Manual Input" at bounding box center [52, 278] width 93 height 13
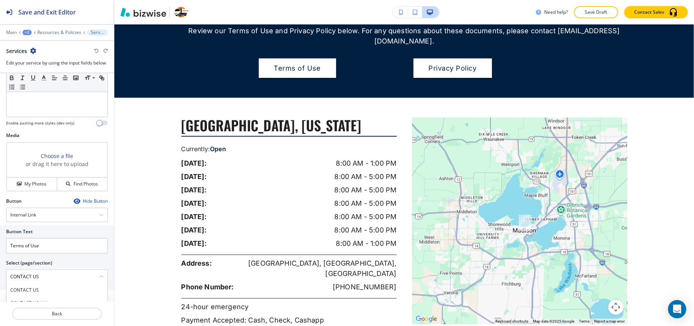
drag, startPoint x: 52, startPoint y: 273, endPoint x: 0, endPoint y: 271, distance: 51.9
click at [0, 271] on div "Button Text Terms of Use Select (page/section) CONTACT US CONTACT US CONTACT US…" at bounding box center [57, 257] width 114 height 65
click at [63, 280] on \(page\/section\) "CONTACT US" at bounding box center [52, 276] width 93 height 13
click at [61, 280] on \(page\/section\) "CONTACT US" at bounding box center [52, 276] width 93 height 13
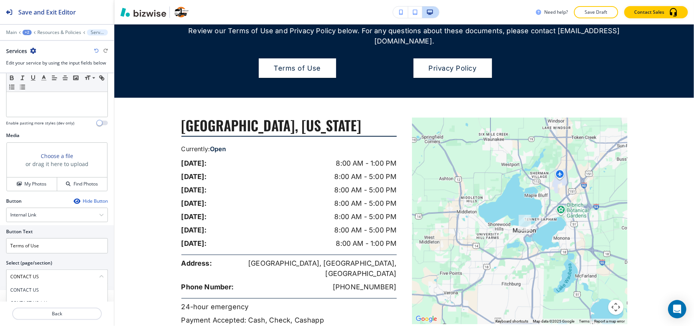
drag, startPoint x: 61, startPoint y: 280, endPoint x: 0, endPoint y: 274, distance: 61.3
click at [0, 274] on div "Button Text Terms of Use Select (page/section) CONTACT US CONTACT US CONTACT US…" at bounding box center [57, 257] width 114 height 65
click at [45, 291] on h4 "TERMS OF USE AND PRIVACY POLICY" at bounding box center [56, 289] width 93 height 7
type \(page\/section\) "TERMS OF USE AND PRIVACY POLICY"
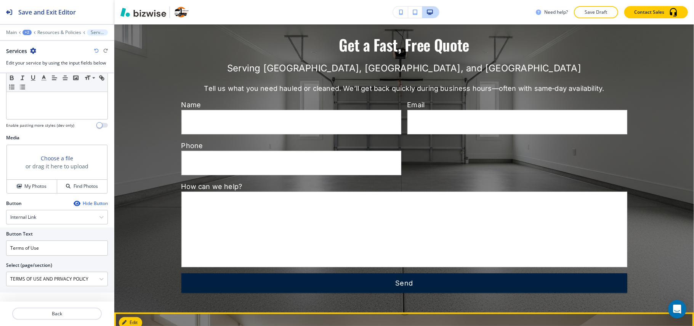
scroll to position [966, 0]
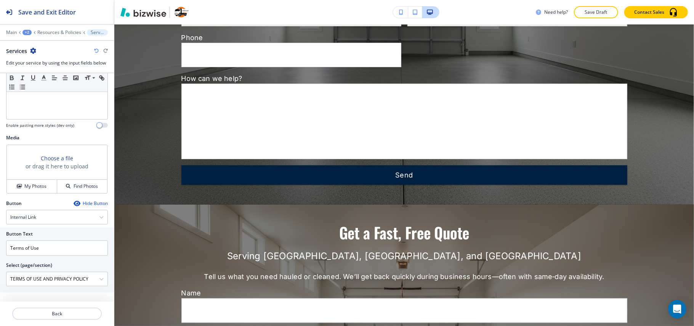
click at [8, 29] on div "Main +2 Resources & Policies Services" at bounding box center [57, 32] width 102 height 6
click at [11, 31] on p "Main" at bounding box center [11, 32] width 11 height 5
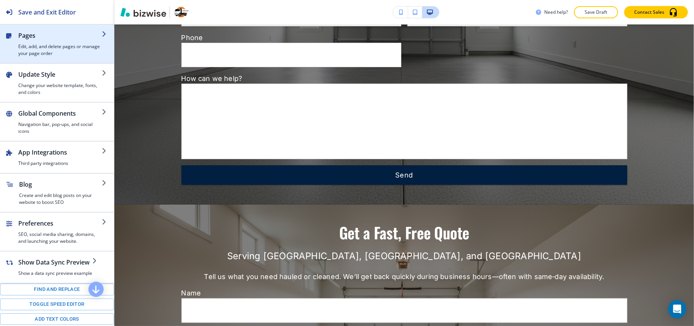
click at [64, 53] on h4 "Edit, add, and delete pages or manage your page order" at bounding box center [59, 50] width 83 height 14
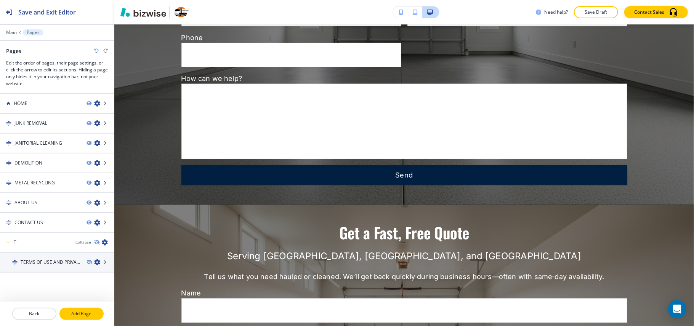
click at [83, 313] on p "Add Page" at bounding box center [81, 313] width 43 height 7
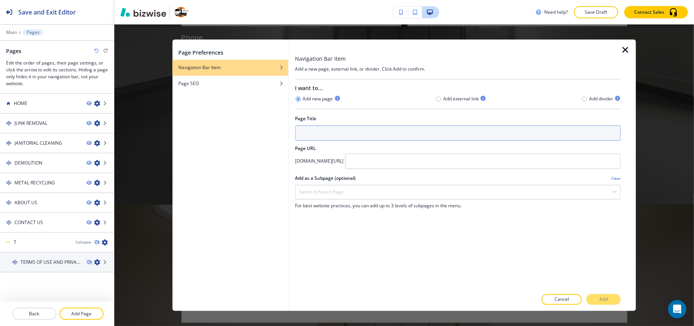
click at [330, 135] on input "text" at bounding box center [458, 132] width 326 height 15
paste input "Terms of Use"
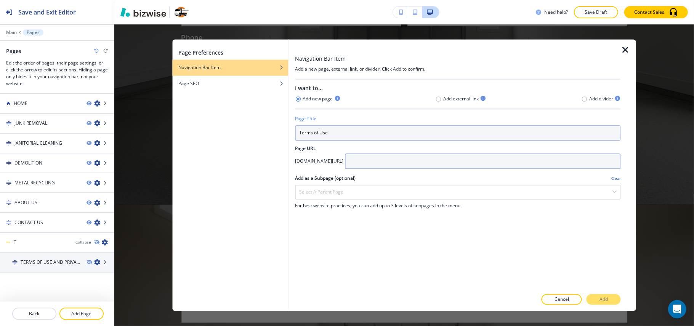
type input "Terms of Use"
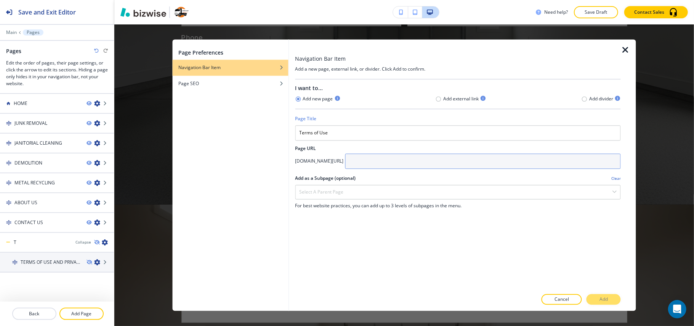
click at [420, 166] on input "text" at bounding box center [483, 161] width 276 height 15
type input "terms-of-use"
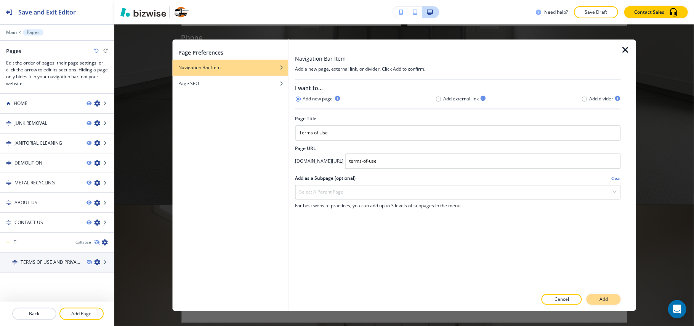
click at [605, 300] on p "Add" at bounding box center [604, 299] width 8 height 7
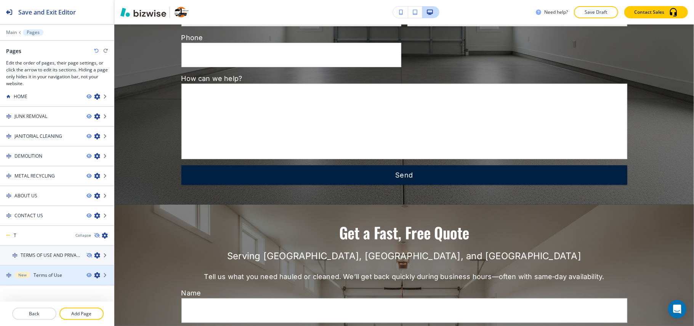
scroll to position [9, 0]
click at [47, 266] on div at bounding box center [57, 266] width 114 height 6
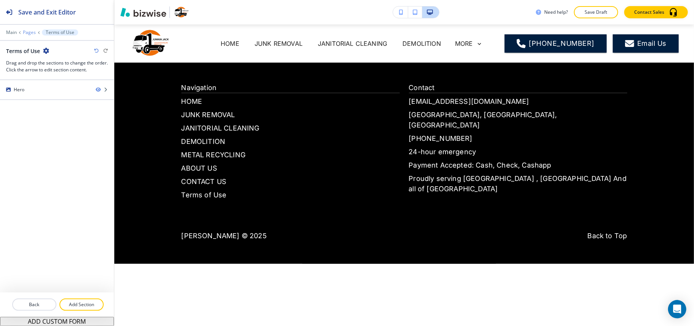
click at [28, 32] on p "Pages" at bounding box center [29, 32] width 13 height 5
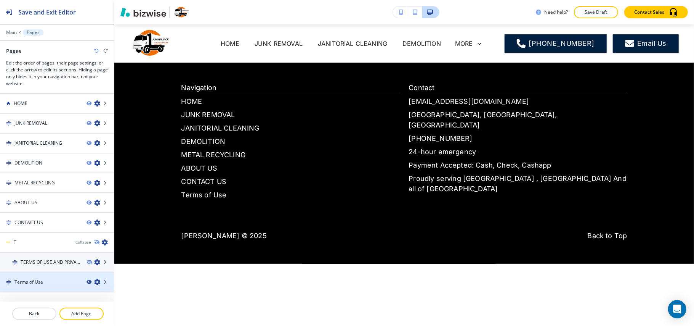
click at [87, 279] on icon "button" at bounding box center [89, 281] width 5 height 5
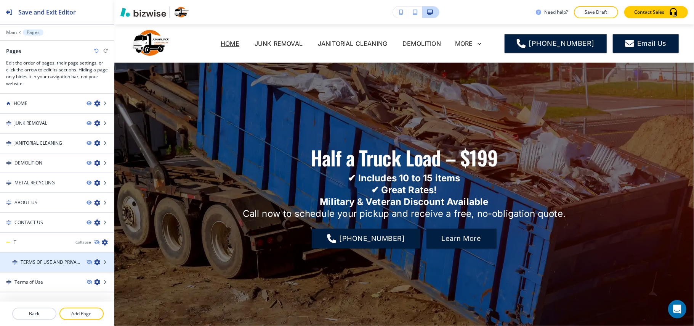
click at [42, 261] on h4 "TERMS OF USE AND PRIVACY POLICY" at bounding box center [51, 261] width 60 height 7
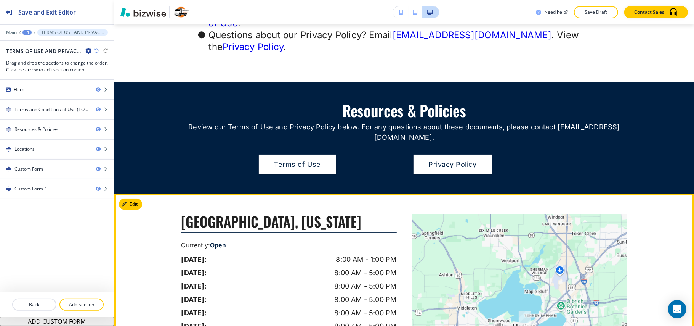
scroll to position [406, 0]
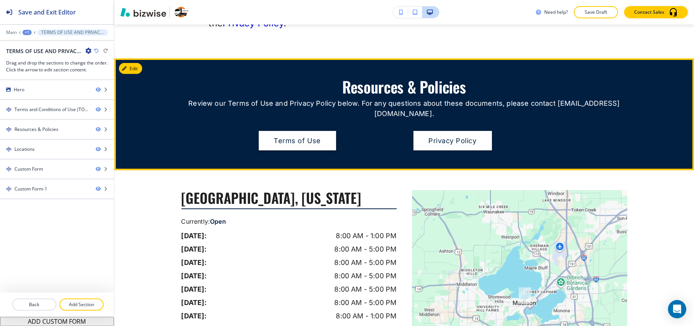
click at [301, 131] on button "Terms of Use" at bounding box center [297, 141] width 77 height 20
click at [286, 131] on button "Terms of Use" at bounding box center [297, 141] width 77 height 20
click at [292, 131] on button "Terms of Use" at bounding box center [297, 141] width 77 height 20
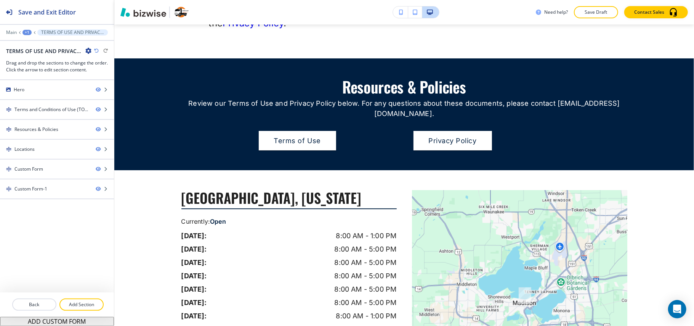
click at [95, 50] on icon "button" at bounding box center [96, 50] width 5 height 5
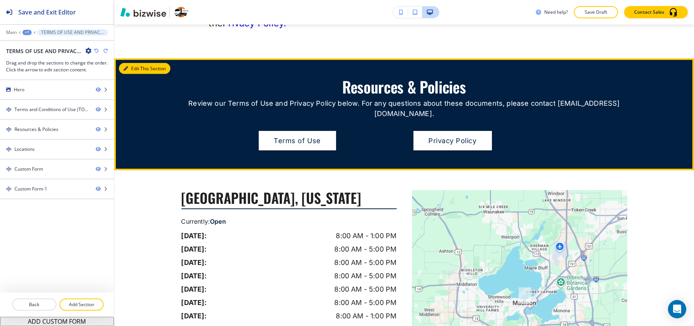
click at [141, 63] on button "Edit This Section" at bounding box center [144, 68] width 51 height 11
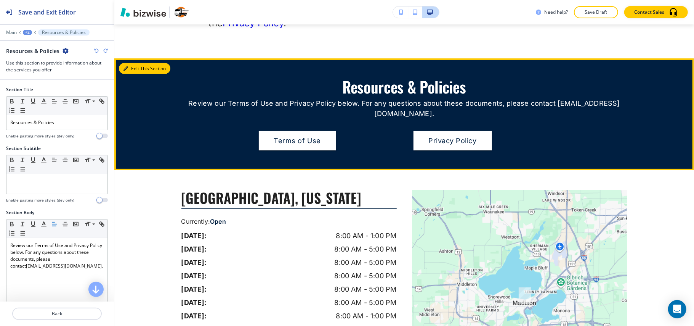
scroll to position [417, 0]
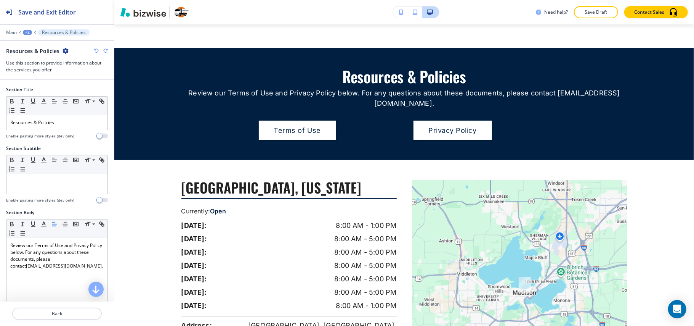
click at [29, 32] on div "+2" at bounding box center [27, 32] width 9 height 5
click at [36, 57] on p "TERMS OF USE AND PRIVACY POLICY" at bounding box center [47, 58] width 39 height 7
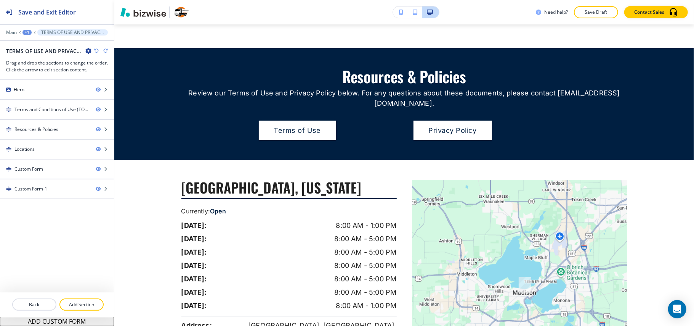
click at [89, 51] on icon "button" at bounding box center [88, 51] width 6 height 6
click at [101, 64] on p "Edit Page Settings" at bounding box center [109, 64] width 39 height 7
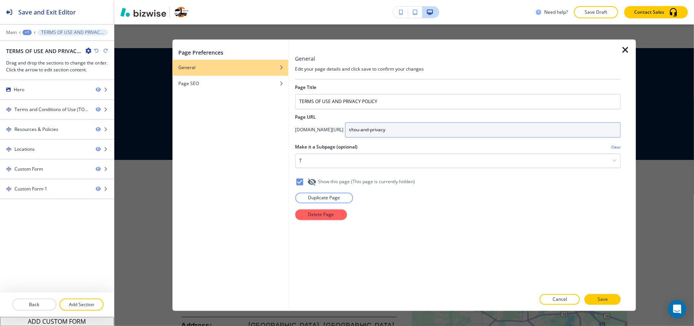
drag, startPoint x: 472, startPoint y: 135, endPoint x: 333, endPoint y: 127, distance: 139.0
click at [334, 127] on div "[DOMAIN_NAME][URL] t/tou-and-privacy" at bounding box center [458, 129] width 326 height 15
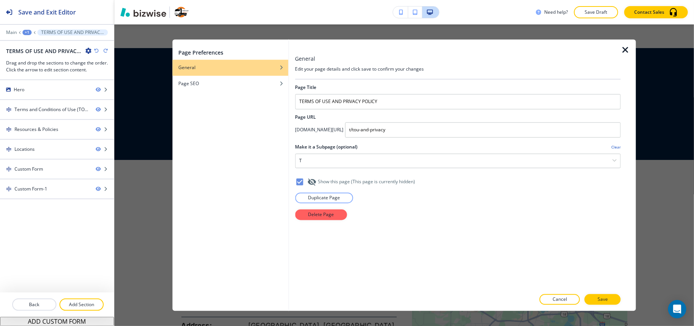
click at [621, 48] on icon "button" at bounding box center [625, 50] width 9 height 9
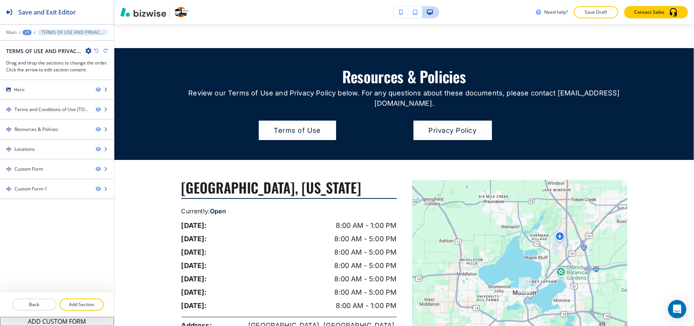
click at [27, 31] on div "+1" at bounding box center [26, 32] width 9 height 5
click at [40, 48] on p "Pages" at bounding box center [46, 45] width 39 height 7
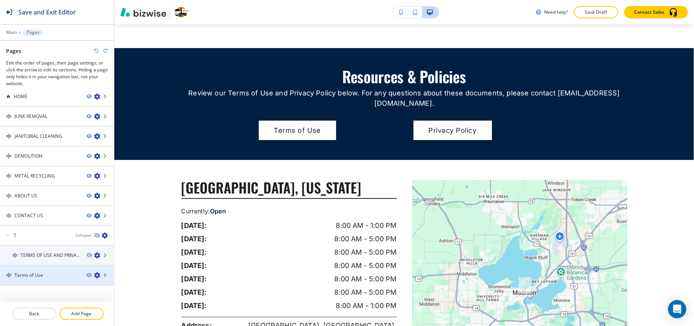
scroll to position [9, 0]
click at [87, 271] on icon "button" at bounding box center [89, 272] width 5 height 5
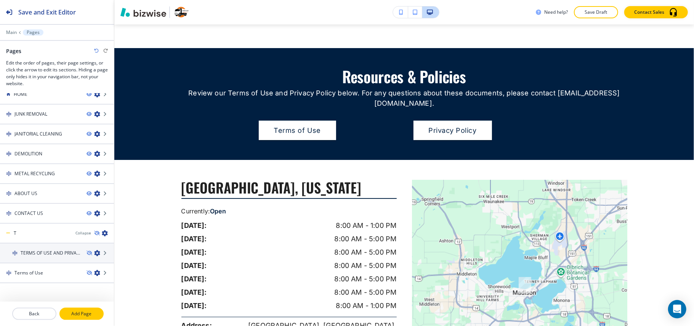
click at [85, 313] on p "Add Page" at bounding box center [81, 313] width 43 height 7
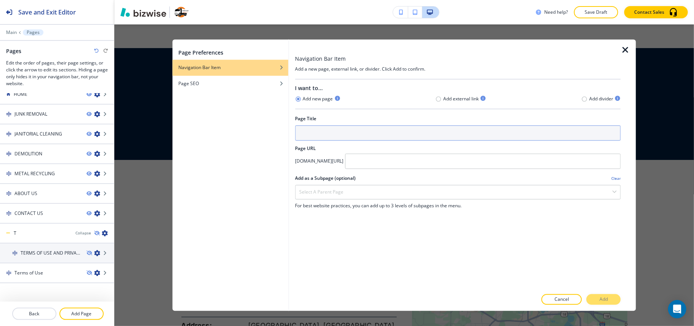
click at [353, 129] on input "text" at bounding box center [458, 132] width 326 height 15
type input "Privacy Policy"
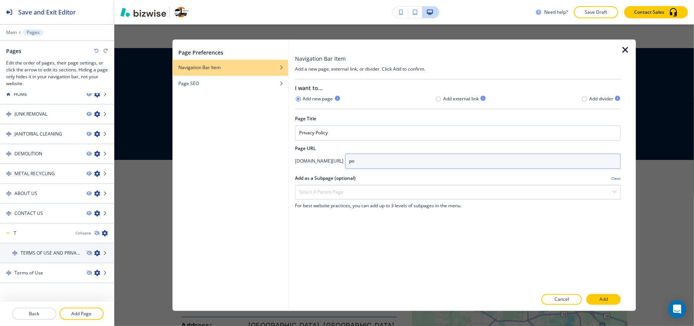
type input "p"
type input "privacy-policy"
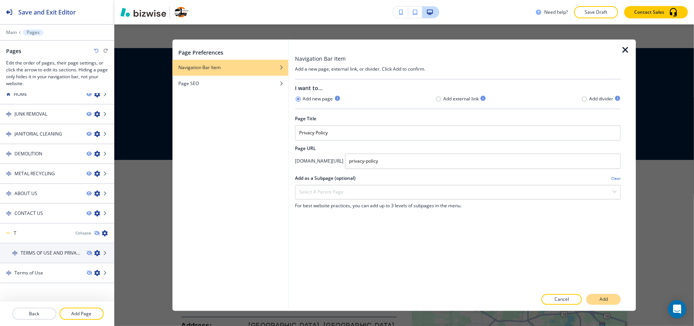
click at [599, 302] on button "Add" at bounding box center [604, 299] width 34 height 11
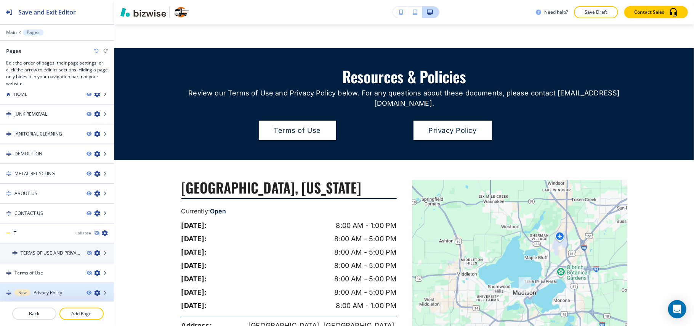
click at [37, 293] on h4 "Privacy Policy" at bounding box center [48, 292] width 29 height 7
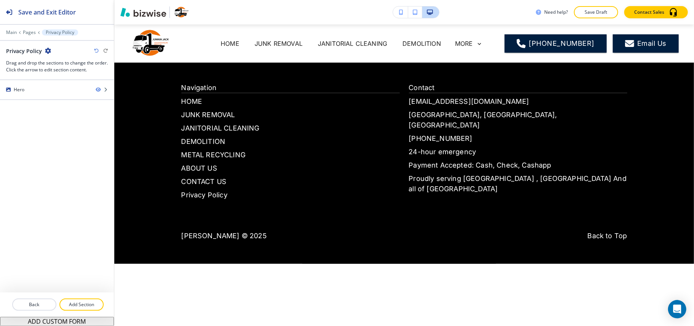
scroll to position [0, 0]
click at [91, 304] on p "Add Section" at bounding box center [81, 304] width 43 height 7
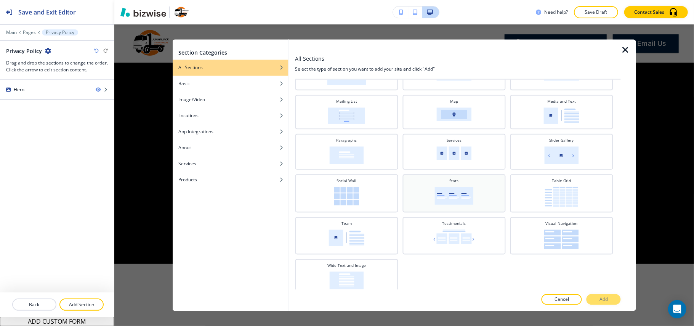
scroll to position [207, 0]
click at [377, 274] on div "Wide Text and Image" at bounding box center [346, 275] width 95 height 27
click at [605, 298] on p "Add" at bounding box center [604, 299] width 8 height 7
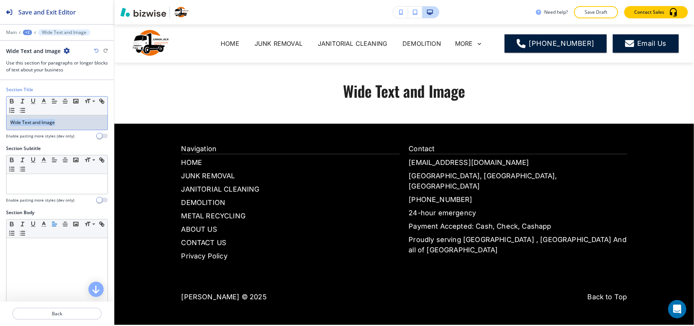
drag, startPoint x: 80, startPoint y: 126, endPoint x: 69, endPoint y: 125, distance: 10.7
click at [0, 117] on div "Section Title Small Normal Large Huge Wide Text and Image Enable pasting more s…" at bounding box center [57, 115] width 114 height 59
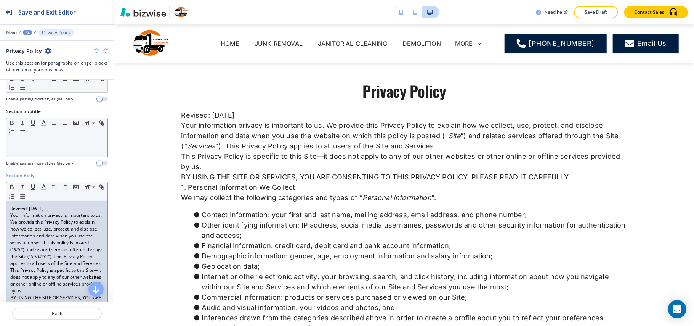
scroll to position [0, 0]
click at [66, 213] on p "Your information privacy is important to us. We provide this Privacy Policy to …" at bounding box center [56, 239] width 93 height 55
click at [64, 208] on p "Revised: [DATE]" at bounding box center [56, 208] width 93 height 7
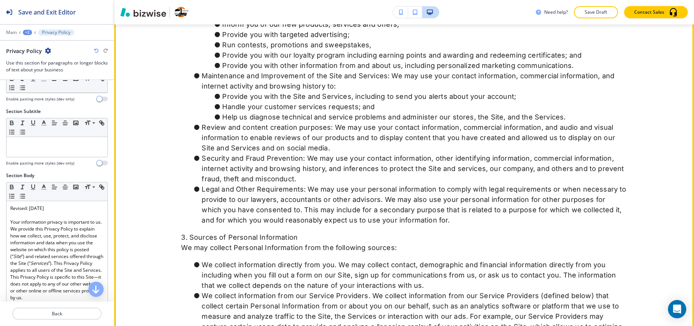
scroll to position [508, 0]
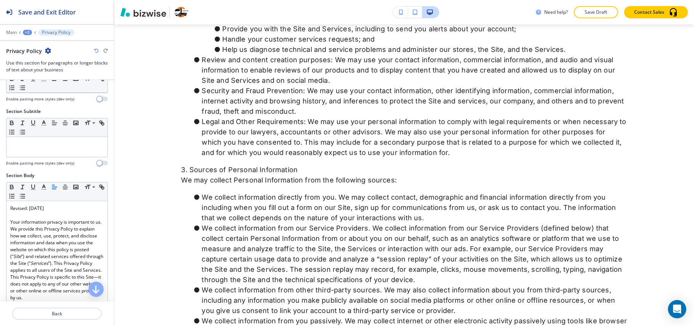
click at [29, 31] on div "+2" at bounding box center [27, 32] width 9 height 5
click at [35, 57] on p "Privacy Policy" at bounding box center [47, 58] width 39 height 7
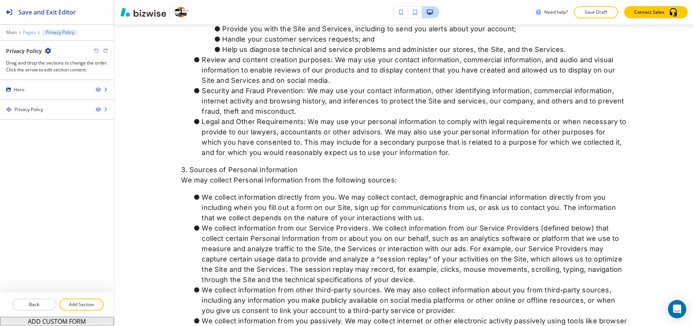
click at [26, 31] on p "Pages" at bounding box center [29, 32] width 13 height 5
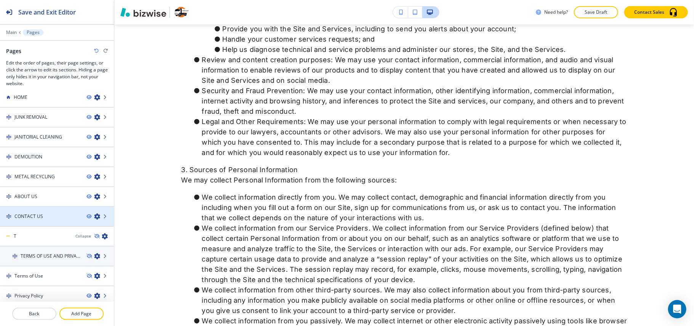
scroll to position [9, 0]
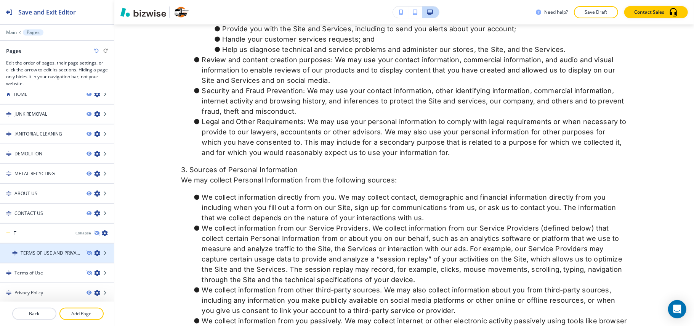
click at [94, 253] on icon "button" at bounding box center [97, 253] width 6 height 6
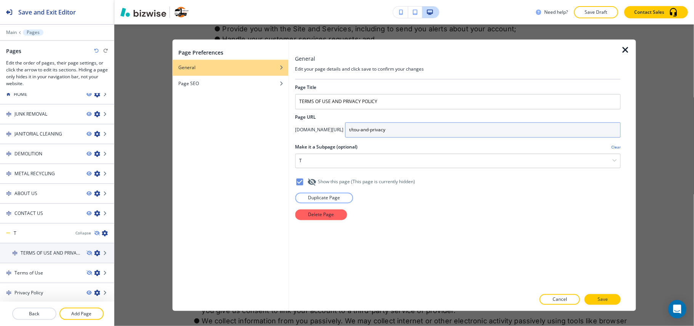
drag, startPoint x: 444, startPoint y: 130, endPoint x: 326, endPoint y: 130, distance: 117.4
click at [326, 130] on div "[DOMAIN_NAME][URL] t/tou-and-privacy" at bounding box center [458, 129] width 326 height 15
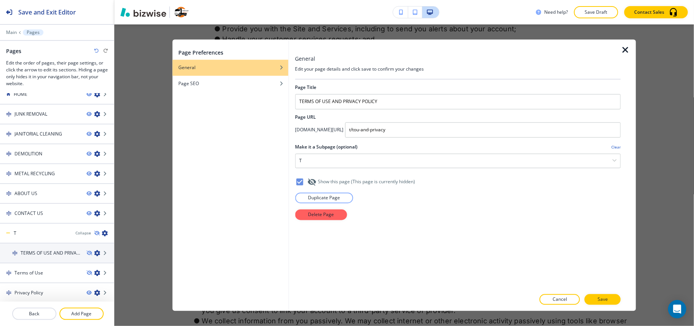
click at [627, 47] on icon "button" at bounding box center [625, 50] width 9 height 9
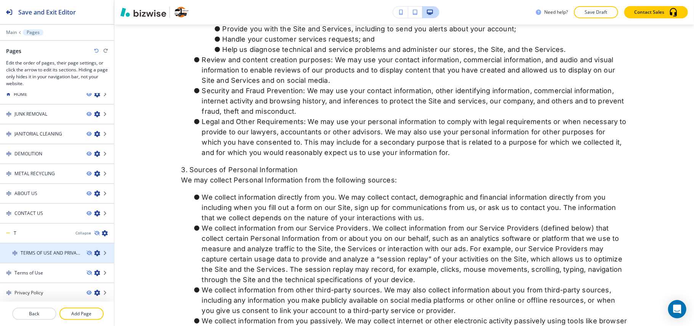
click at [50, 245] on div at bounding box center [57, 246] width 114 height 6
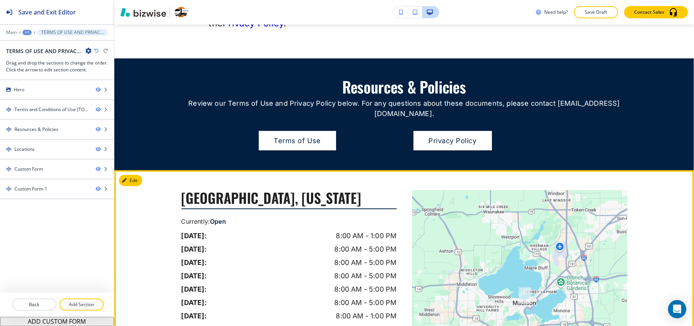
scroll to position [356, 0]
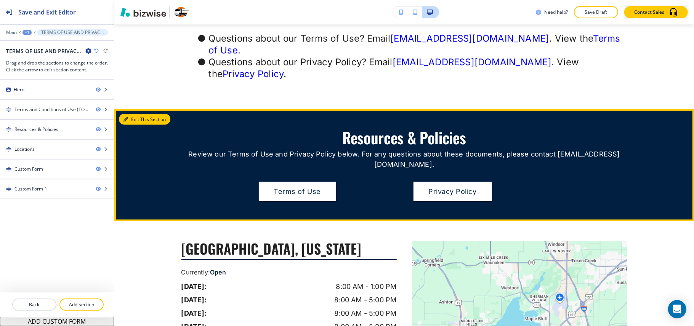
click at [136, 114] on button "Edit This Section" at bounding box center [144, 119] width 51 height 11
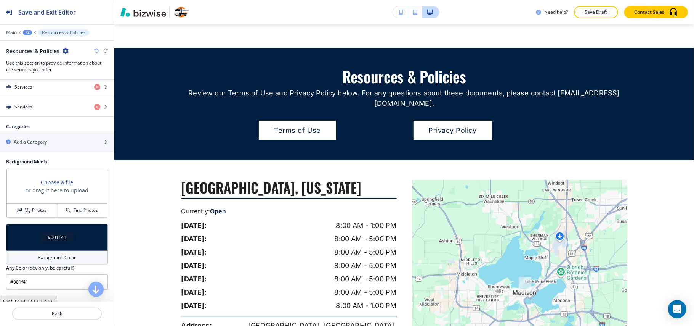
scroll to position [305, 0]
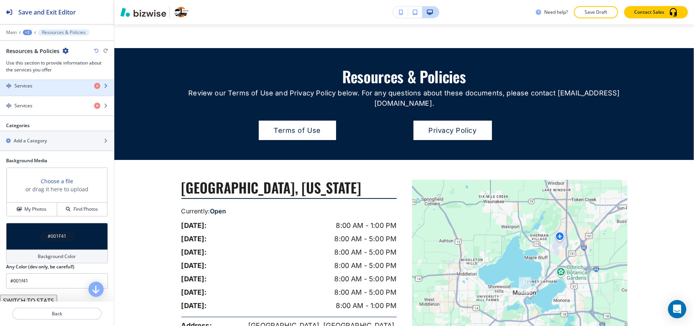
click at [44, 88] on div "Services" at bounding box center [44, 85] width 88 height 7
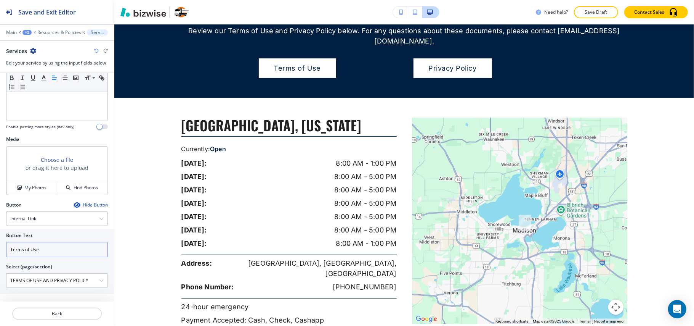
scroll to position [208, 0]
click at [0, 243] on div "Button Text Terms of Use Select (page/section) TERMS OF USE AND PRIVACY POLICY …" at bounding box center [57, 259] width 114 height 65
click at [55, 279] on \(page\/section\) "TERMS OF USE AND PRIVACY POLICY" at bounding box center [52, 278] width 93 height 13
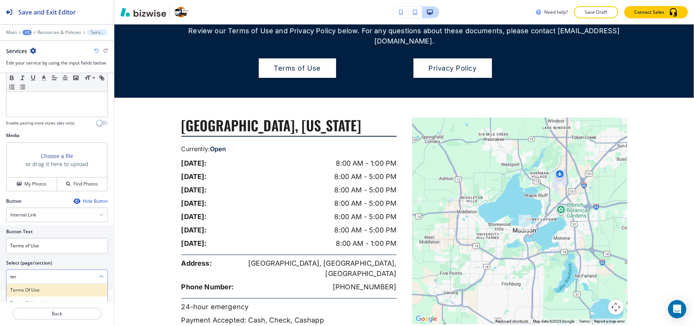
click at [44, 292] on h4 "Terms of Use" at bounding box center [56, 289] width 93 height 7
type \(page\/section\) "Terms of Use"
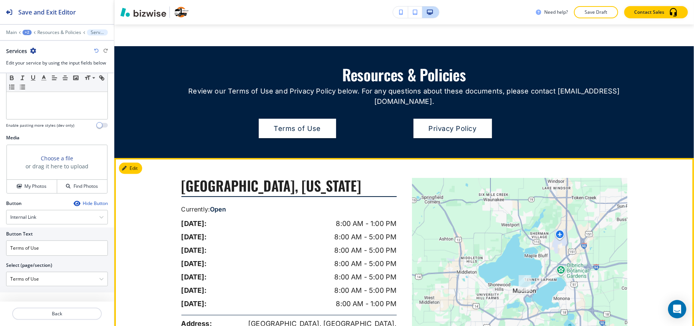
scroll to position [326, 0]
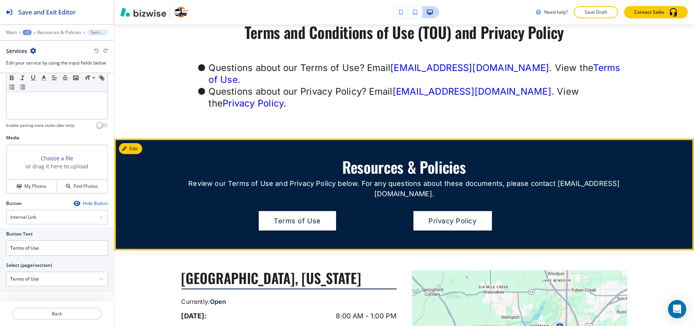
click at [286, 211] on button "Terms of Use" at bounding box center [297, 221] width 77 height 20
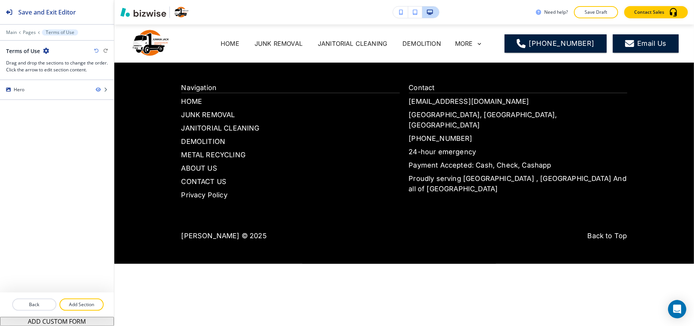
scroll to position [0, 0]
click at [86, 302] on p "Add Section" at bounding box center [81, 304] width 43 height 7
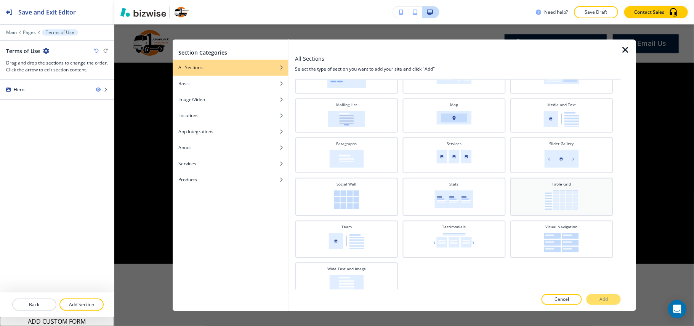
scroll to position [207, 0]
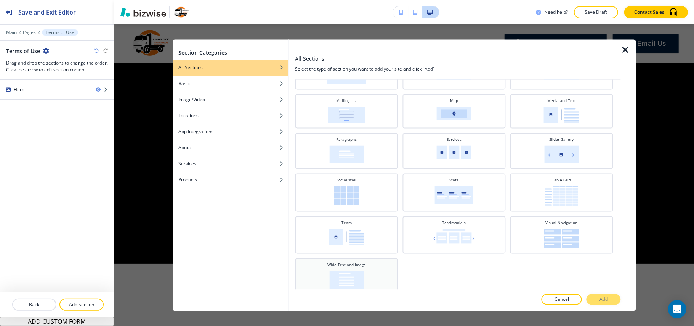
click at [342, 272] on img at bounding box center [346, 280] width 34 height 18
click at [594, 298] on button "Add" at bounding box center [604, 299] width 34 height 11
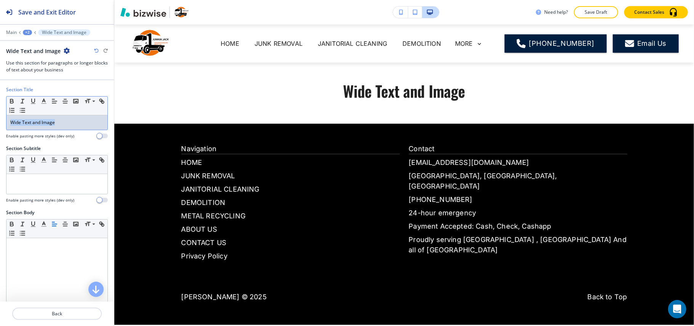
drag, startPoint x: 80, startPoint y: 124, endPoint x: 0, endPoint y: 126, distance: 80.1
click at [0, 126] on div "Section Title Small Normal Large Huge Wide Text and Image Enable pasting more s…" at bounding box center [57, 115] width 114 height 59
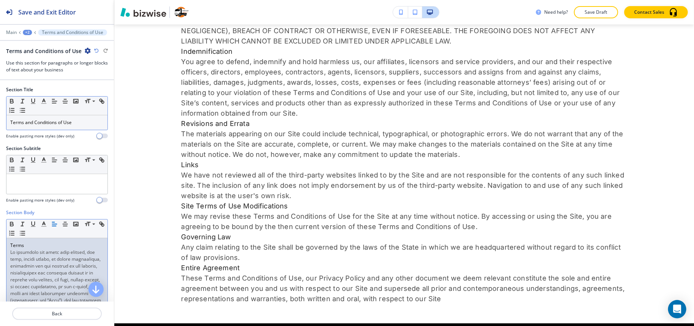
scroll to position [778, 0]
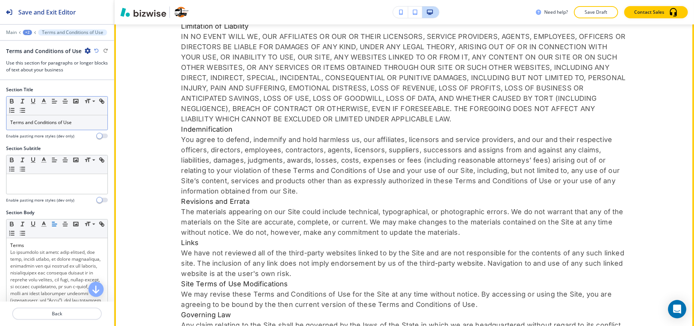
click at [538, 82] on p "IN NO EVENT WILL WE, OUR AFFILIATES OR OUR OR THEIR LICENSORS, SERVICE PROVIDER…" at bounding box center [404, 77] width 446 height 93
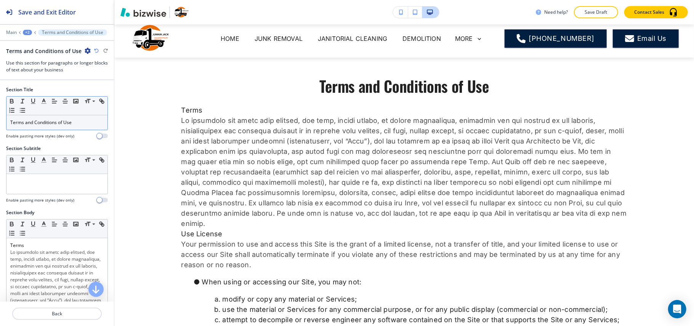
scroll to position [0, 0]
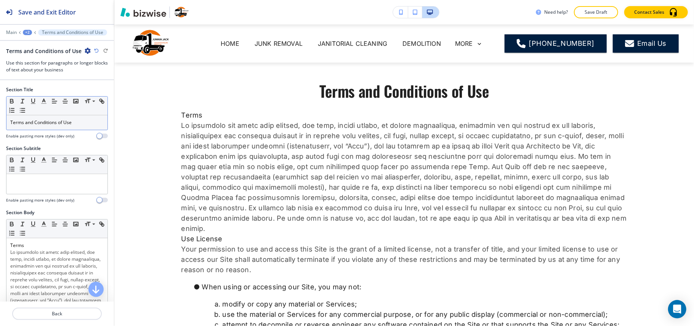
click at [27, 34] on div "+2" at bounding box center [27, 32] width 9 height 5
click at [32, 55] on p "Terms of Use" at bounding box center [47, 58] width 39 height 7
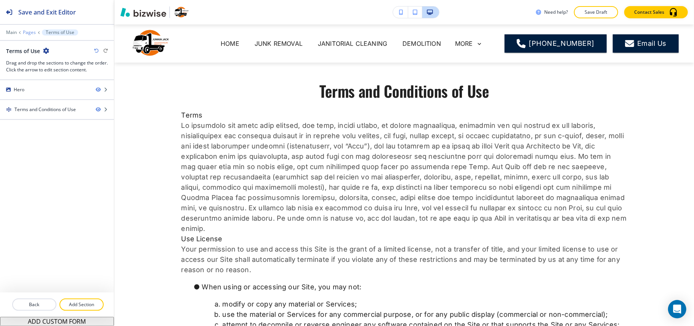
click at [30, 31] on p "Pages" at bounding box center [29, 32] width 13 height 5
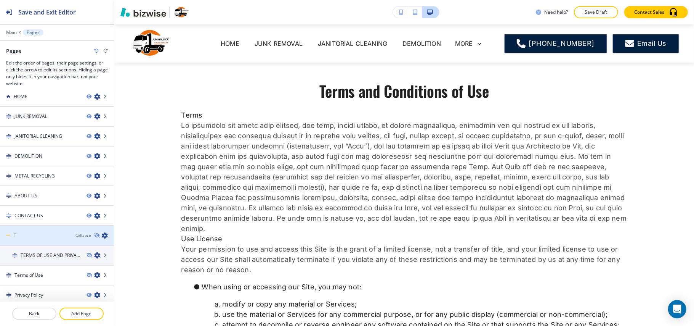
scroll to position [9, 0]
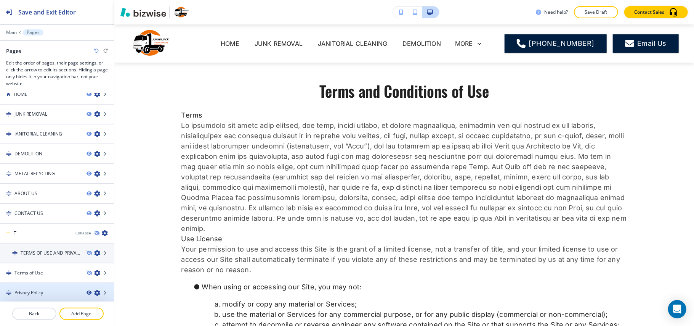
click at [87, 291] on icon "button" at bounding box center [89, 292] width 5 height 5
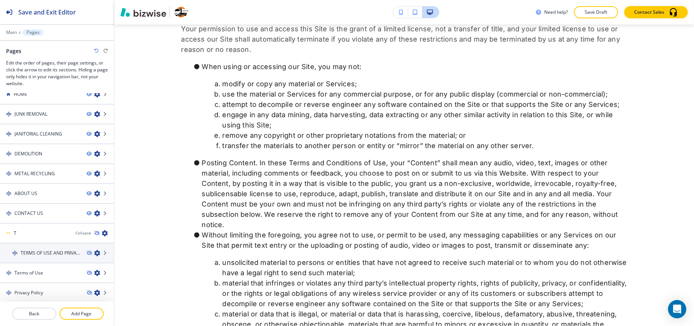
scroll to position [0, 0]
